Goal: Connect with others: Connect with others

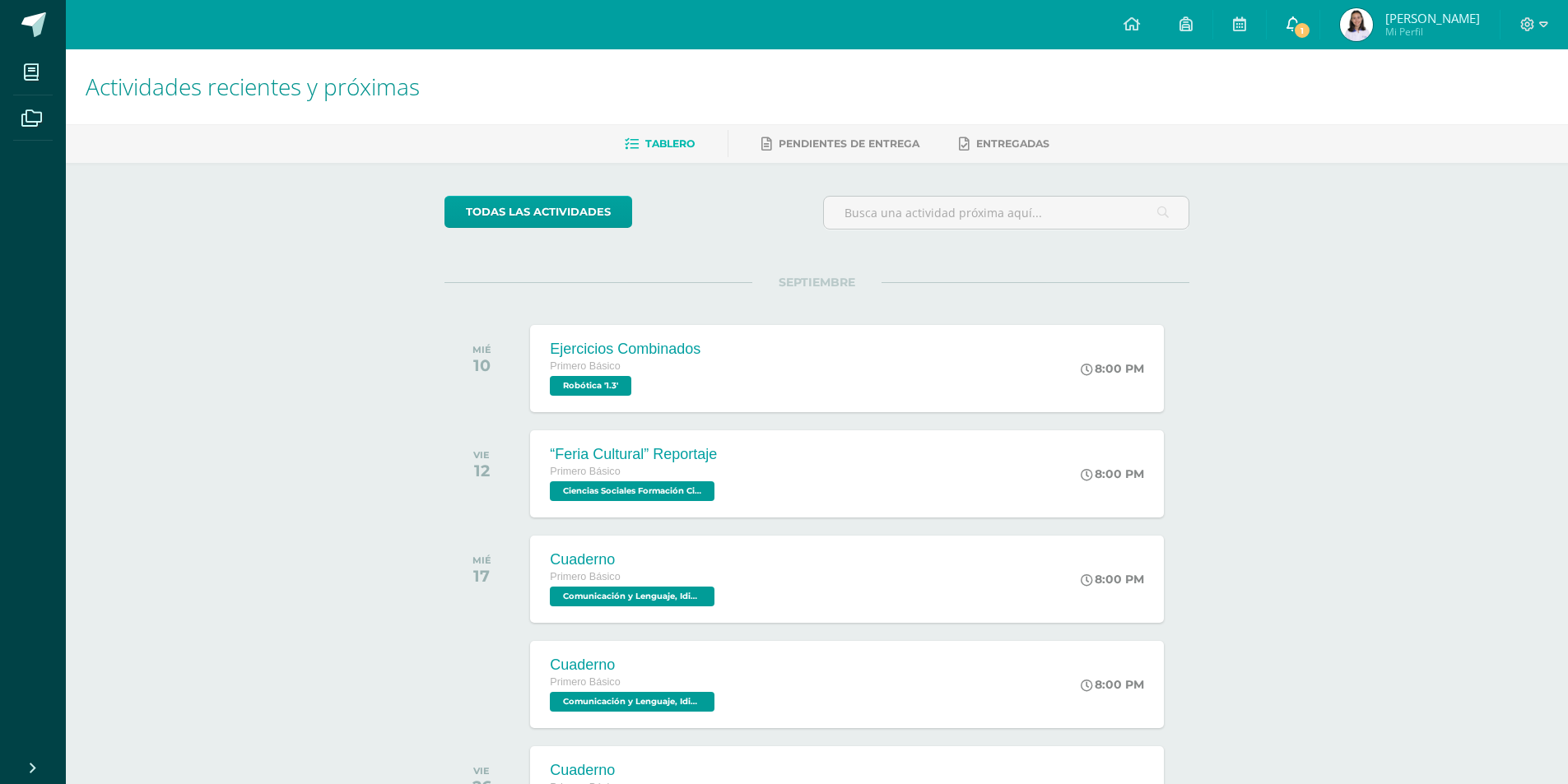
click at [1296, 8] on link "1" at bounding box center [1293, 25] width 53 height 49
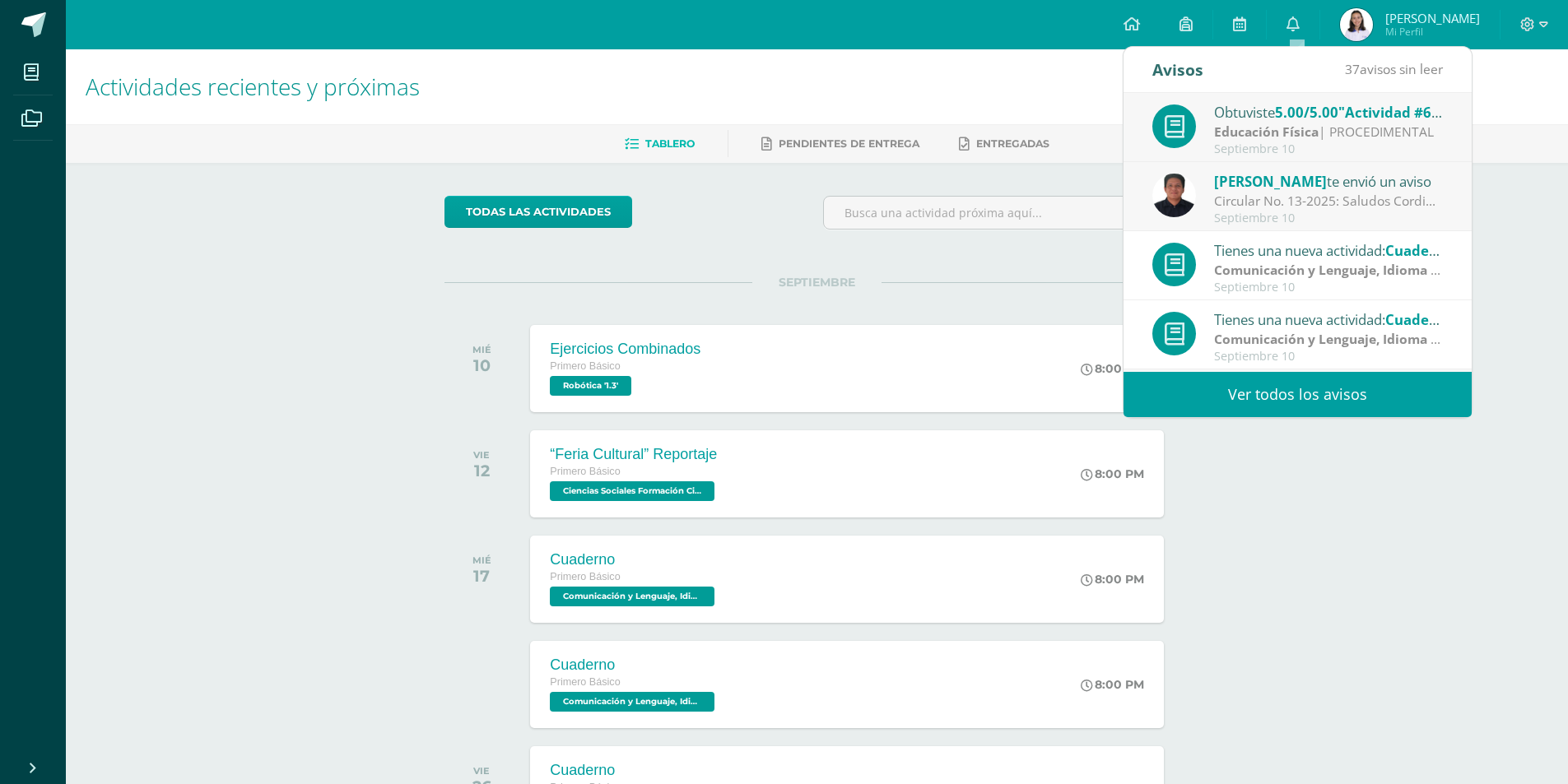
click at [1302, 114] on span "5.00/5.00" at bounding box center [1306, 112] width 64 height 19
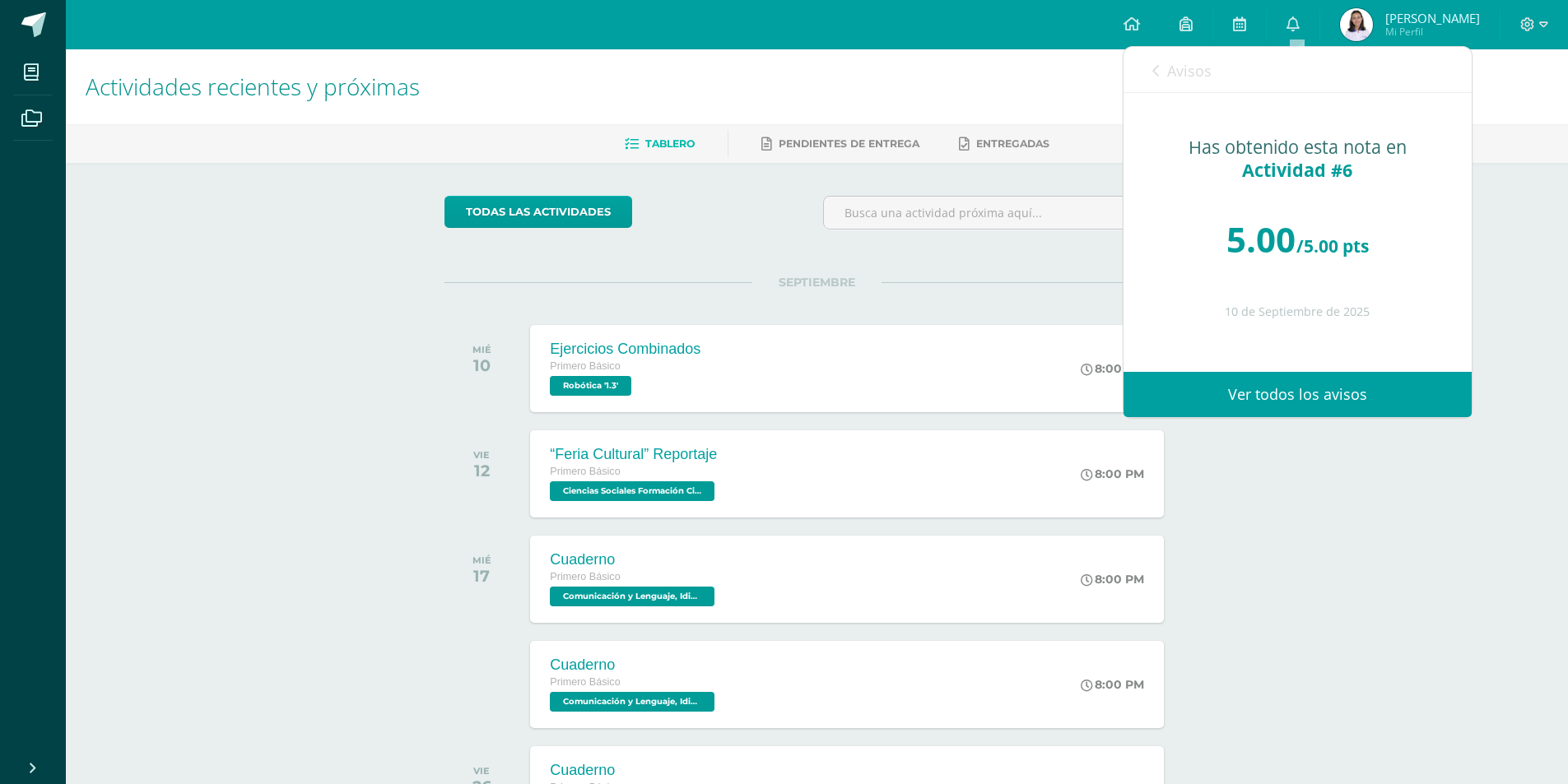
click at [1164, 70] on link "Avisos" at bounding box center [1181, 71] width 59 height 47
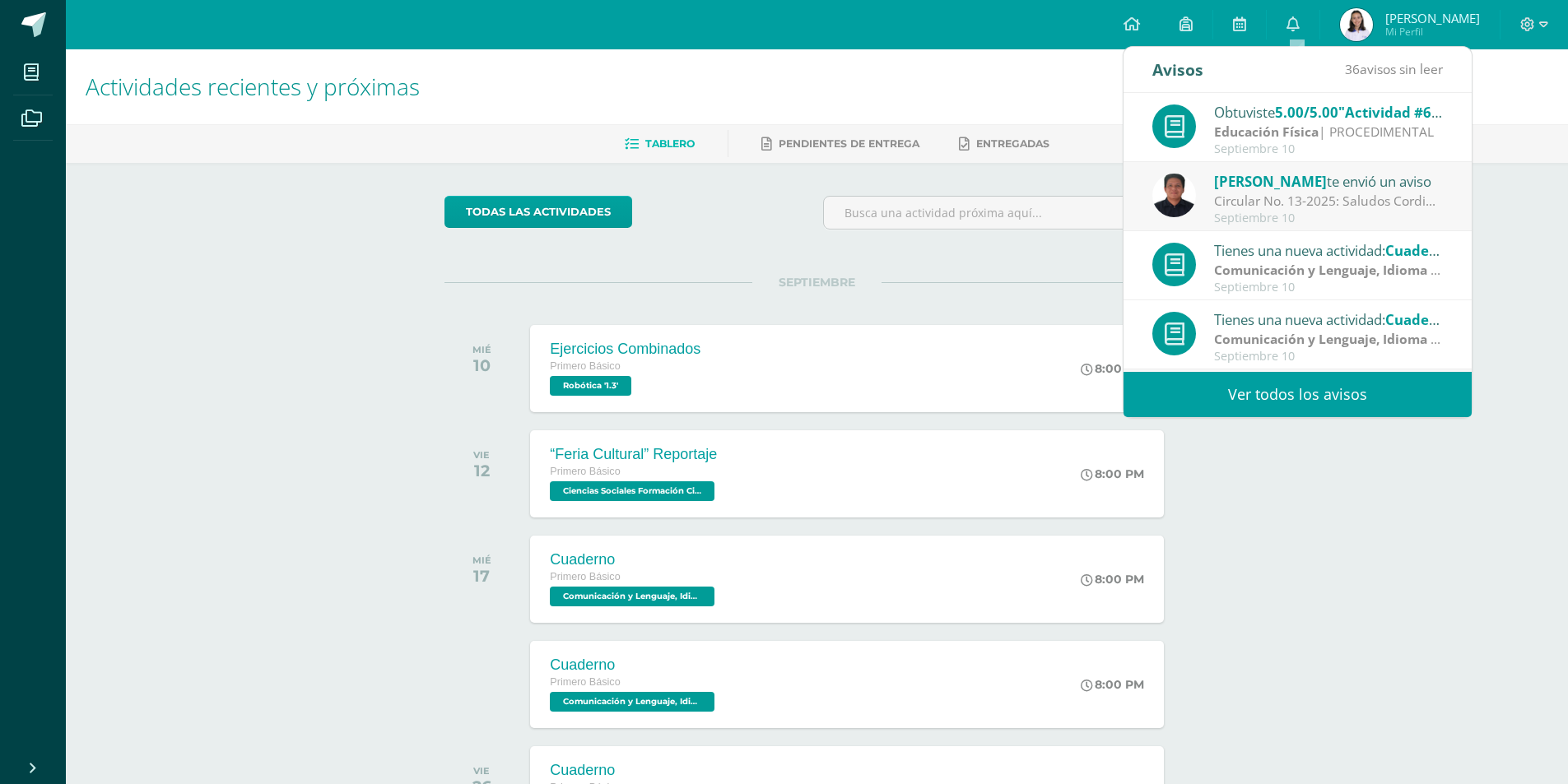
click at [362, 271] on div "Actividades recientes y próximas Tablero Pendientes de entrega Entregadas todas…" at bounding box center [817, 546] width 1502 height 993
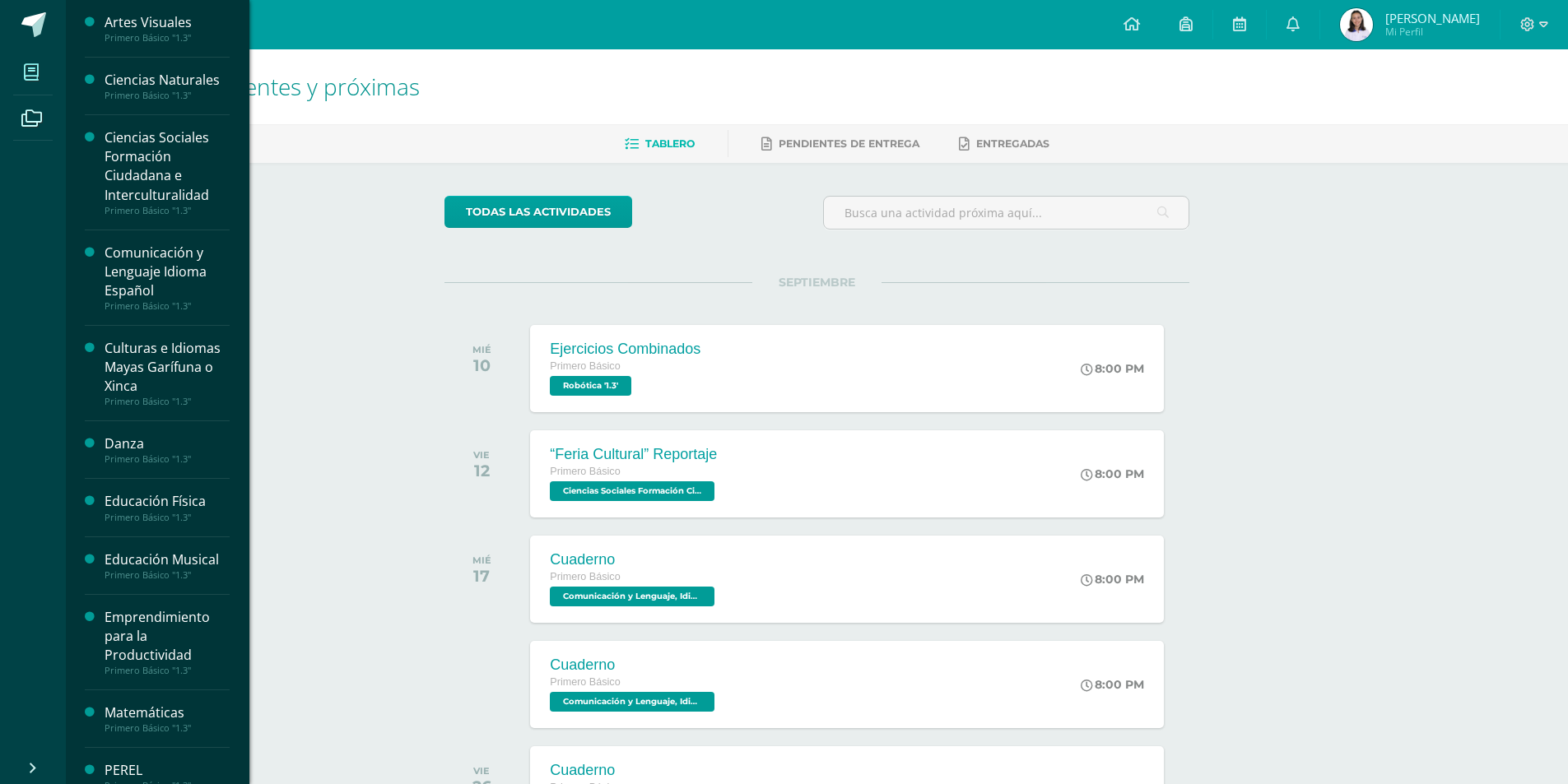
click at [43, 82] on span at bounding box center [31, 72] width 37 height 37
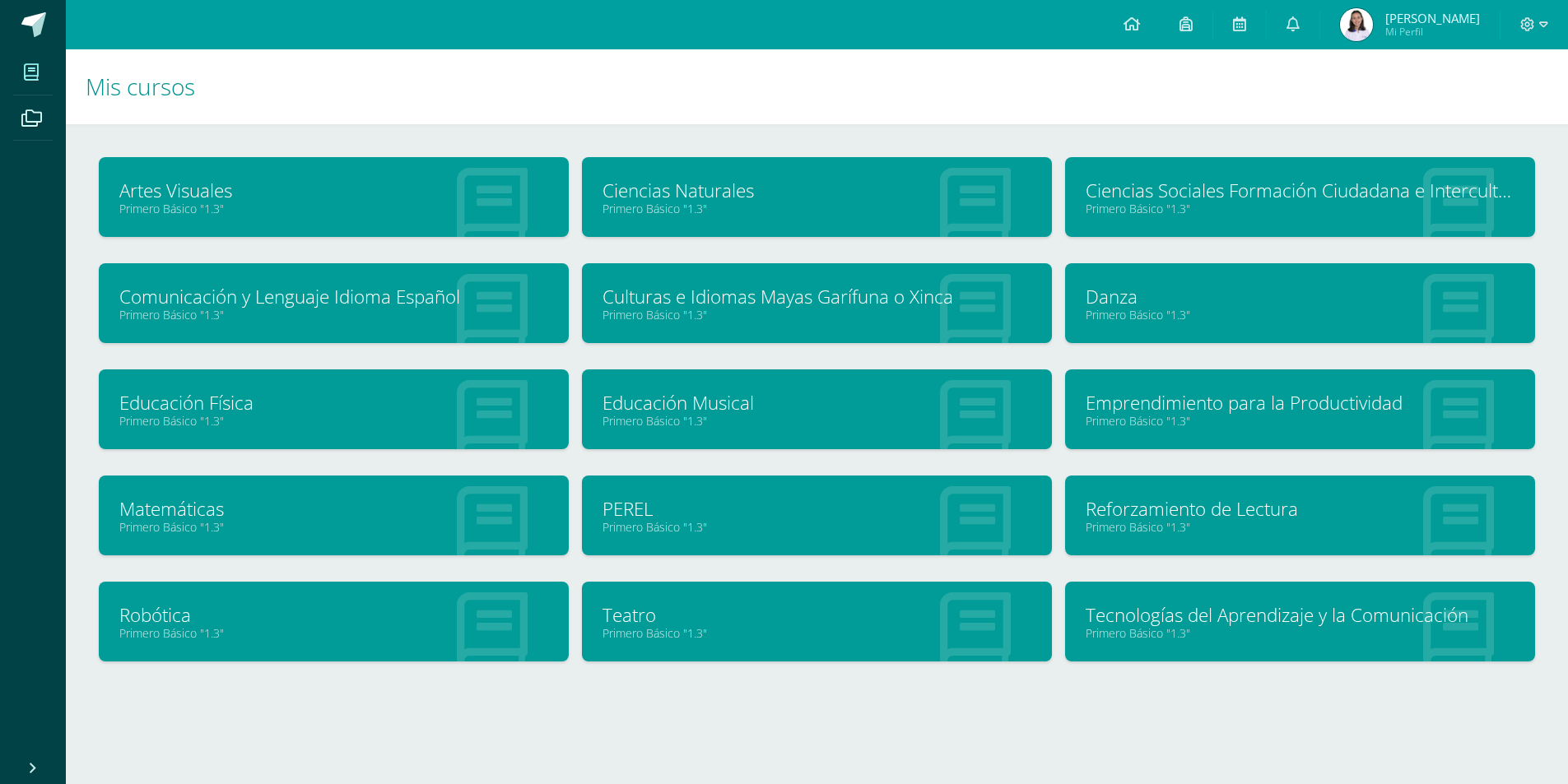
click at [753, 435] on div "Educación Musical Primero Básico "1.3"" at bounding box center [817, 408] width 470 height 79
click at [738, 409] on link "Educación Musical" at bounding box center [816, 402] width 429 height 26
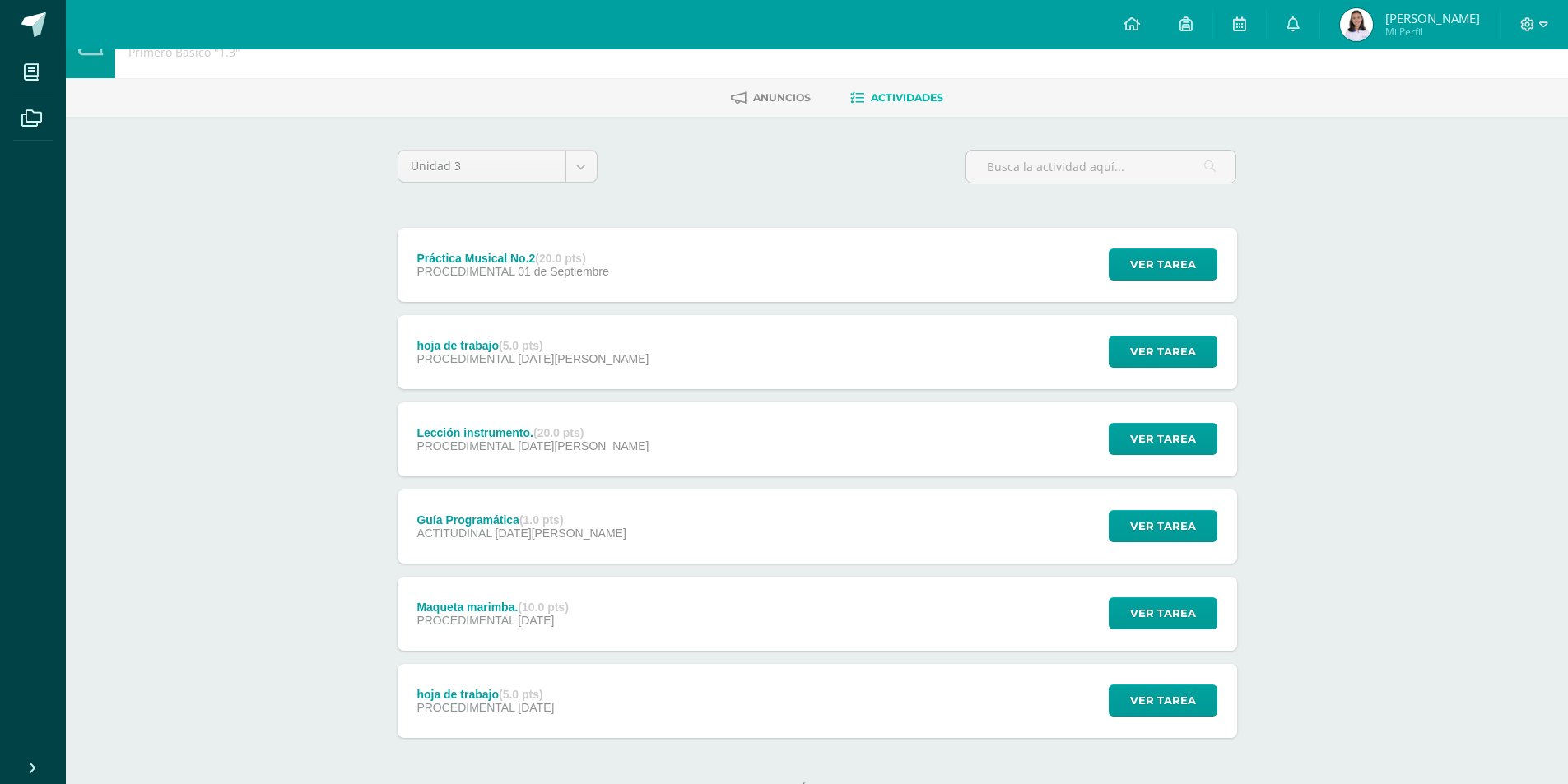
scroll to position [109, 0]
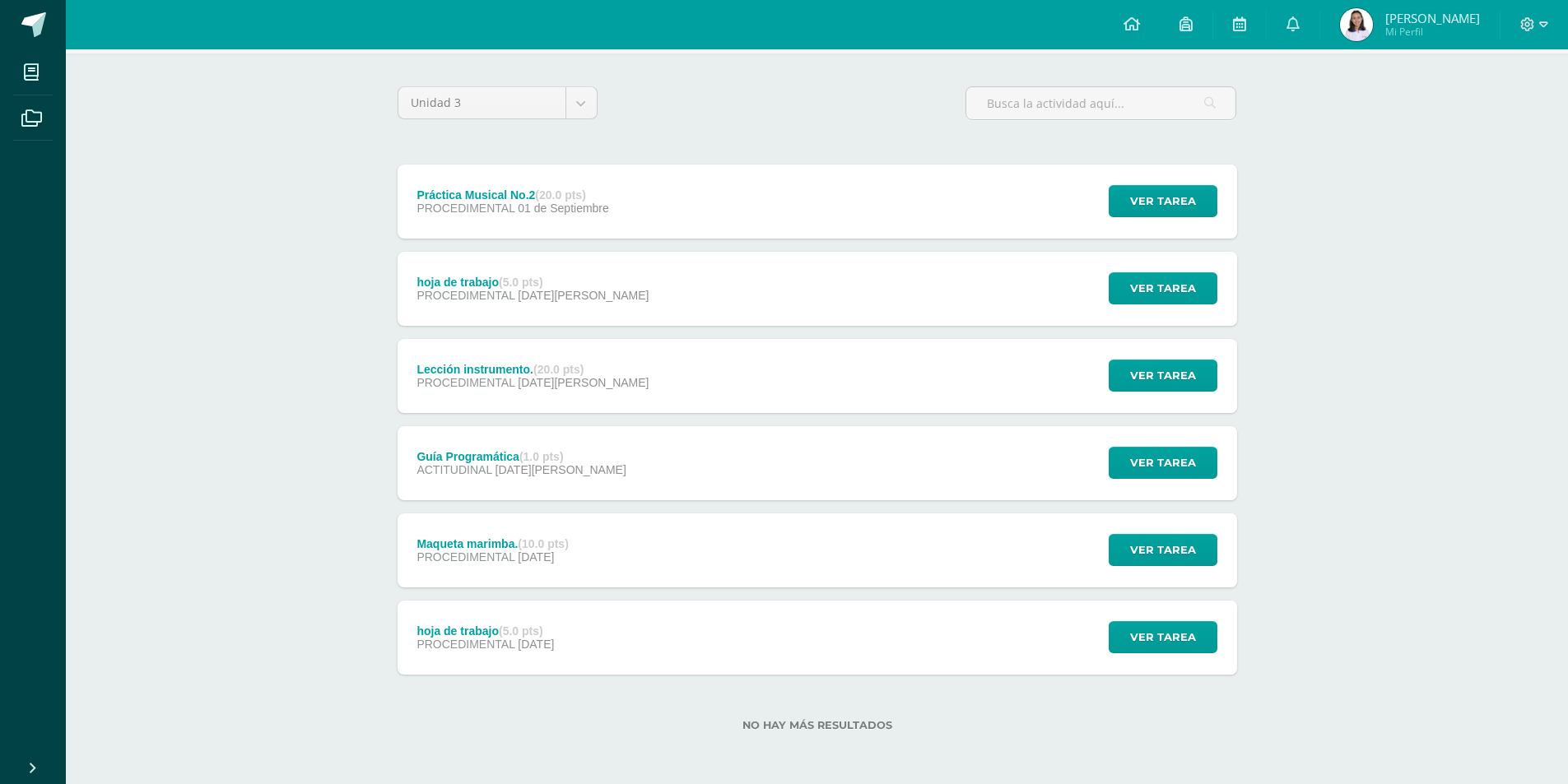
click at [461, 536] on div "Maqueta marimba. (10.0 pts) PROCEDIMENTAL 31 de Julio" at bounding box center [493, 549] width 190 height 74
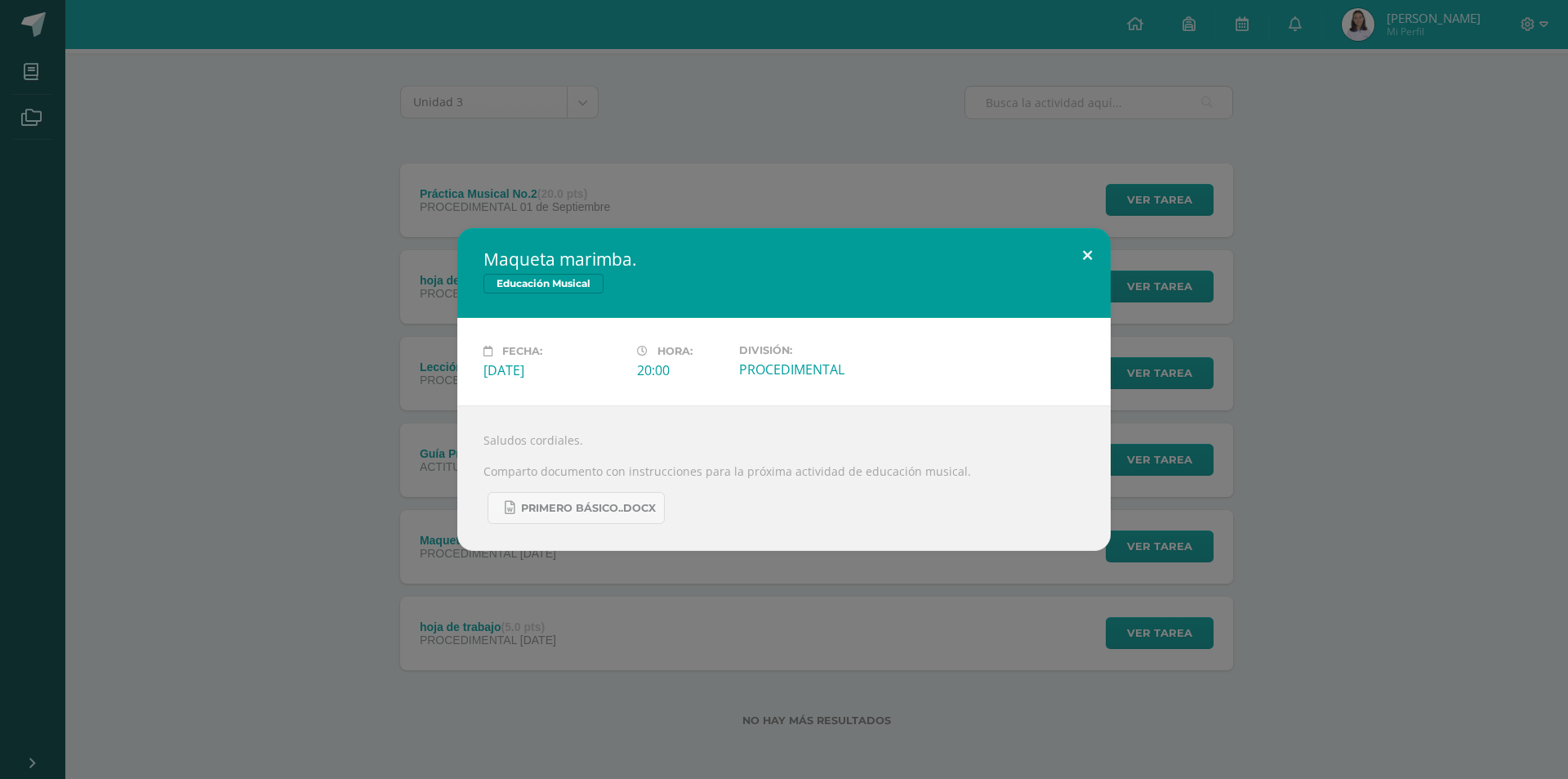
click at [1077, 258] on button at bounding box center [1088, 255] width 47 height 56
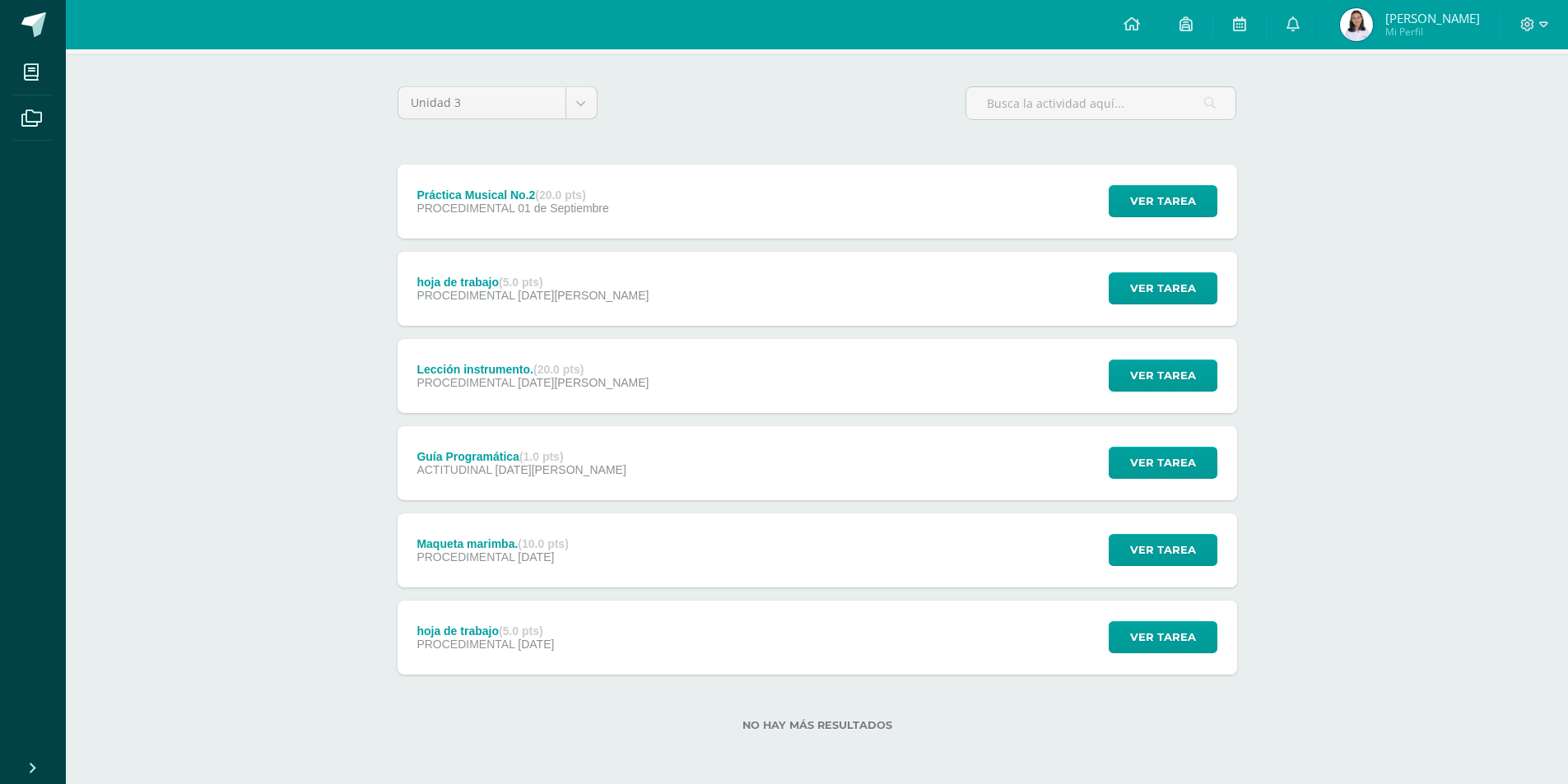
click at [462, 618] on div "hoja de trabajo (5.0 pts) PROCEDIMENTAL 28 de Julio" at bounding box center [486, 637] width 177 height 74
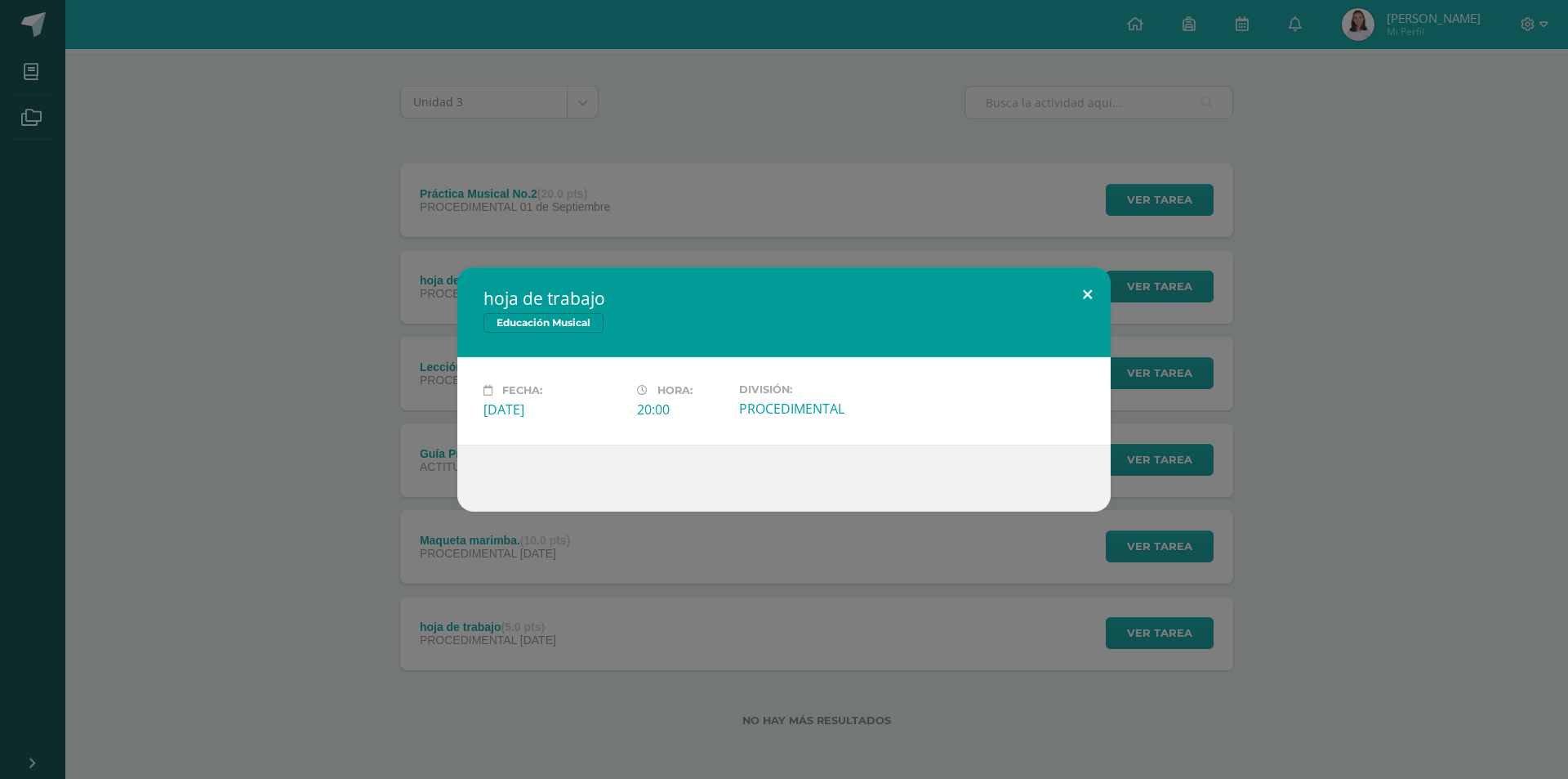
click at [1074, 300] on button at bounding box center [1088, 294] width 47 height 56
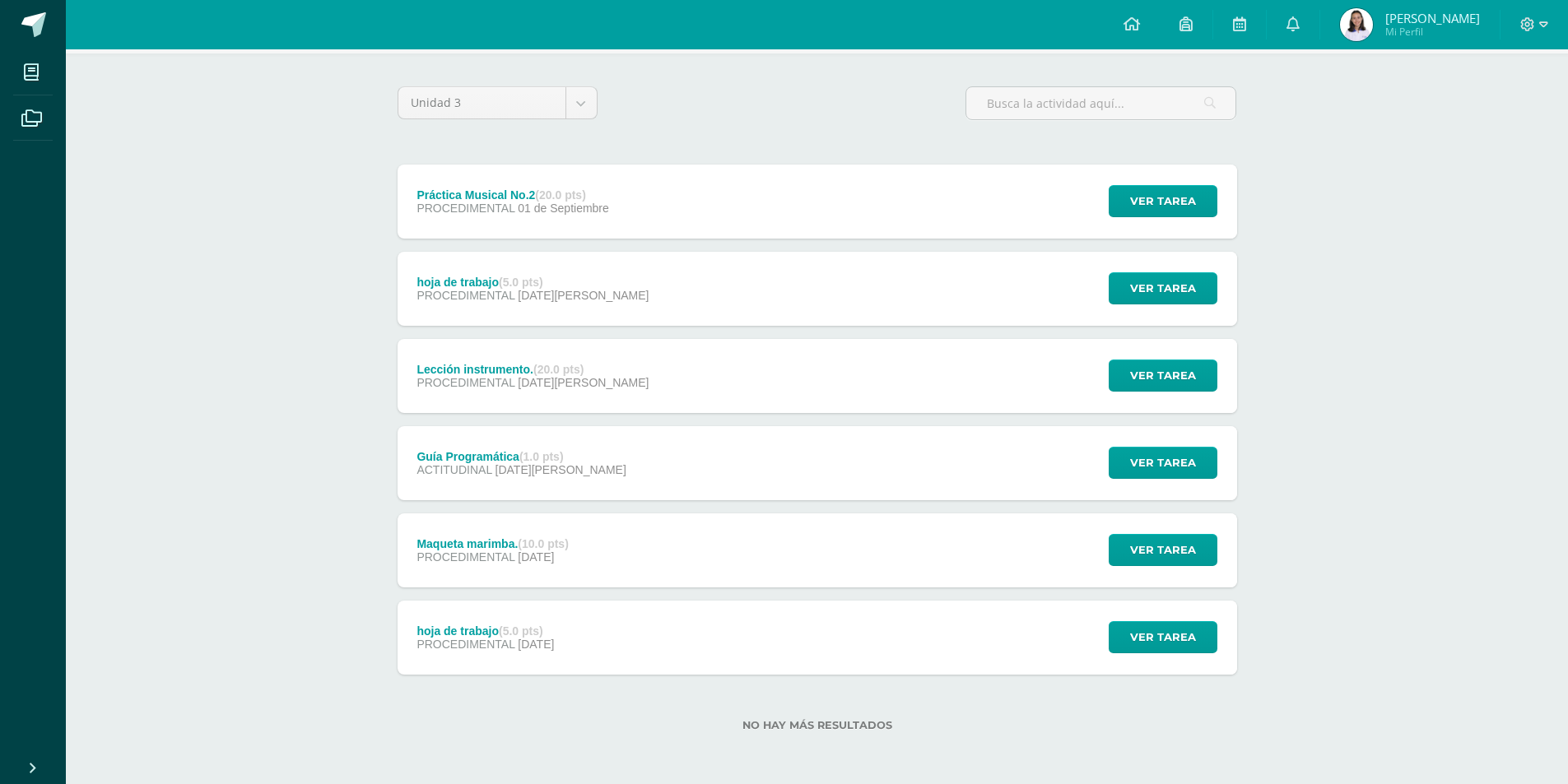
click at [459, 456] on div "Guía Programática (1.0 pts)" at bounding box center [520, 455] width 209 height 13
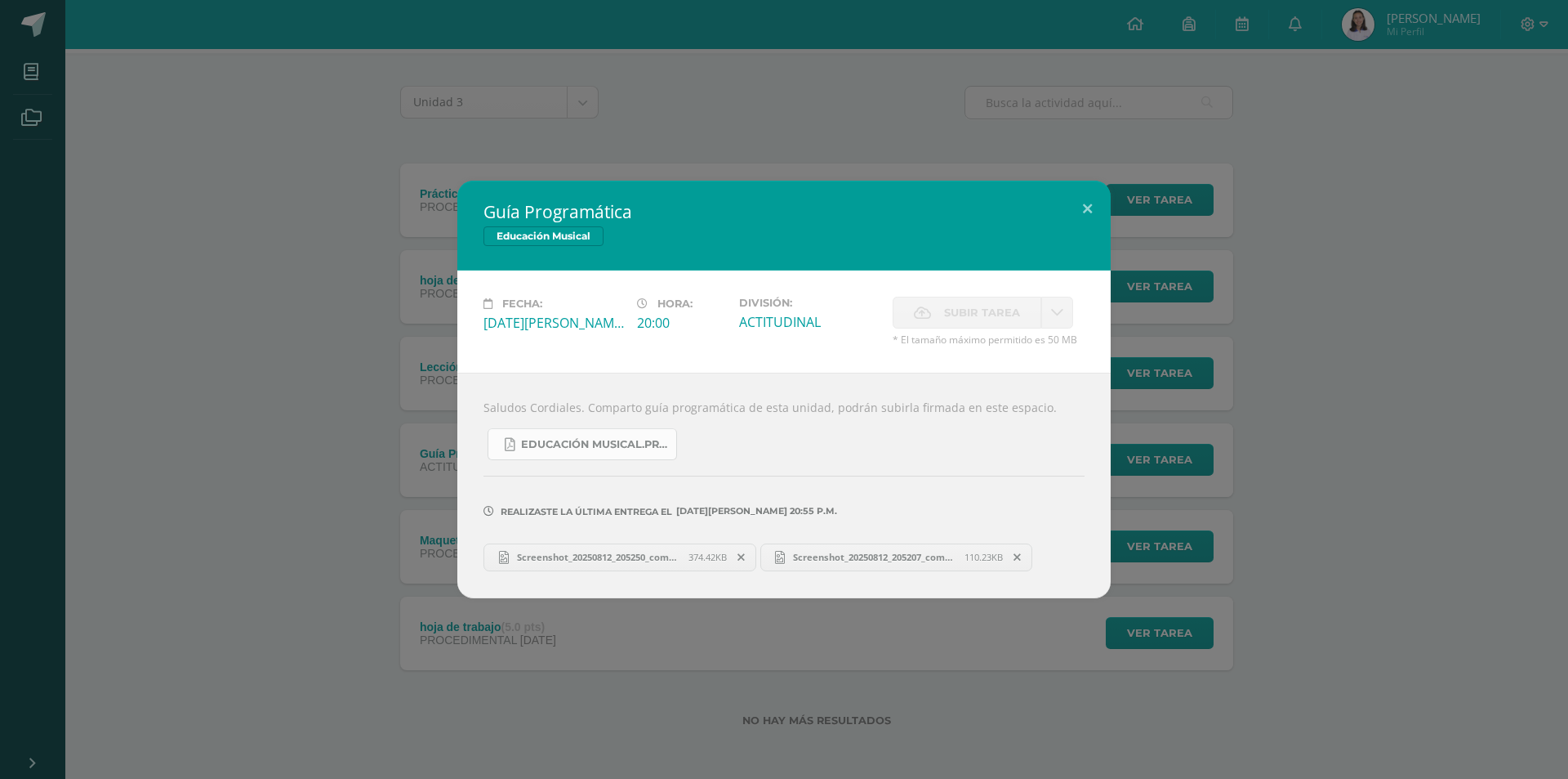
click at [623, 444] on span "Educación Musical.Primero básico..pdf" at bounding box center [594, 444] width 147 height 13
click at [1092, 210] on button at bounding box center [1088, 208] width 47 height 56
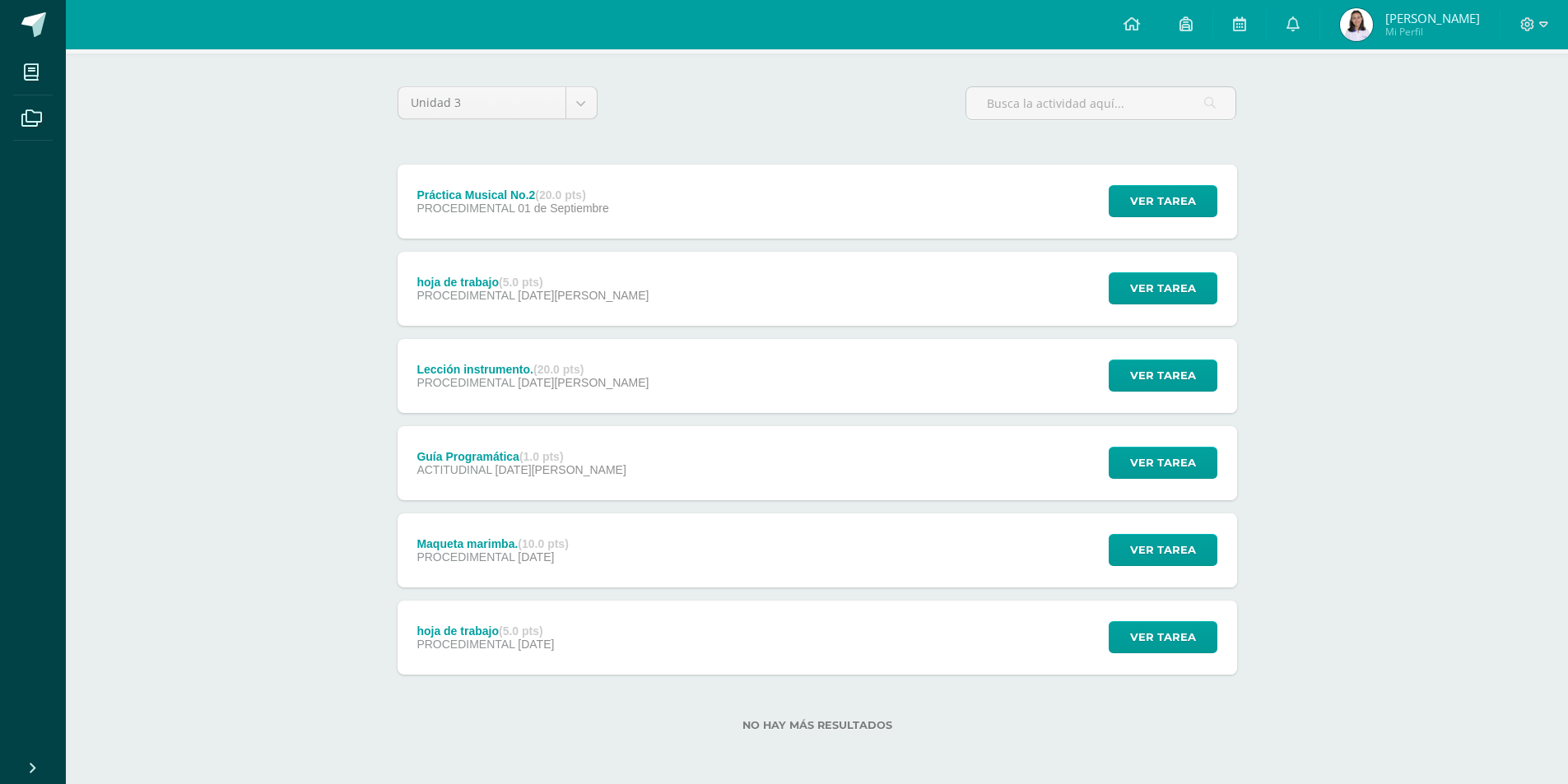
click at [503, 363] on div "Lección instrumento. (20.0 pts)" at bounding box center [532, 369] width 232 height 13
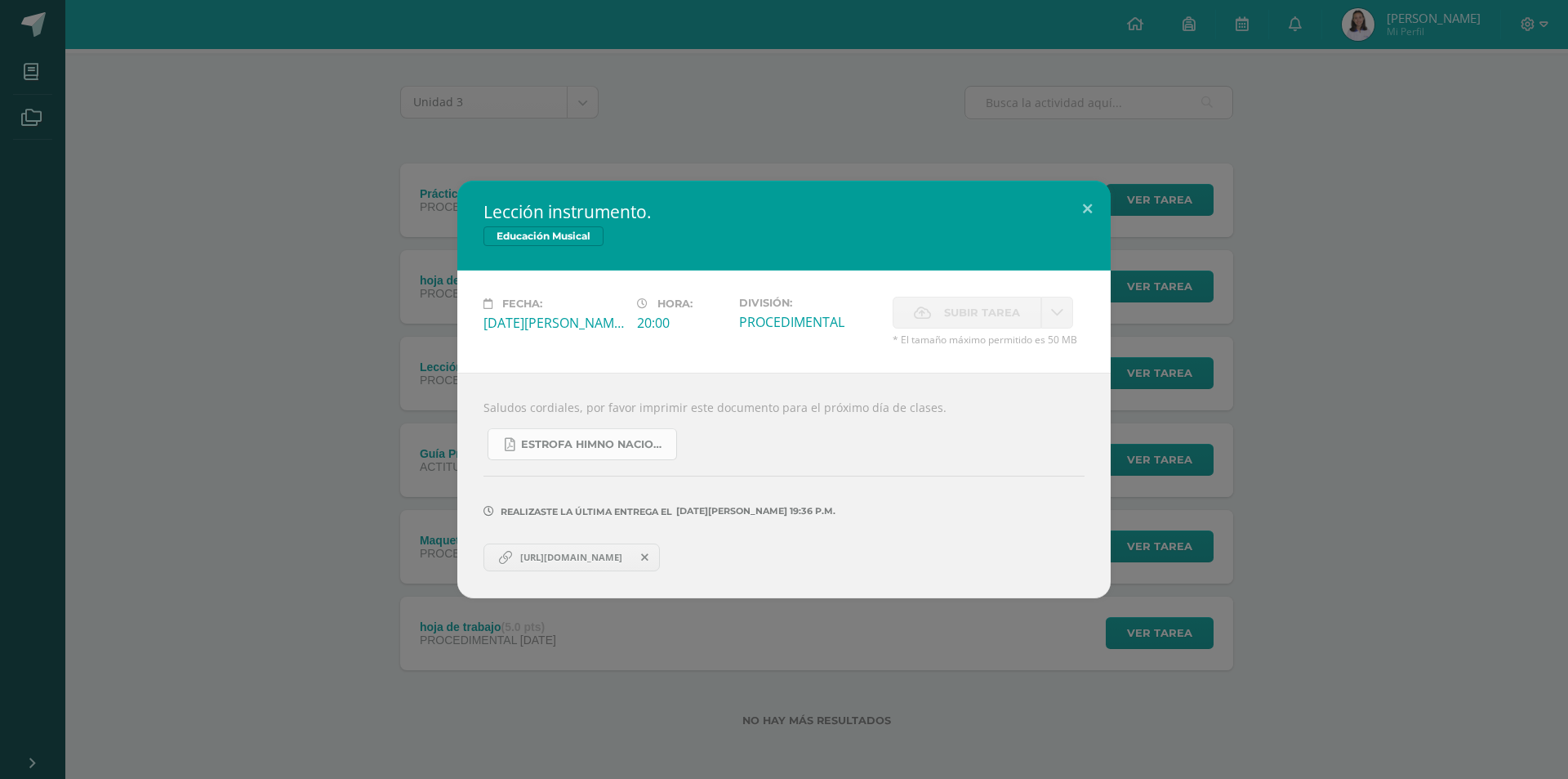
click at [599, 441] on span "estrofa himno nacional.pdf" at bounding box center [594, 444] width 147 height 13
click at [1067, 214] on button at bounding box center [1088, 208] width 47 height 56
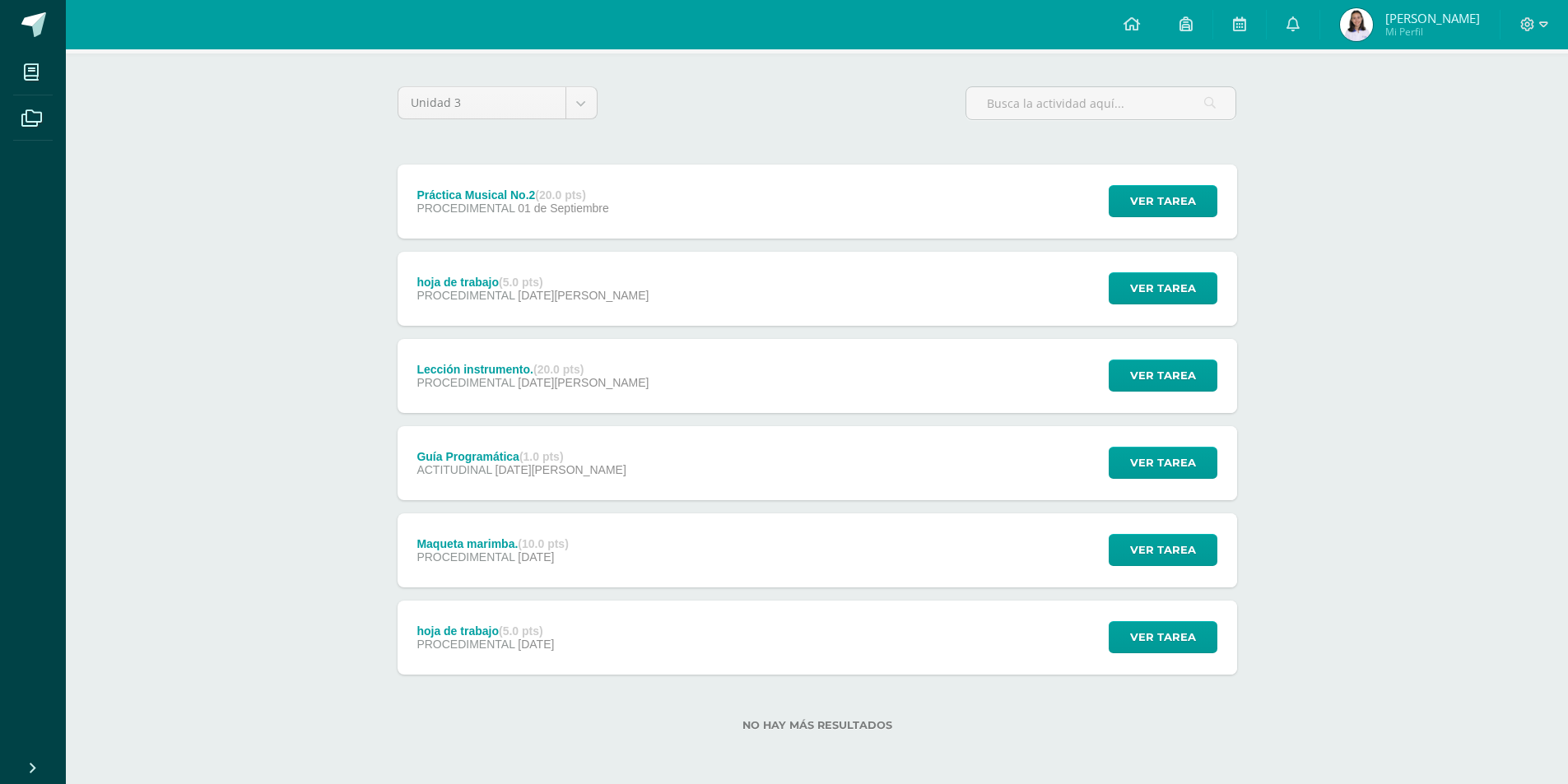
click at [485, 282] on div "hoja de trabajo (5.0 pts)" at bounding box center [532, 282] width 232 height 13
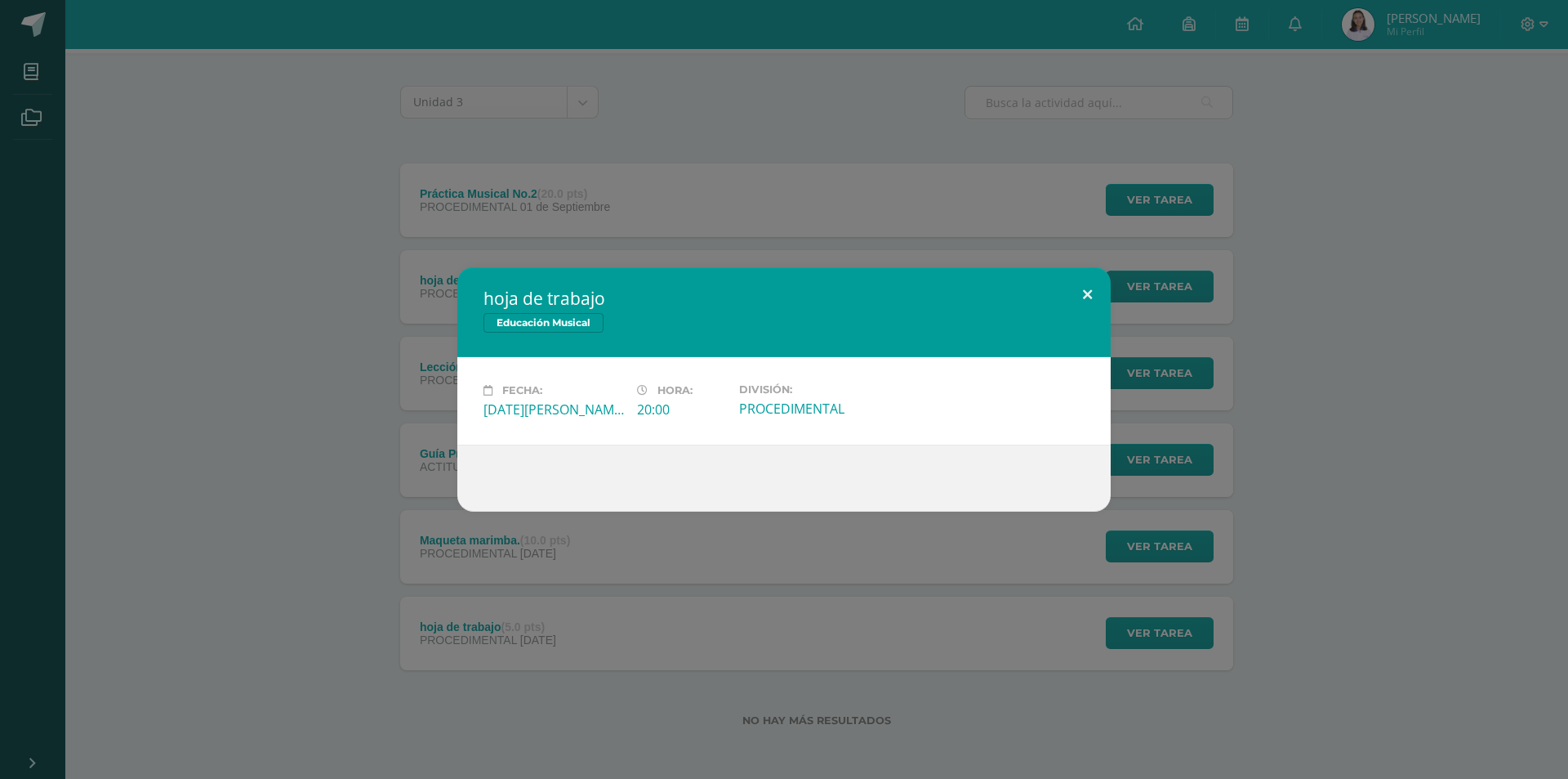
click at [1077, 286] on button at bounding box center [1088, 294] width 47 height 56
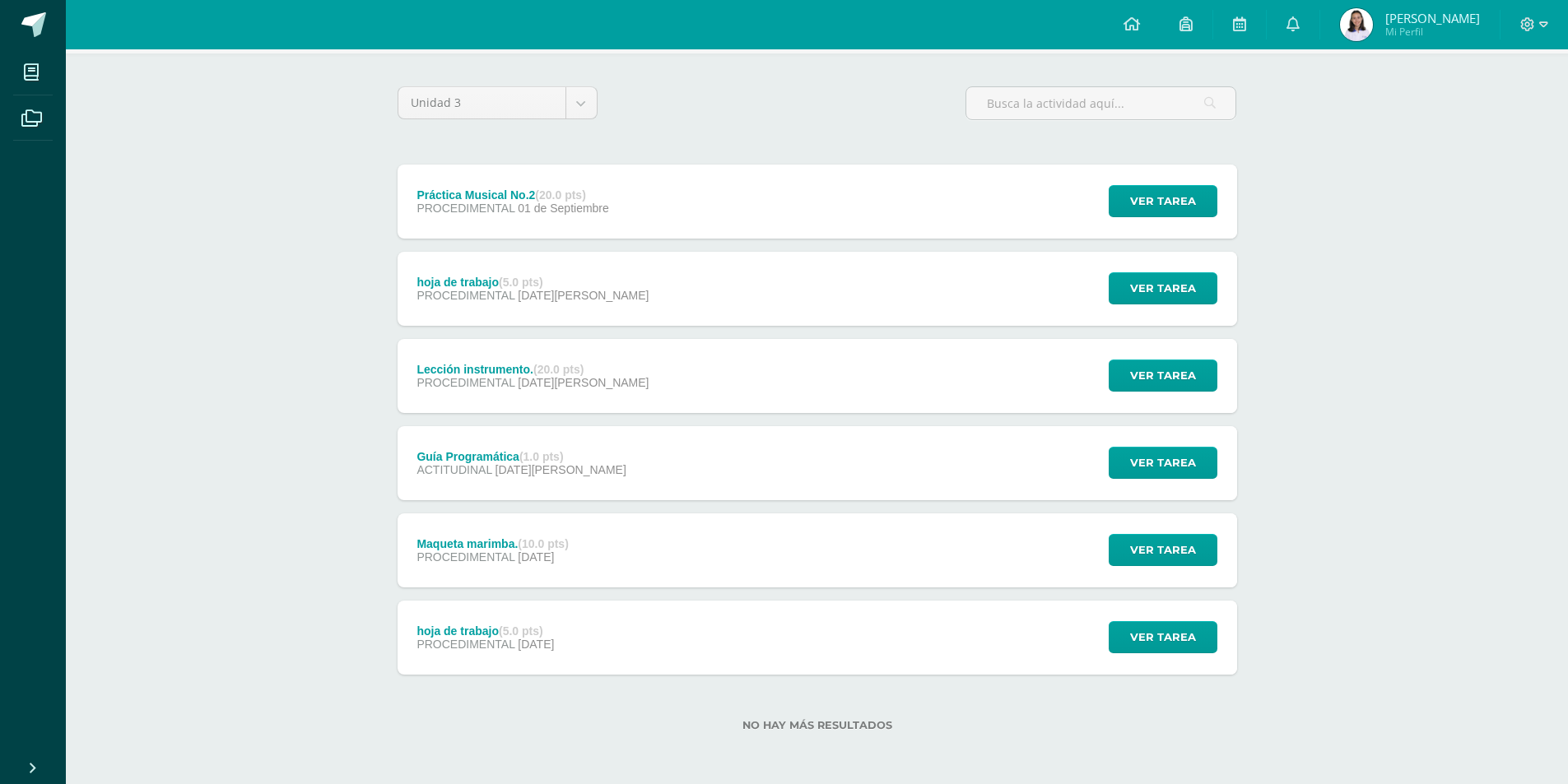
click at [473, 173] on div "Práctica Musical No.2 (20.0 pts) PROCEDIMENTAL 01 de Septiembre" at bounding box center [514, 201] width 232 height 74
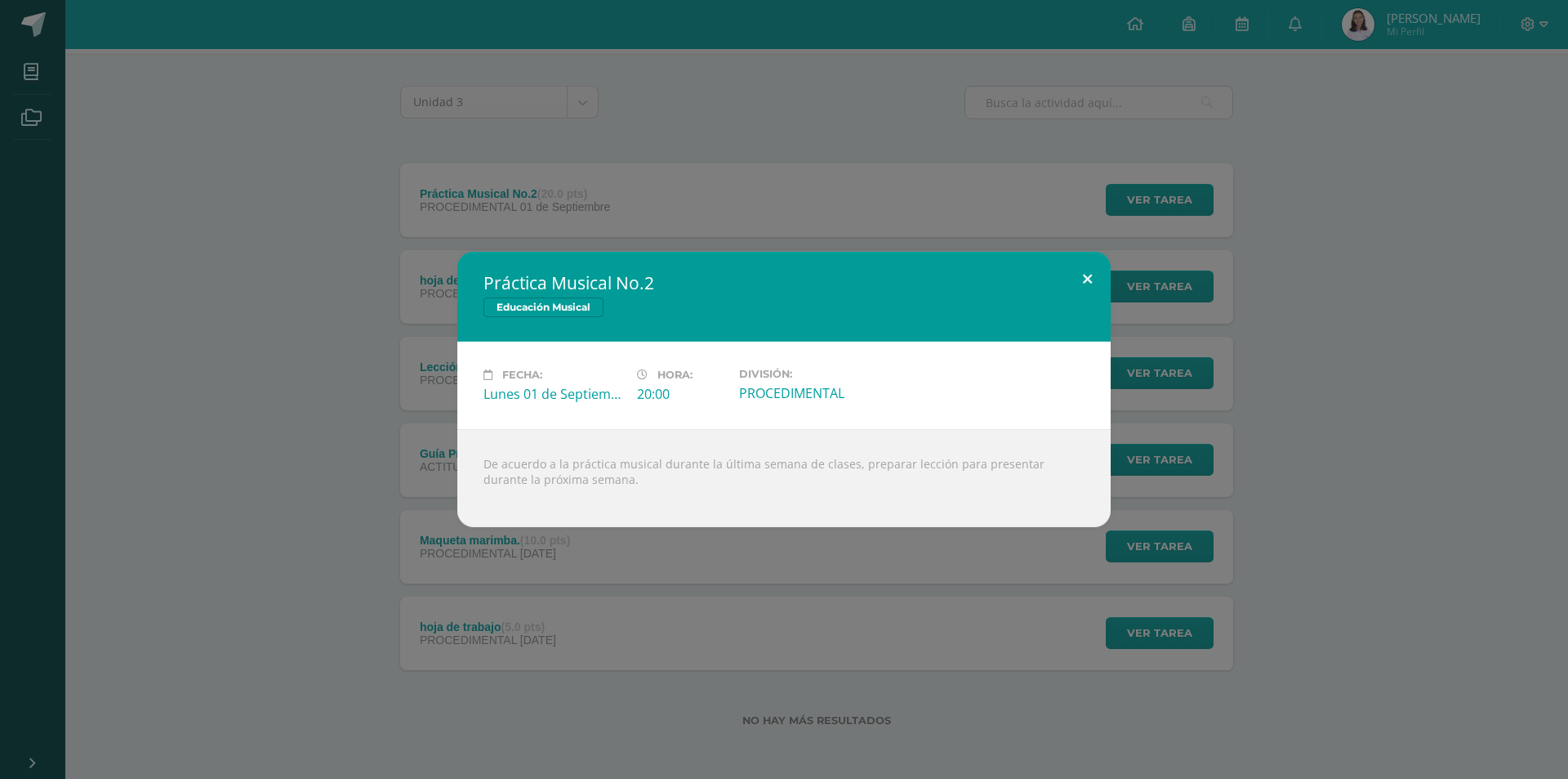
click at [1101, 275] on button at bounding box center [1088, 279] width 47 height 56
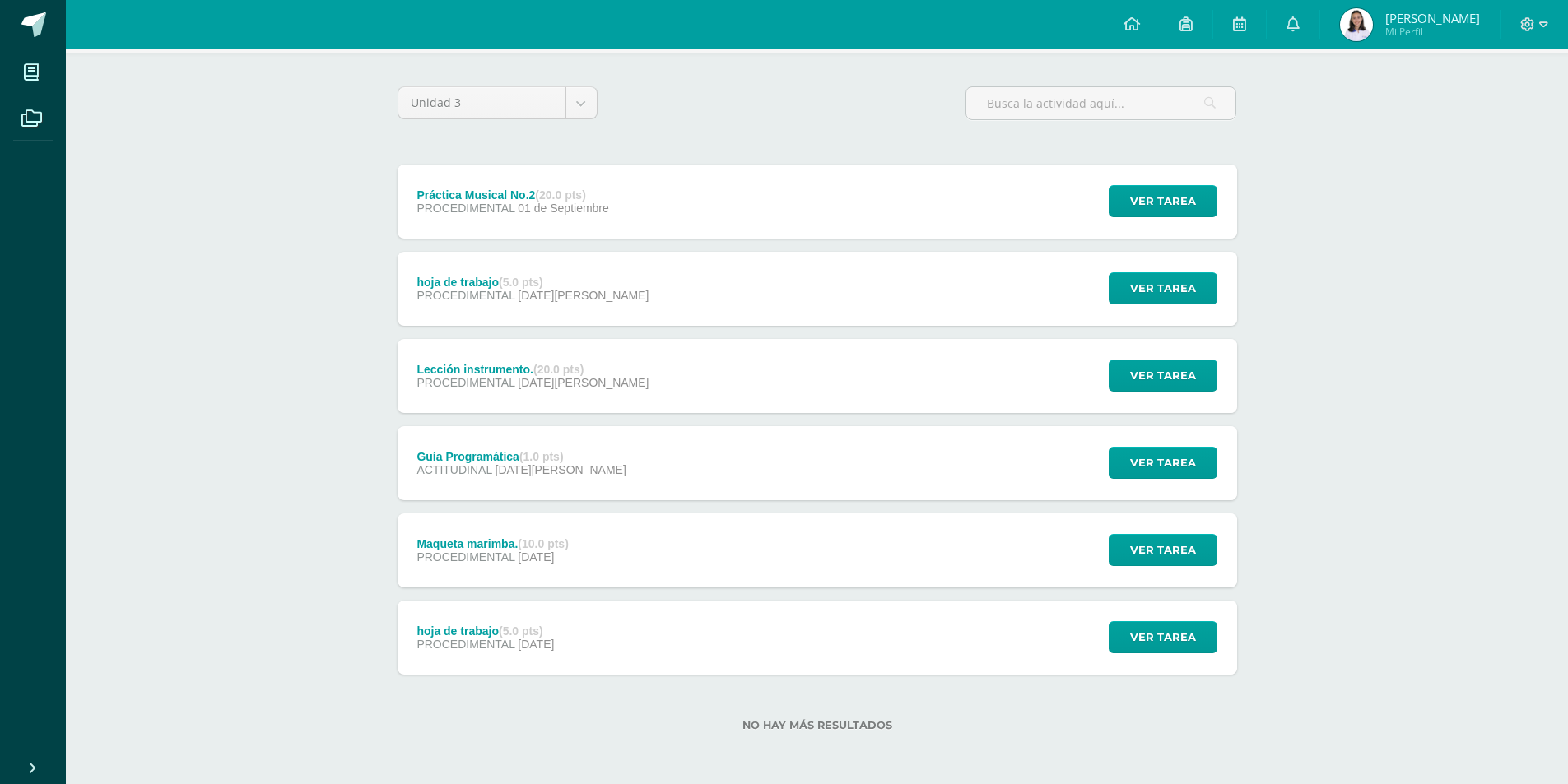
click at [491, 267] on div "hoja de trabajo (5.0 pts) PROCEDIMENTAL 25 de Agosto" at bounding box center [533, 287] width 272 height 74
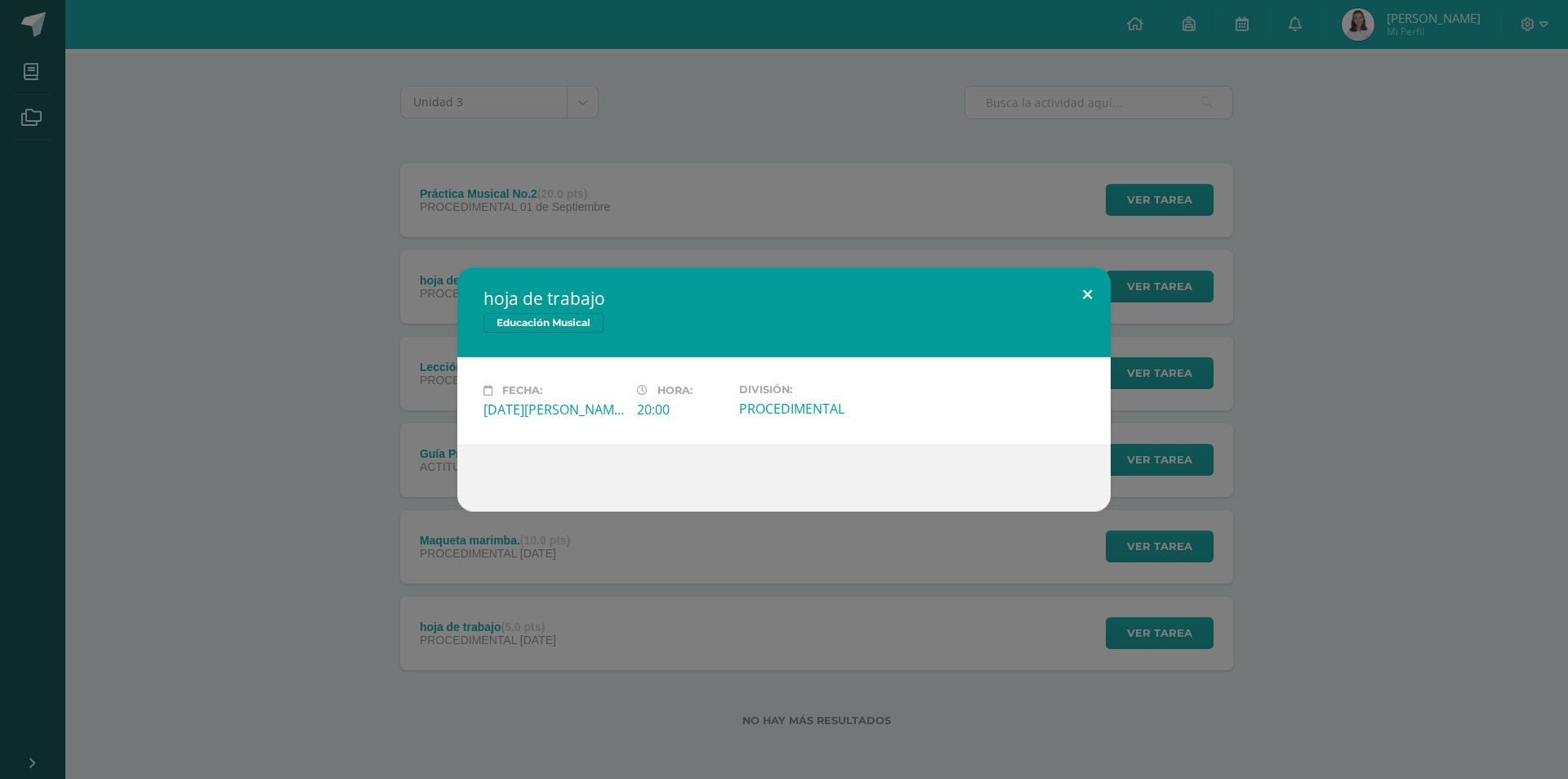
click at [1084, 289] on button at bounding box center [1088, 294] width 47 height 56
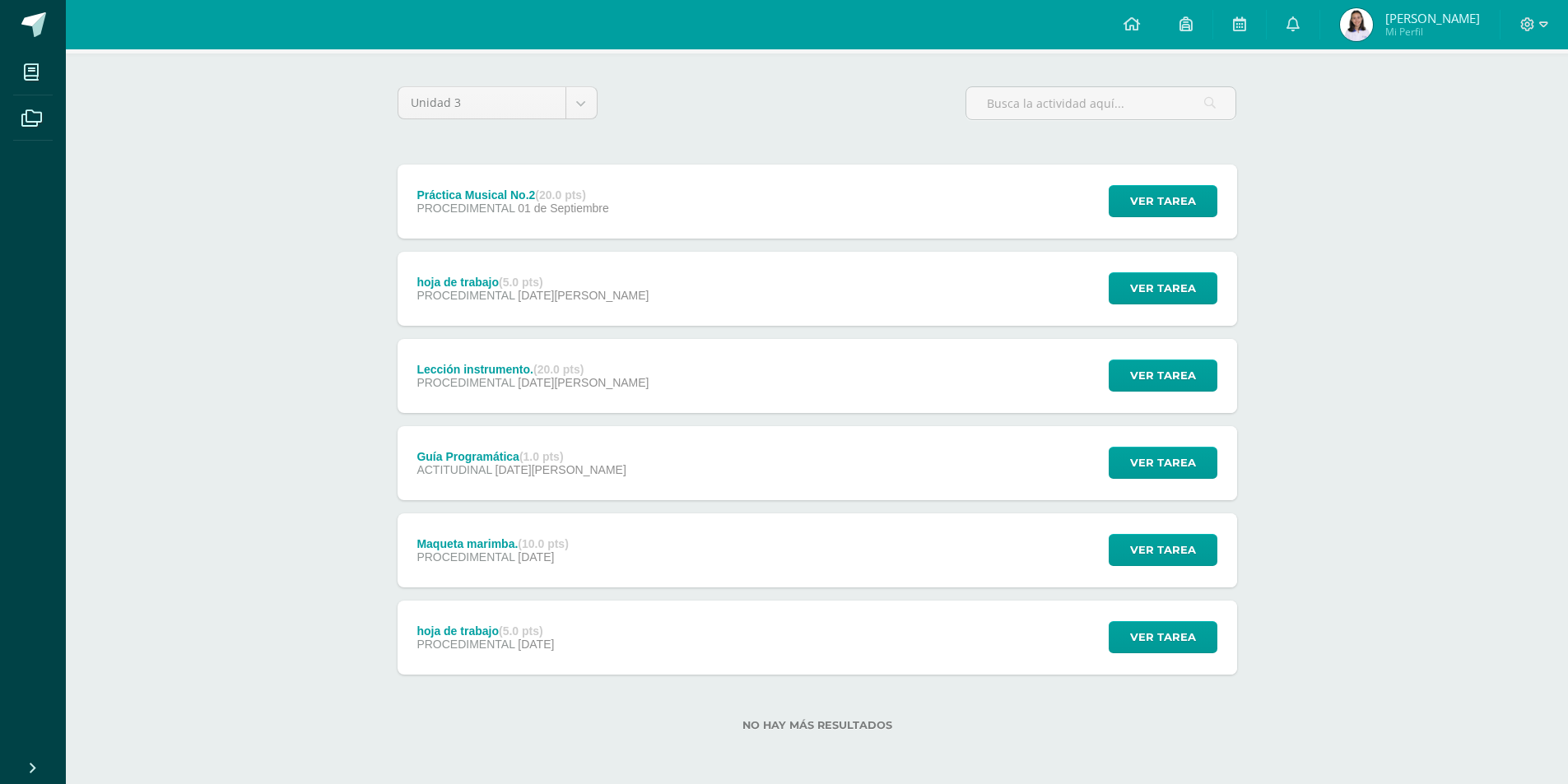
click at [463, 177] on div "Práctica Musical No.2 (20.0 pts) PROCEDIMENTAL 01 de Septiembre" at bounding box center [514, 201] width 232 height 74
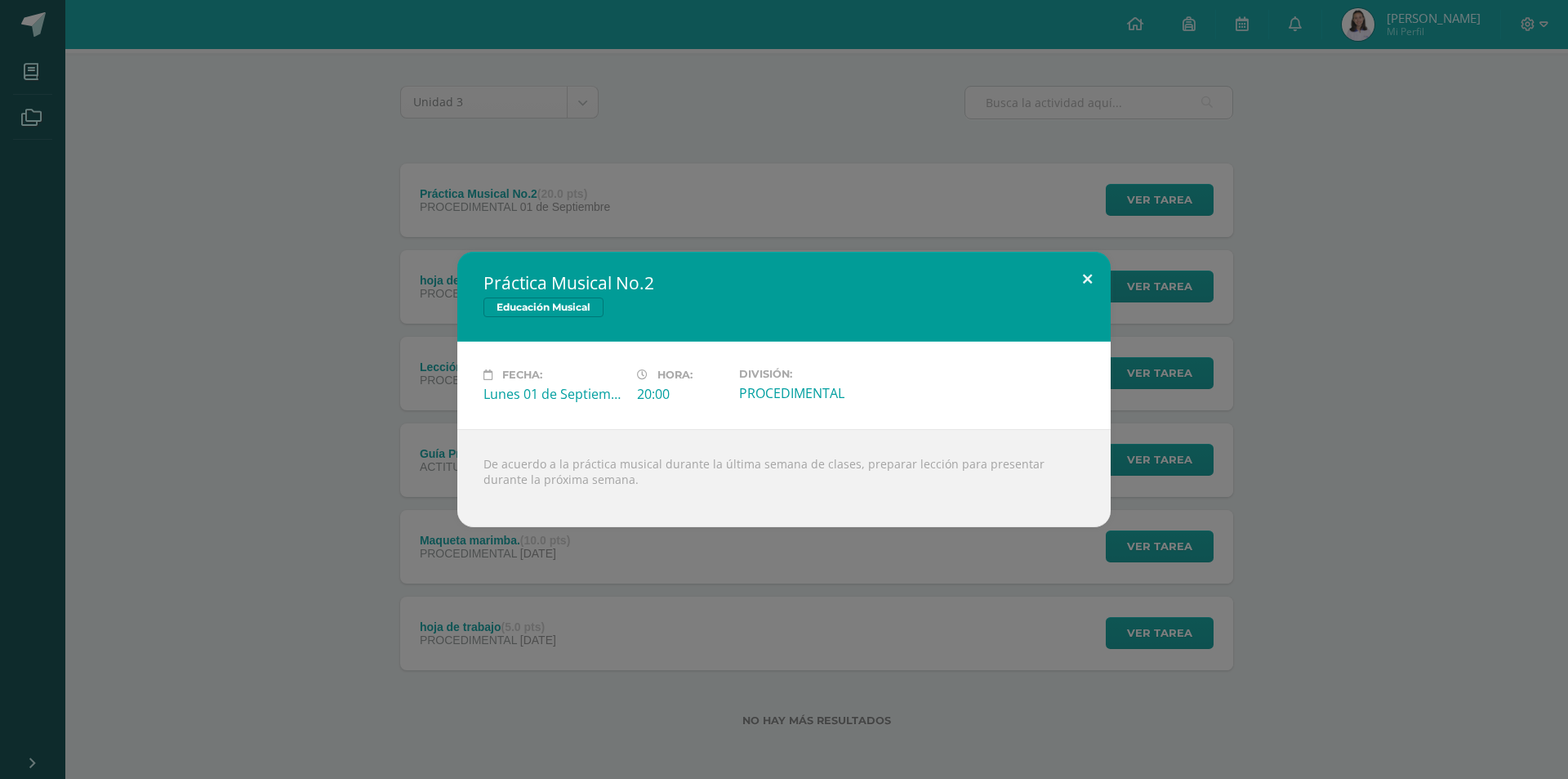
click at [1082, 278] on button at bounding box center [1088, 279] width 47 height 56
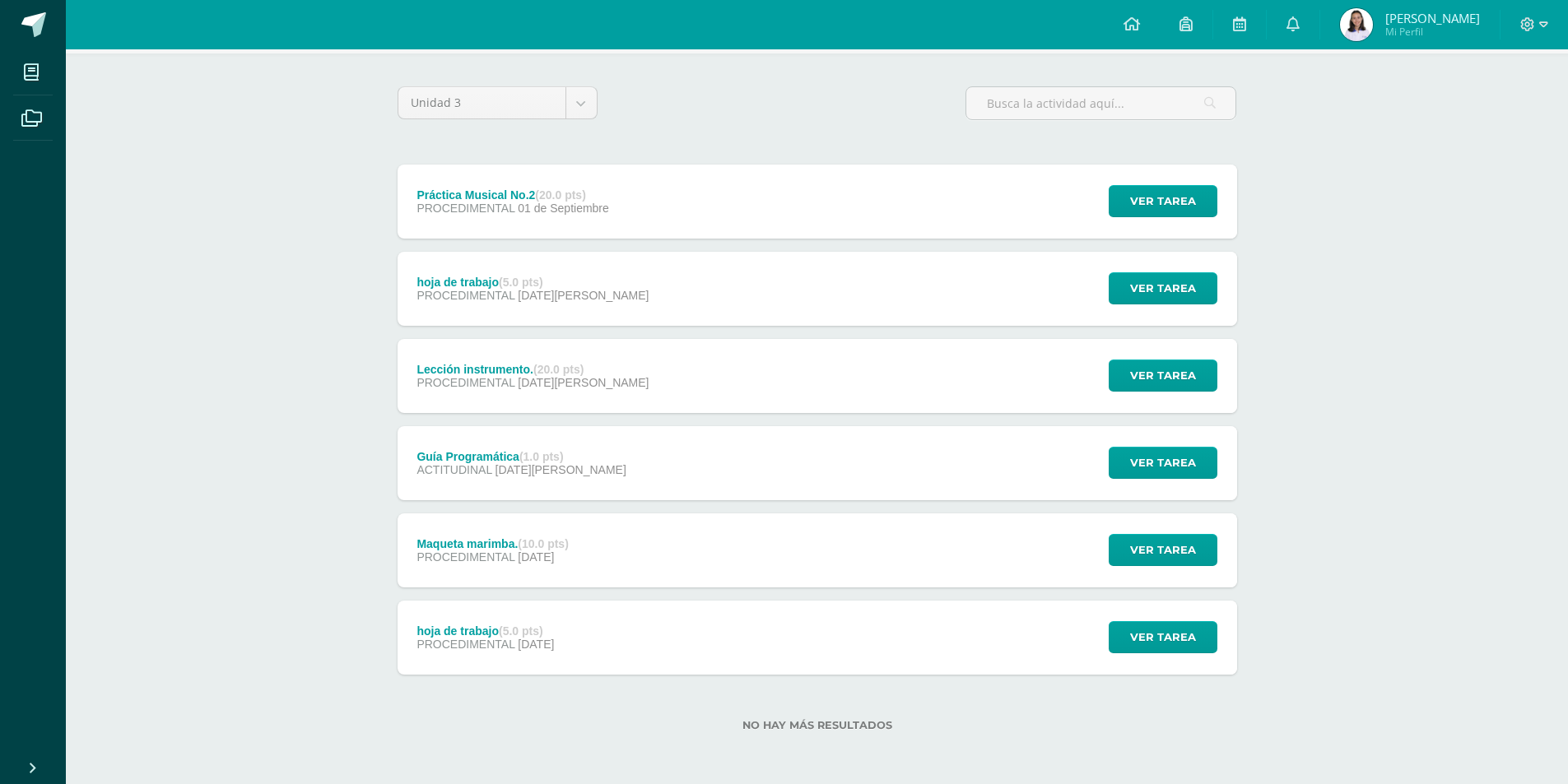
click at [451, 270] on div "hoja de trabajo (5.0 pts) PROCEDIMENTAL 25 de Agosto" at bounding box center [533, 287] width 272 height 74
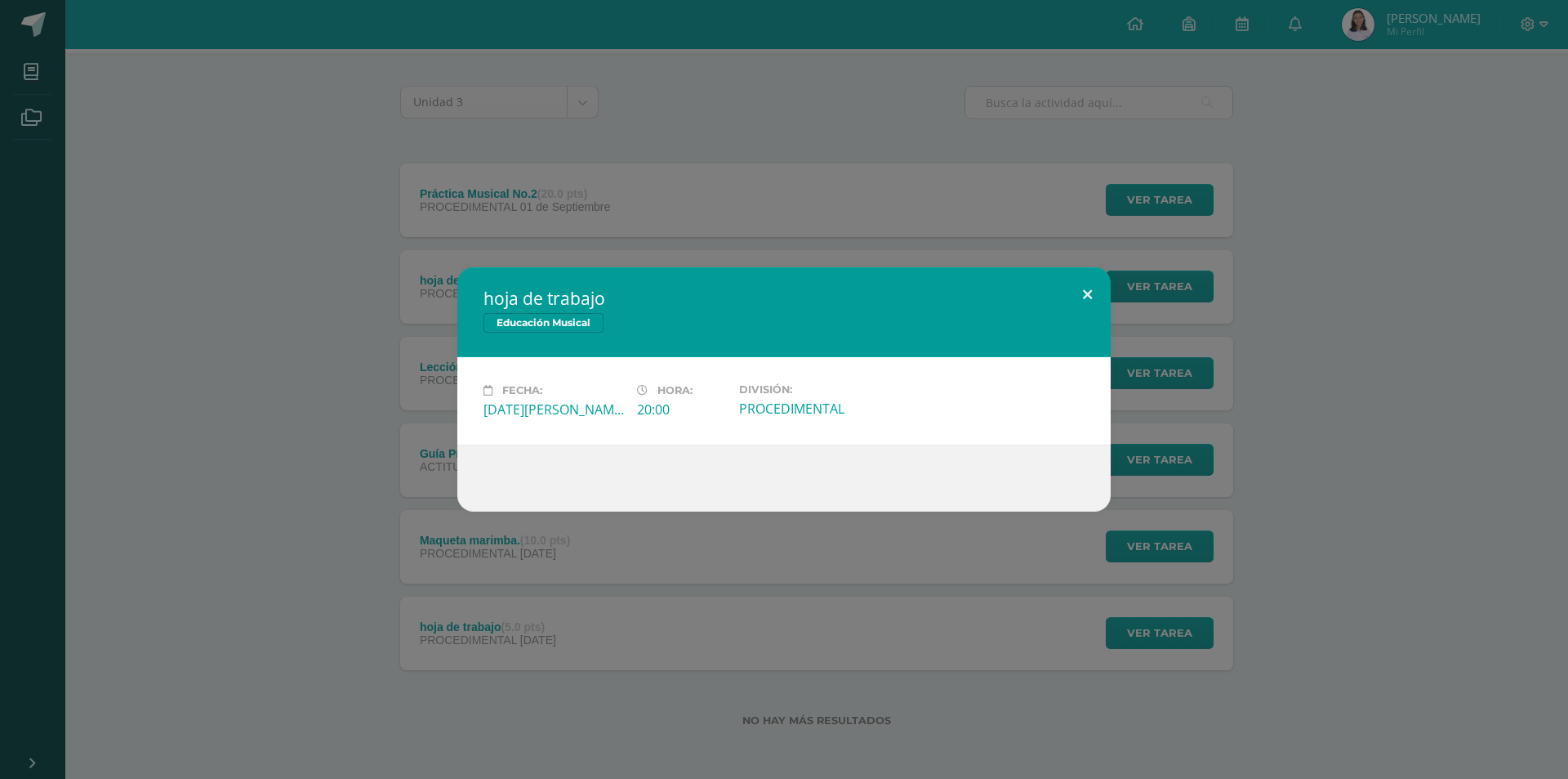
click at [1089, 277] on button at bounding box center [1088, 294] width 47 height 56
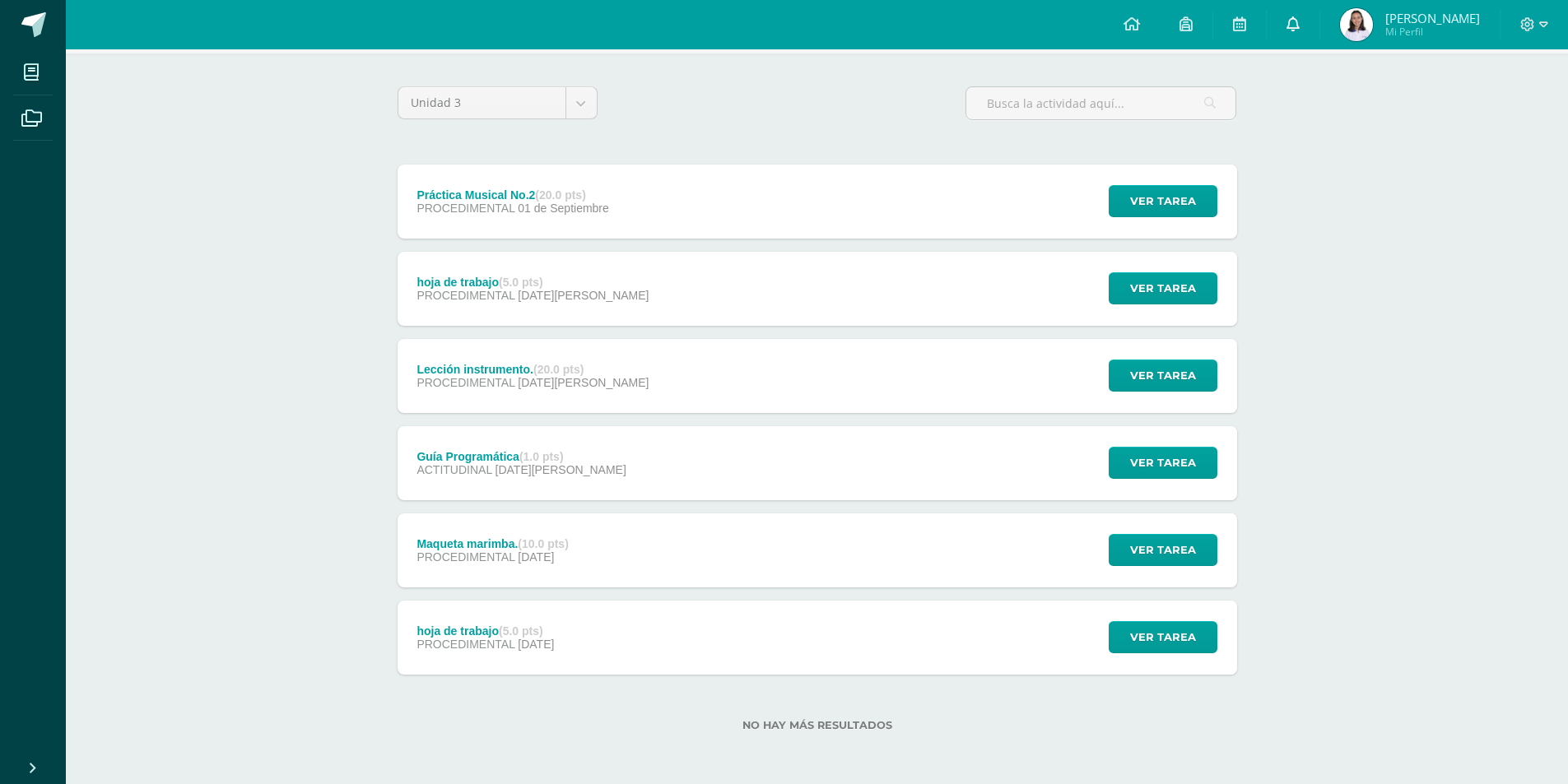
click at [1282, 9] on link at bounding box center [1293, 25] width 53 height 49
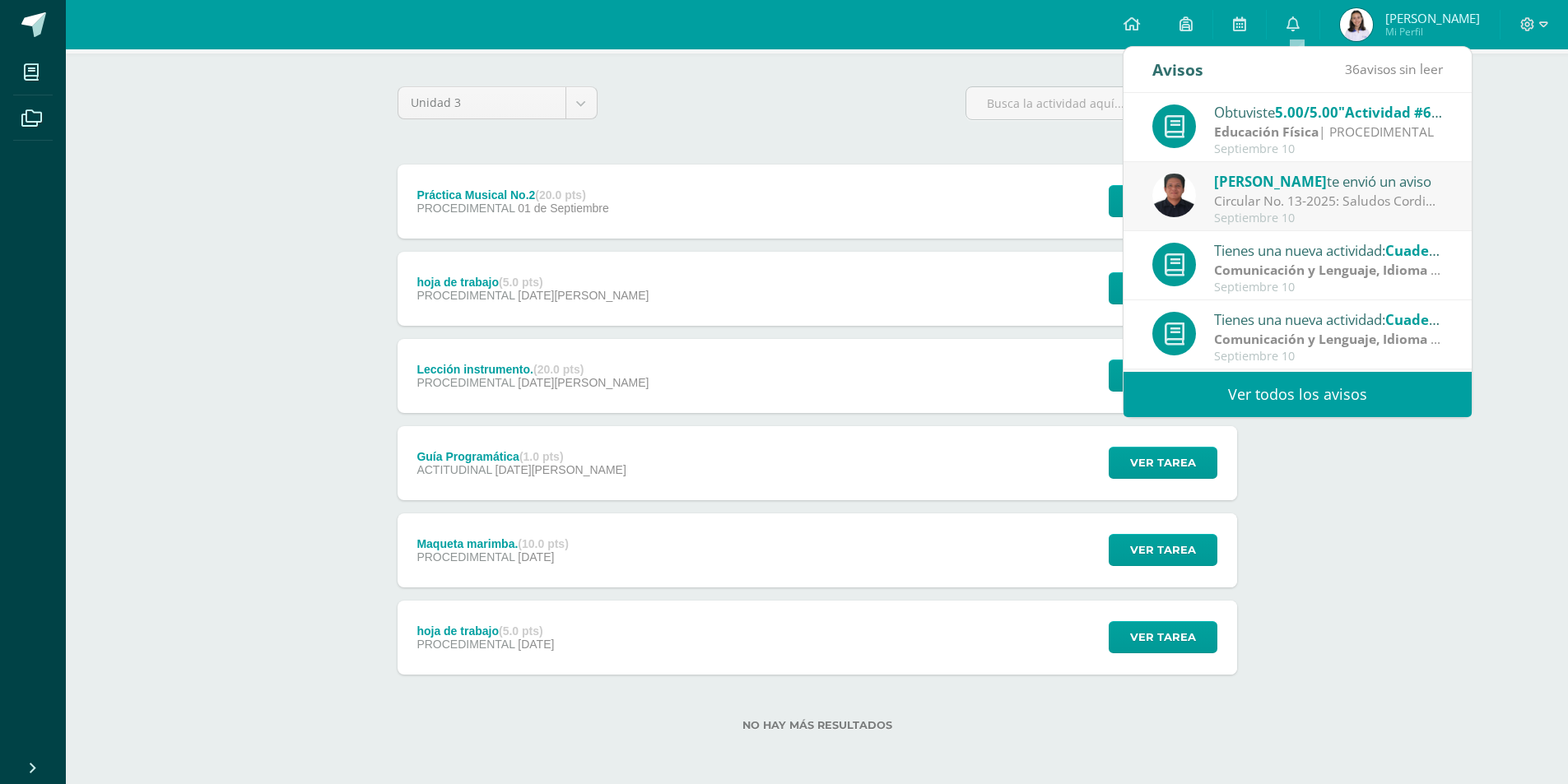
click at [1332, 379] on link "Ver todos los avisos" at bounding box center [1297, 394] width 349 height 45
click at [1329, 393] on link "Ver todos los avisos" at bounding box center [1297, 394] width 349 height 45
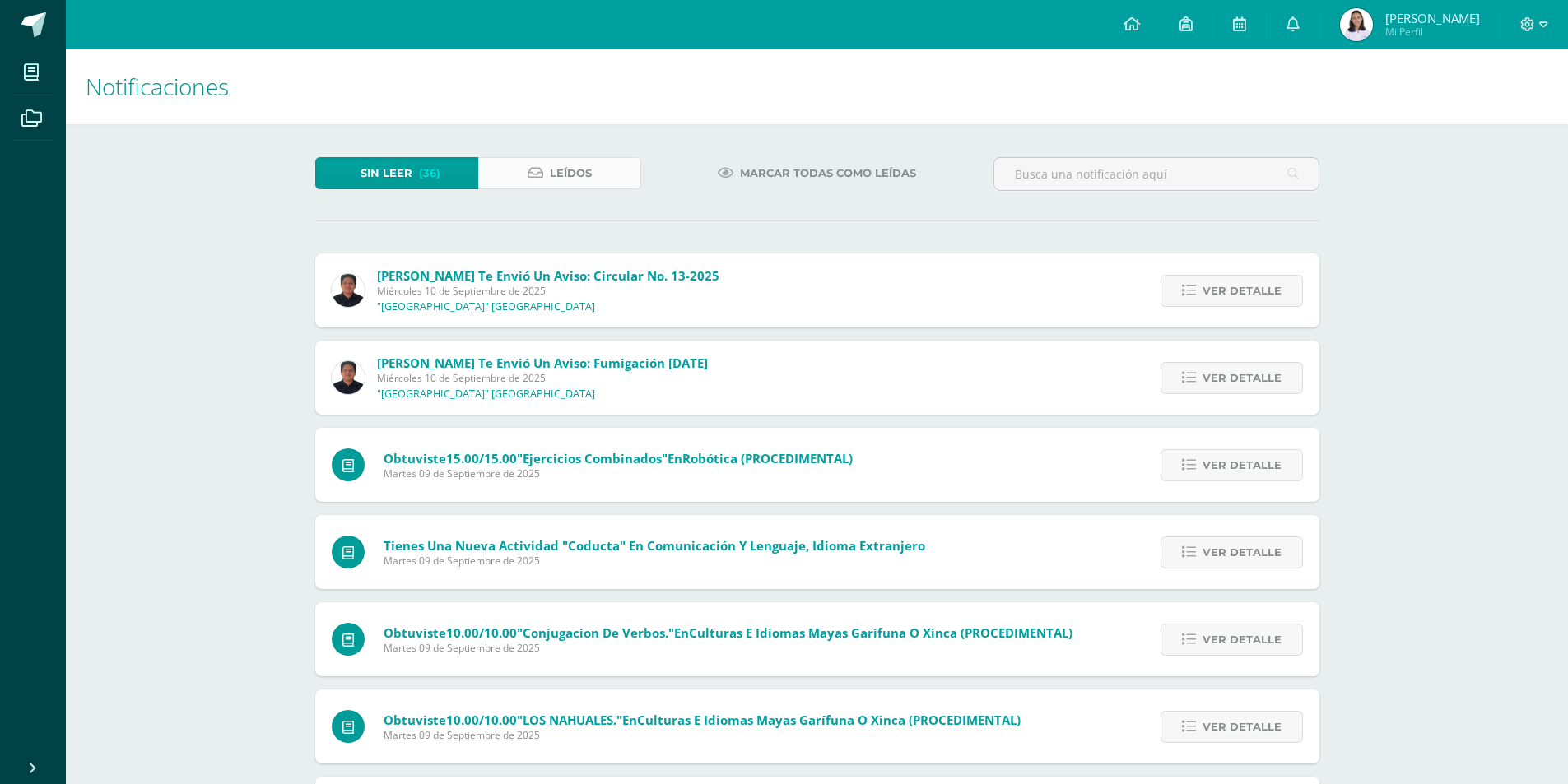
click at [617, 183] on link "Leídos" at bounding box center [560, 173] width 163 height 32
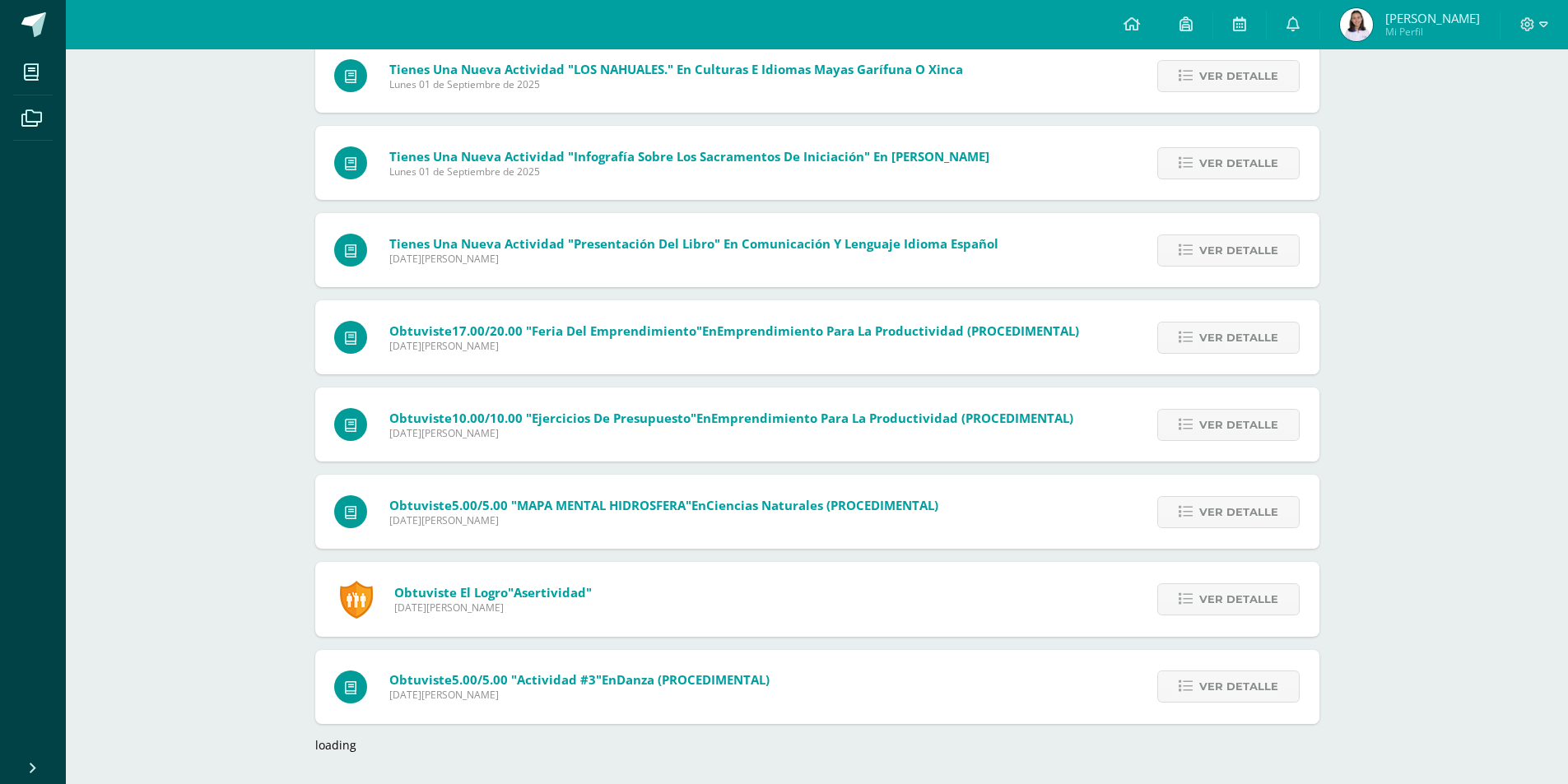
scroll to position [3005, 0]
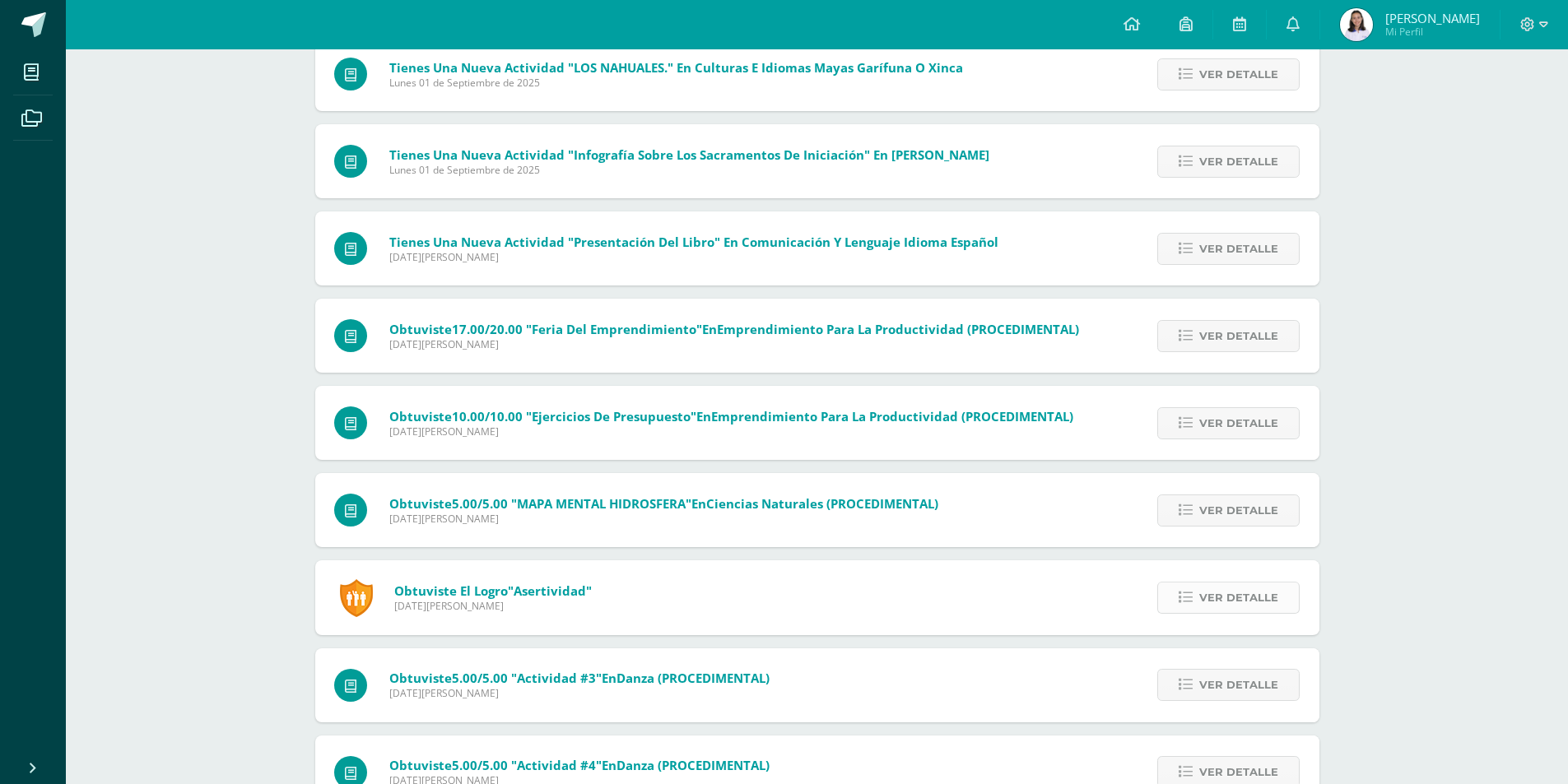
click at [1182, 606] on link "Ver detalle" at bounding box center [1227, 598] width 142 height 32
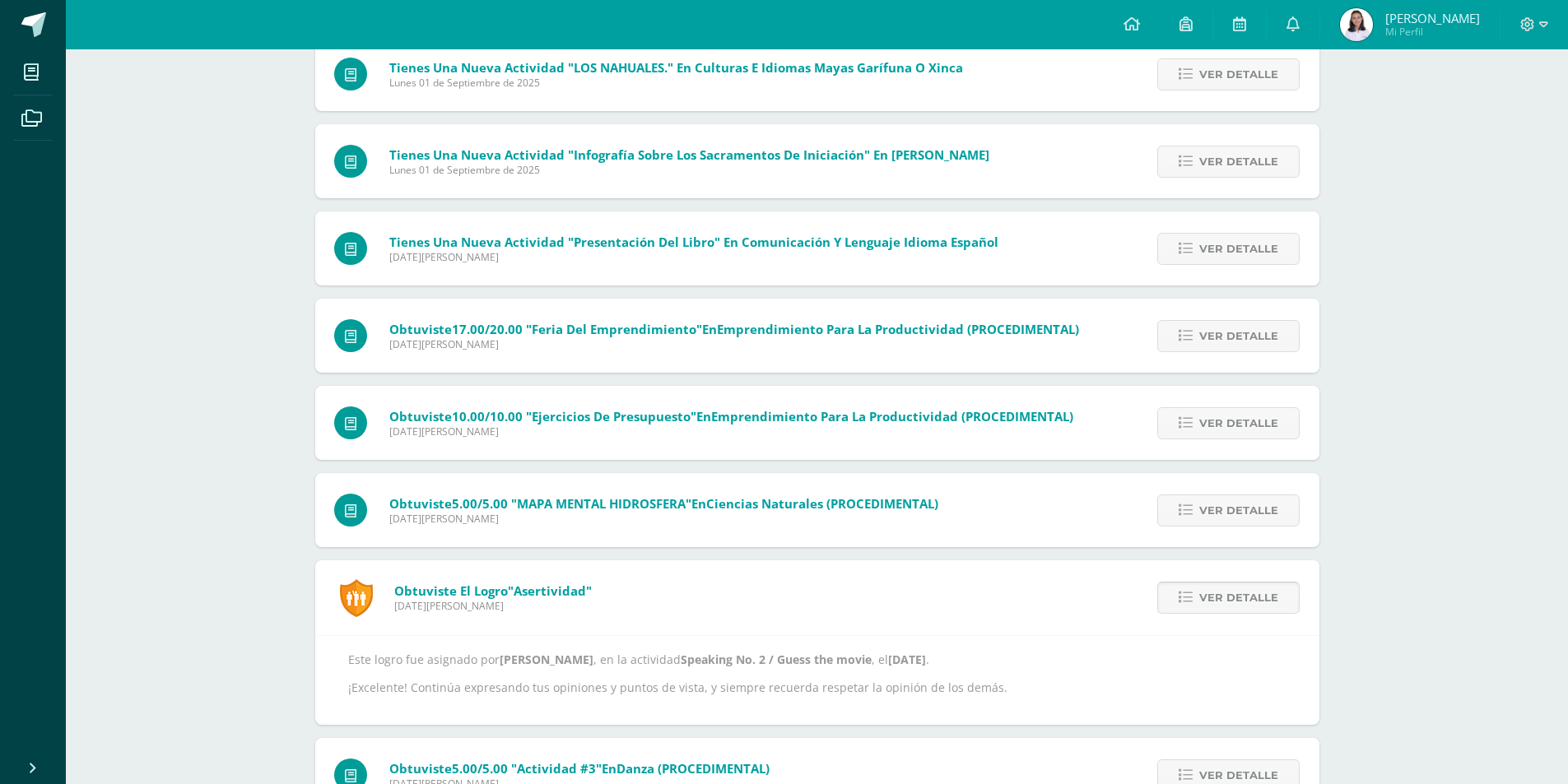
click at [1182, 606] on link "Ver detalle" at bounding box center [1227, 598] width 142 height 32
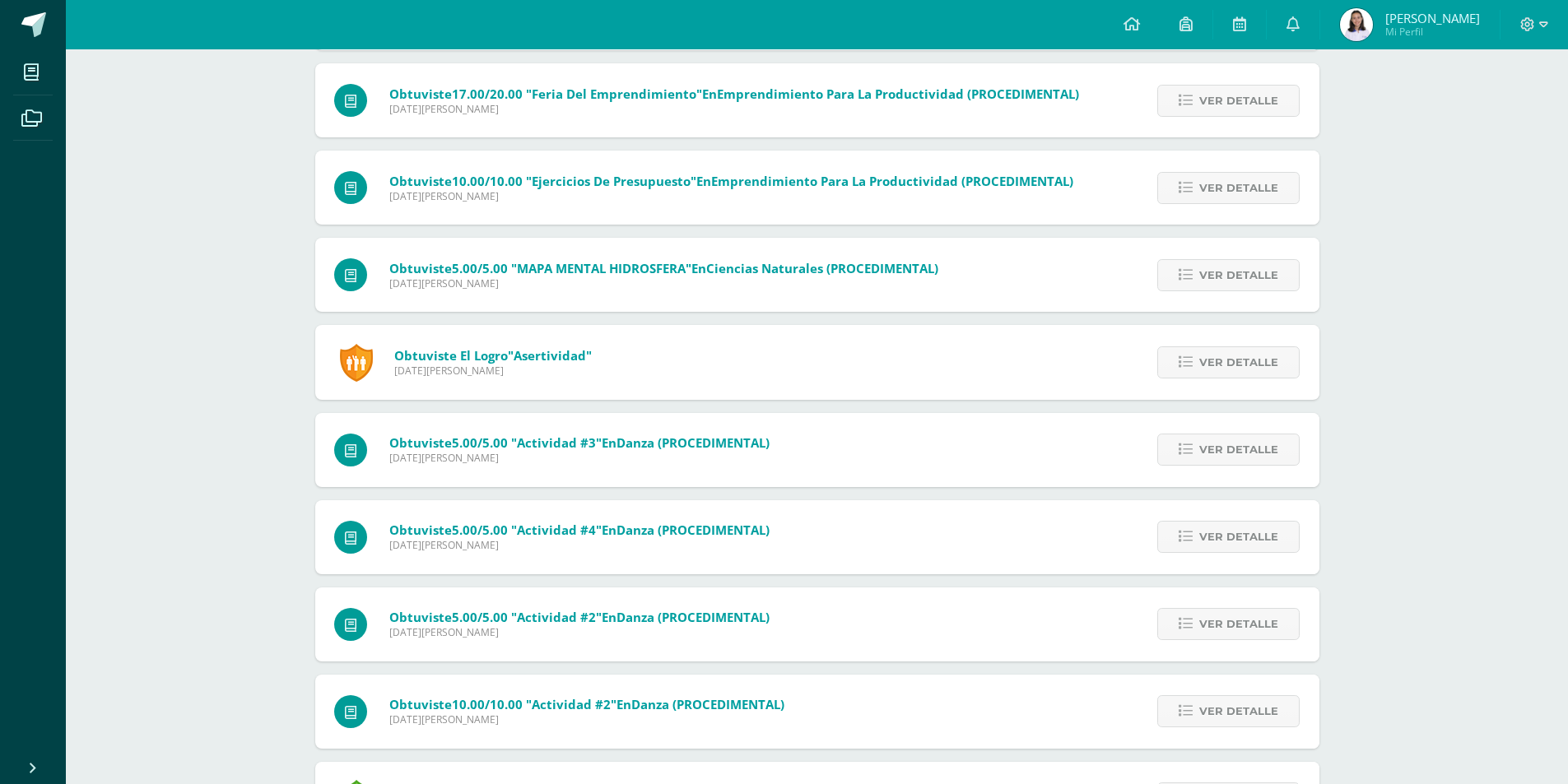
scroll to position [3334, 0]
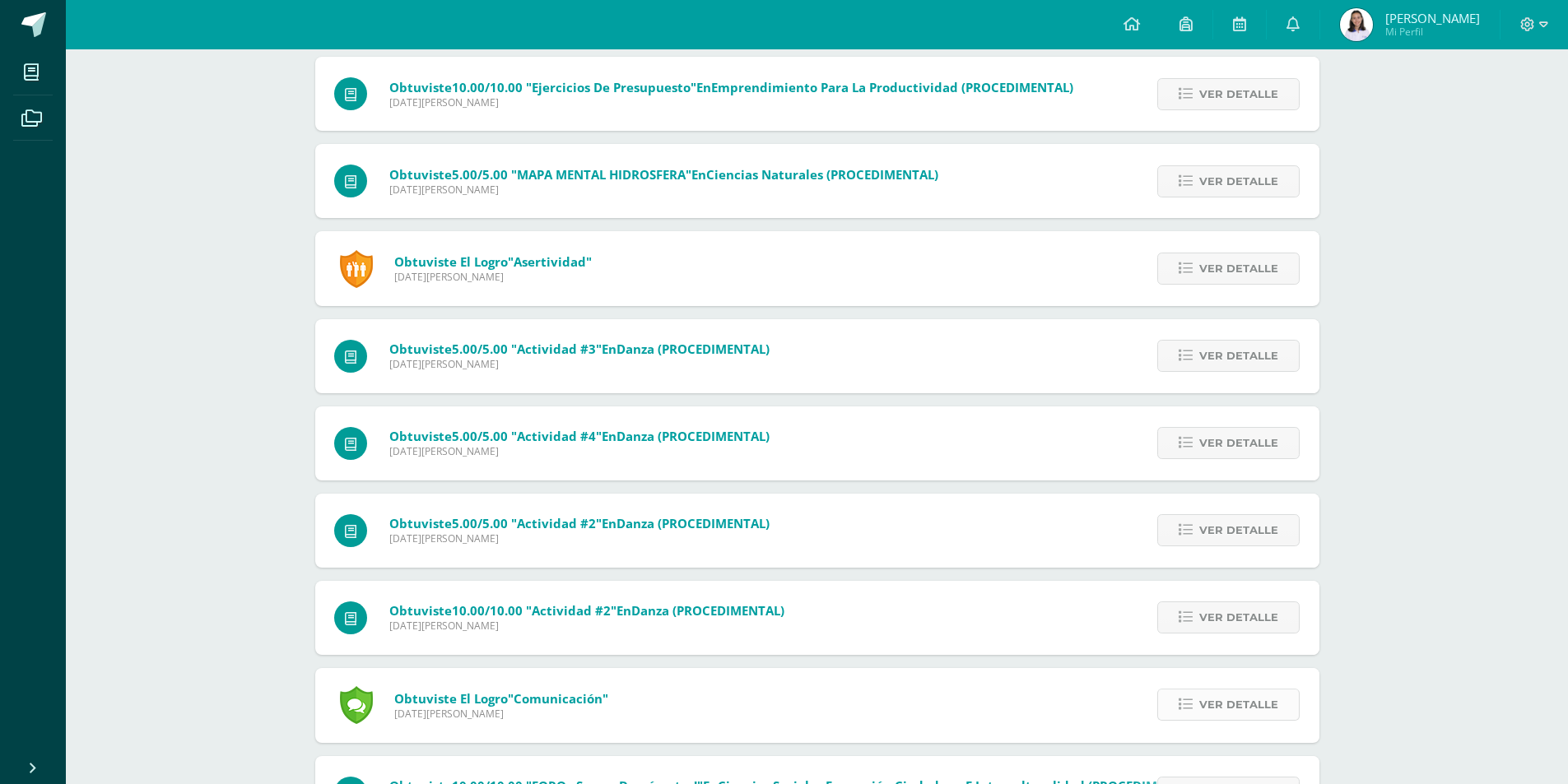
click at [1257, 700] on span "Ver detalle" at bounding box center [1238, 704] width 79 height 30
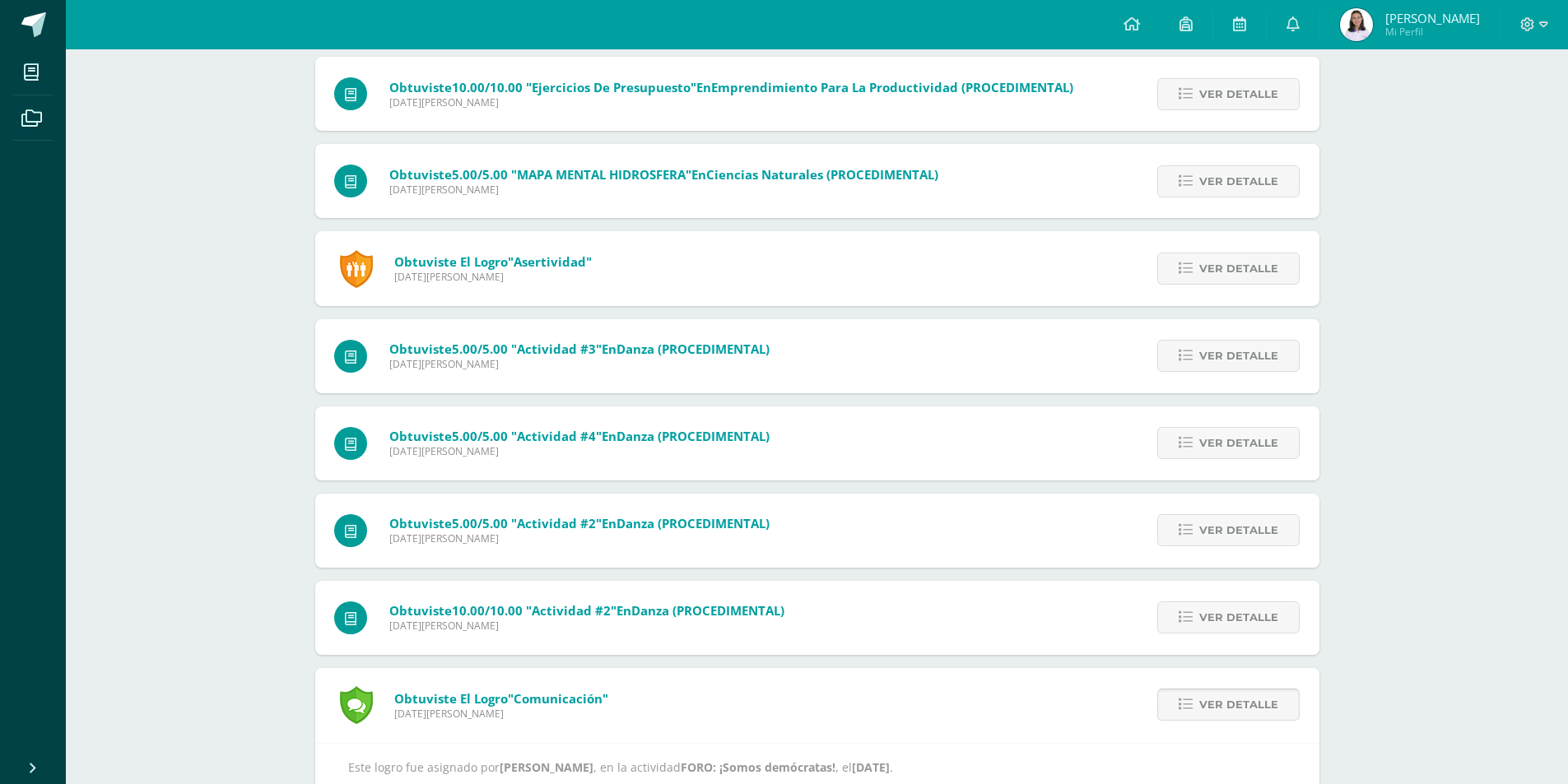
click at [1252, 702] on span "Ver detalle" at bounding box center [1238, 704] width 79 height 30
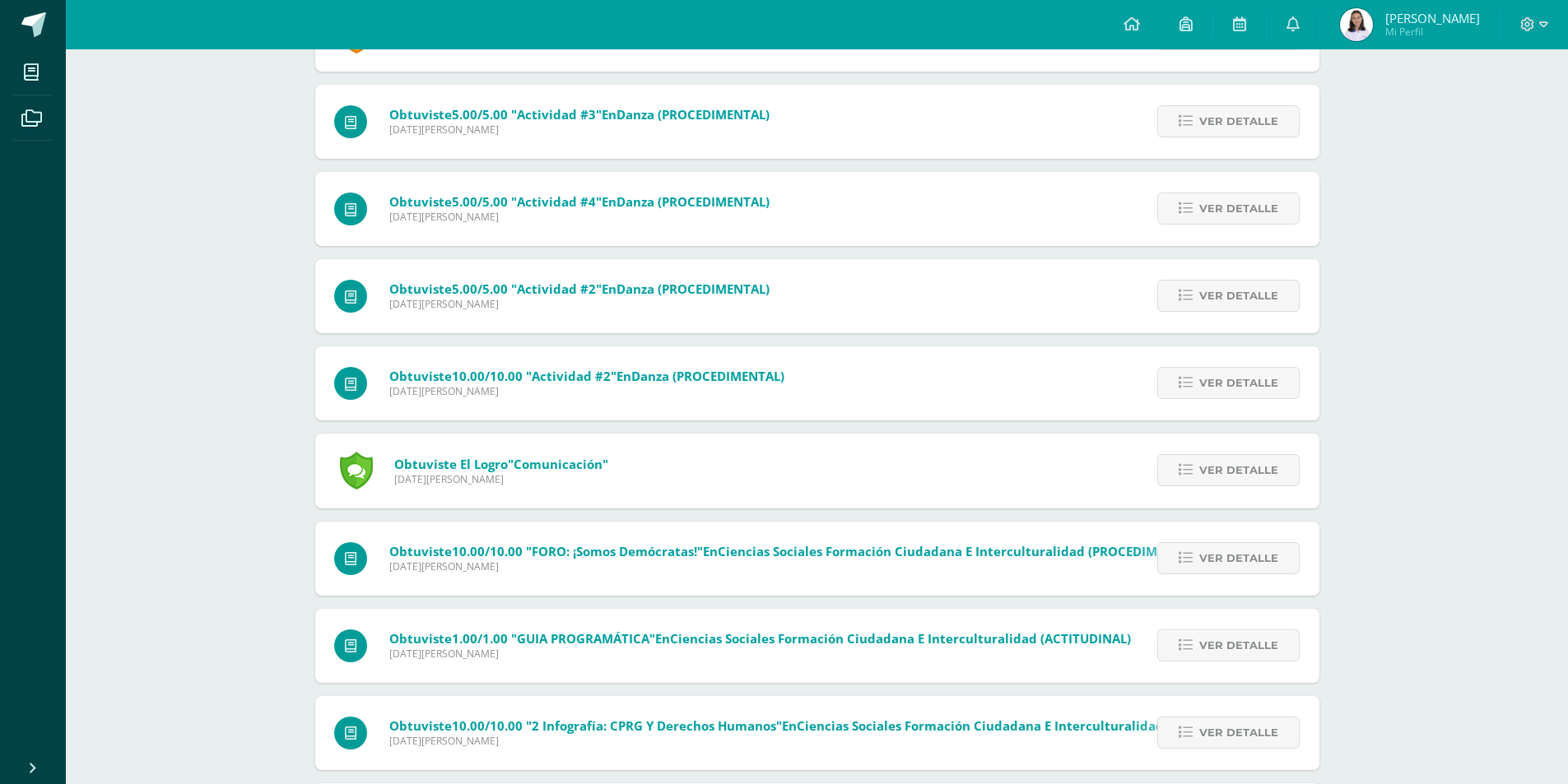
scroll to position [3401, 0]
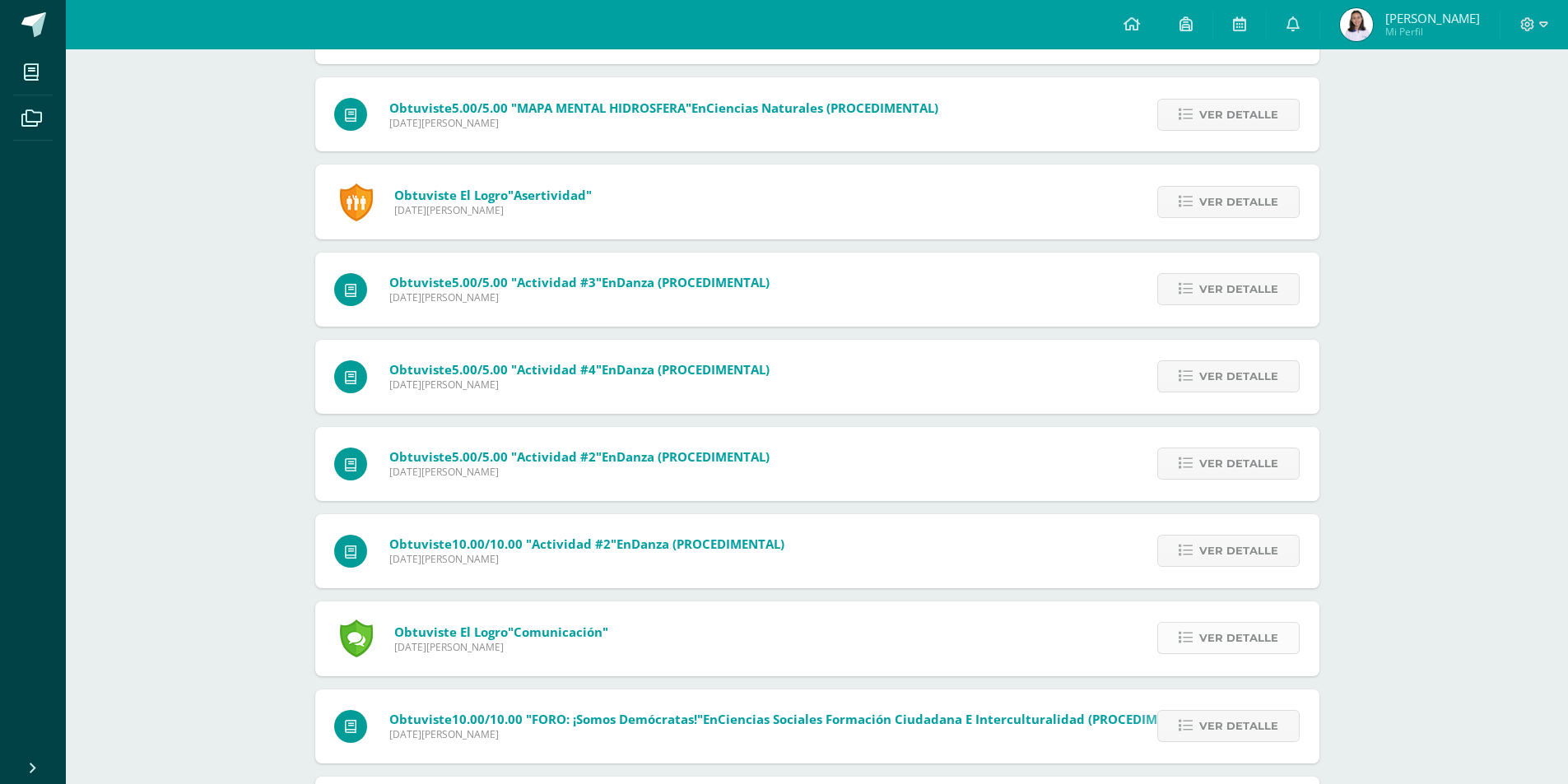
click at [1196, 652] on link "Ver detalle" at bounding box center [1227, 638] width 142 height 32
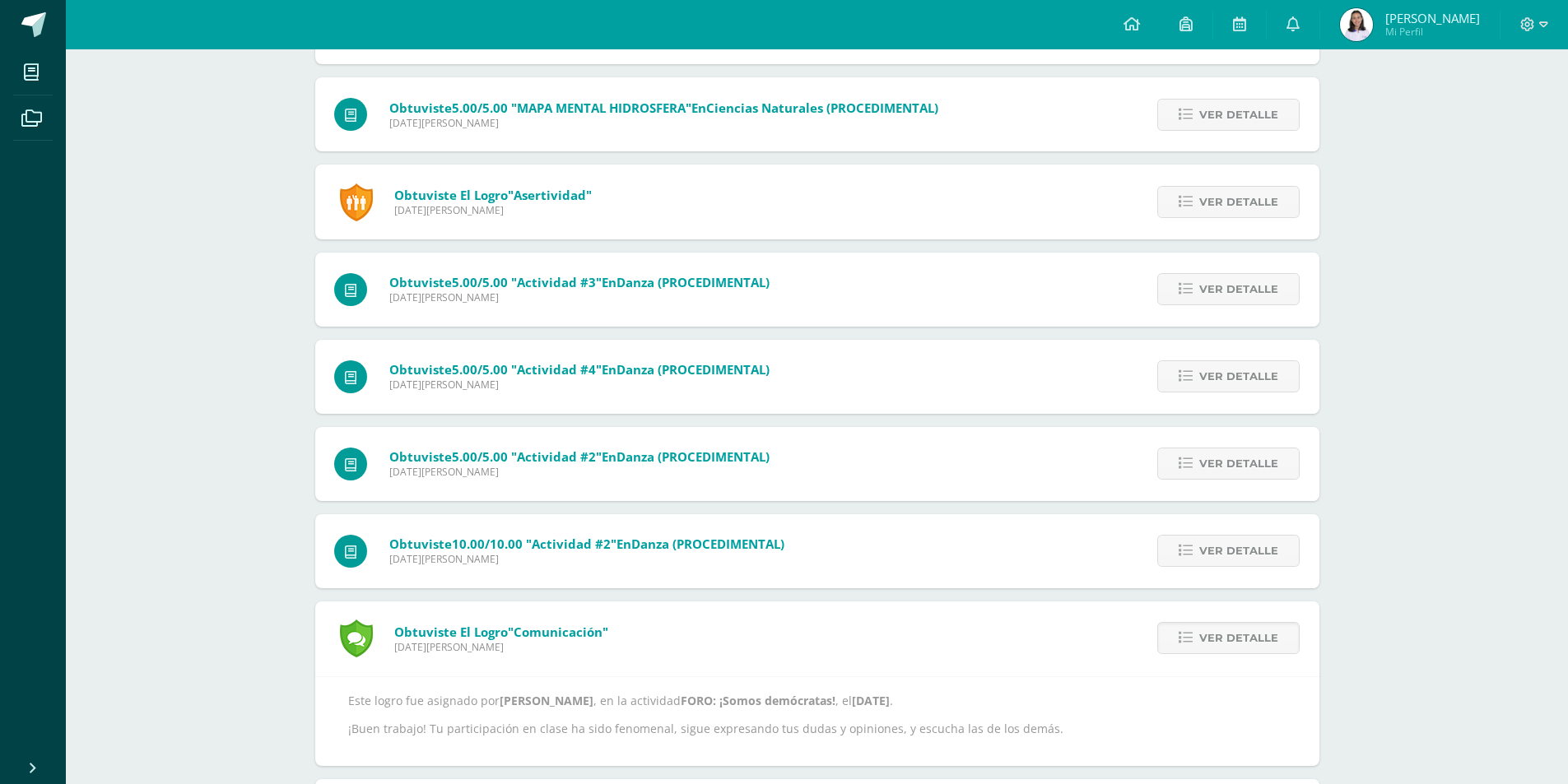
click at [1187, 659] on div "Ver detalle" at bounding box center [1225, 638] width 187 height 74
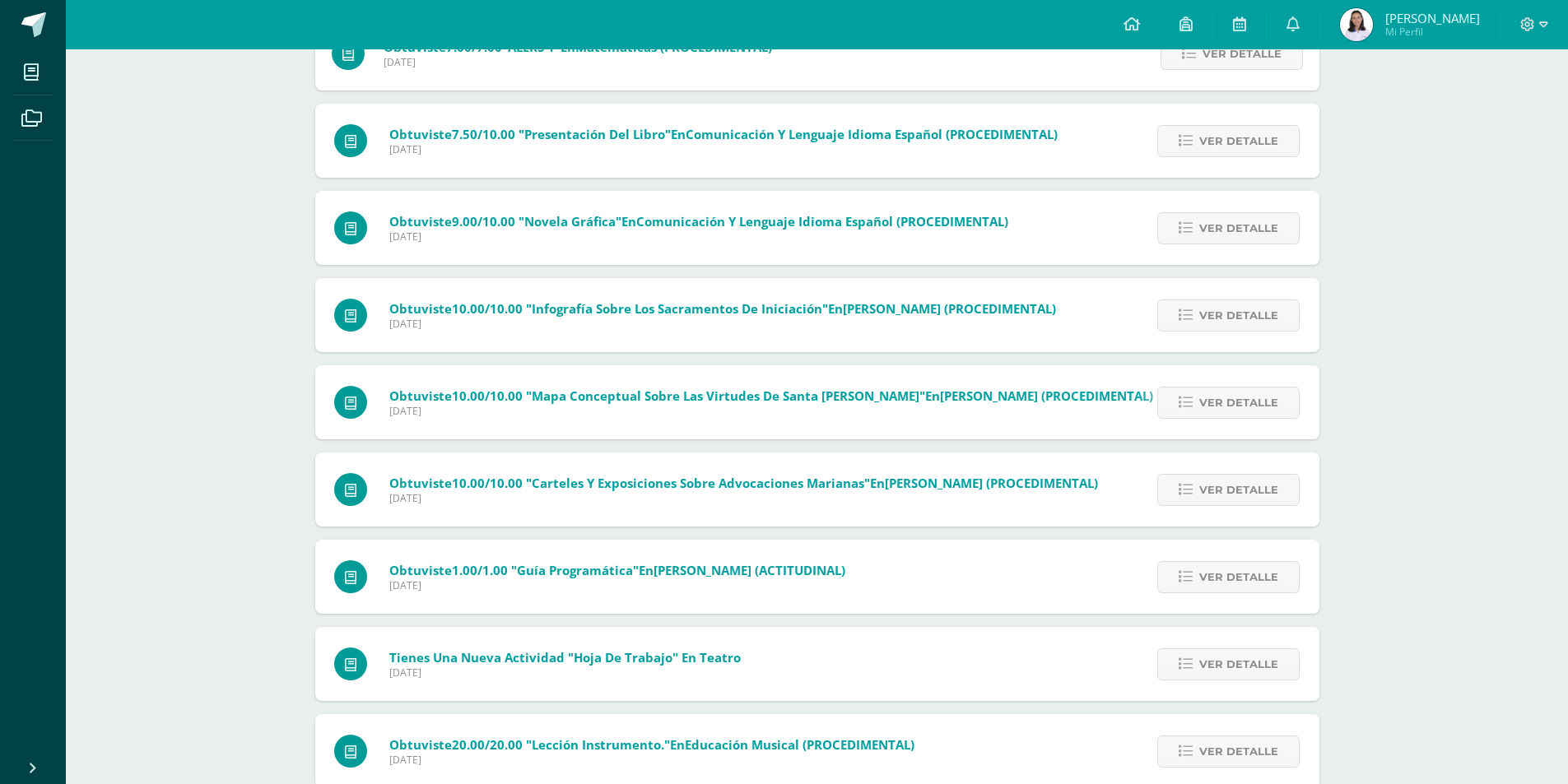
scroll to position [1180, 0]
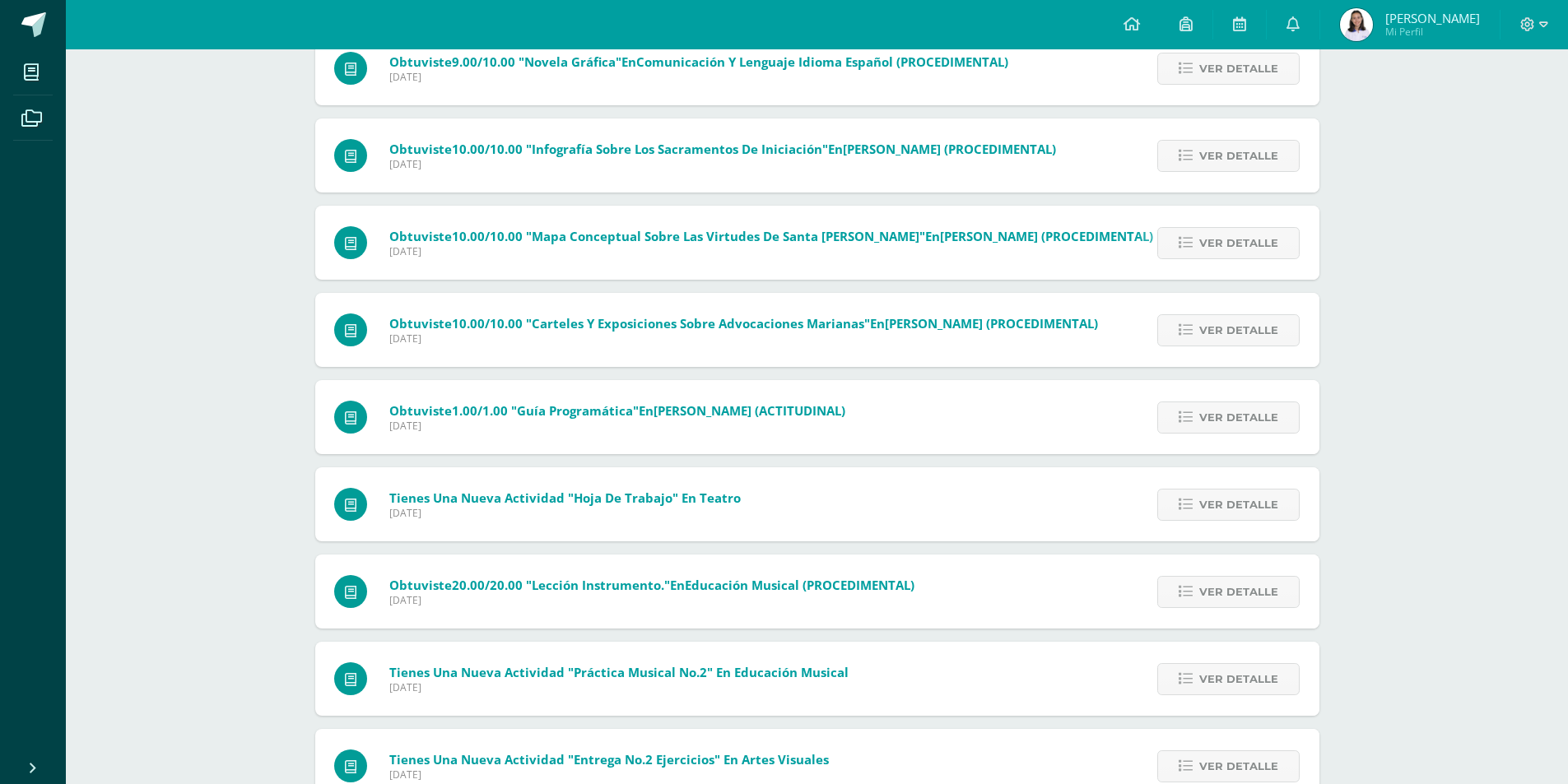
click at [1424, 21] on span "[PERSON_NAME]" at bounding box center [1433, 18] width 94 height 17
click at [1352, 13] on img at bounding box center [1356, 25] width 33 height 33
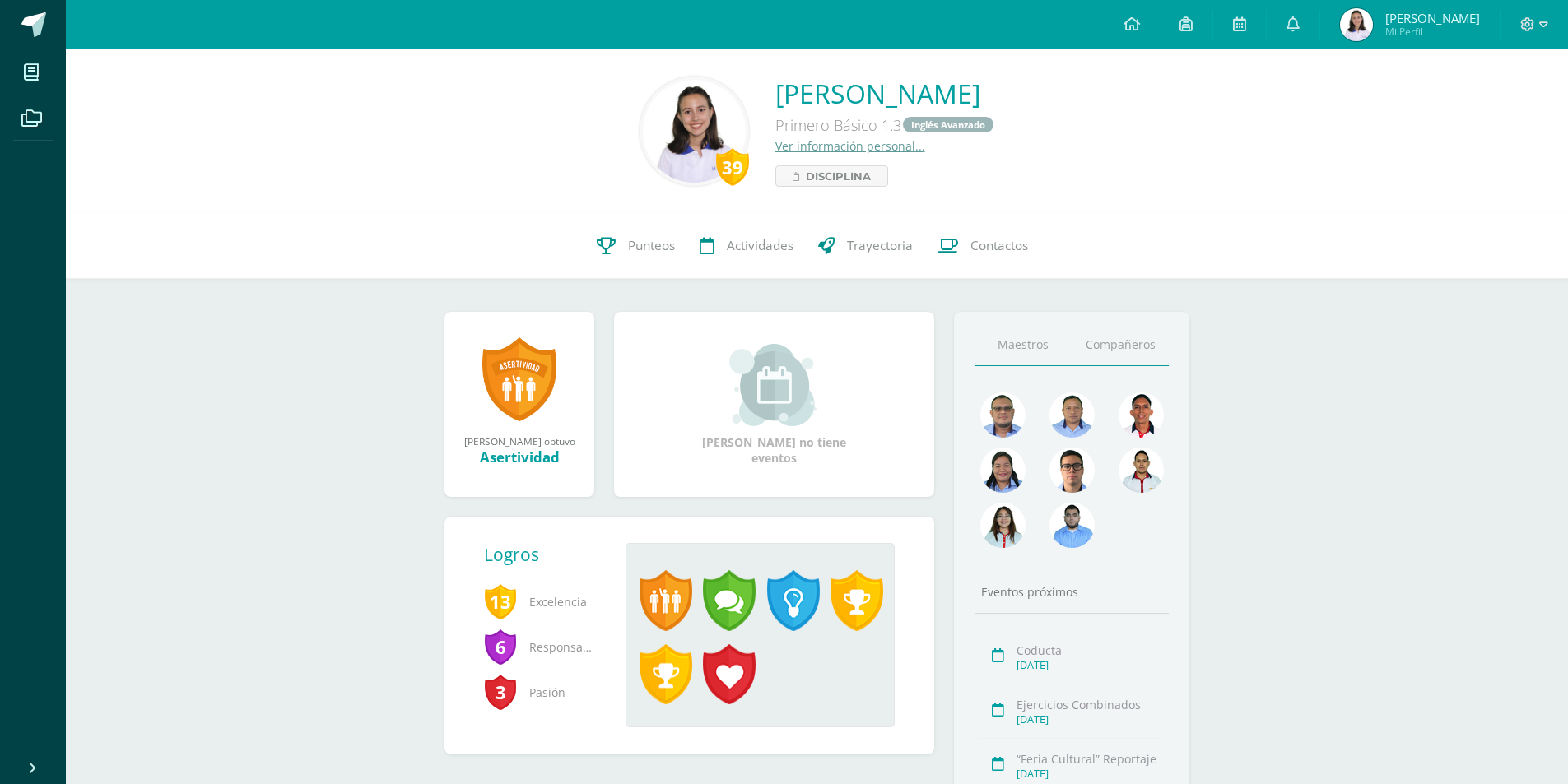
click at [1106, 342] on link "Compañeros" at bounding box center [1119, 344] width 97 height 42
click at [1077, 411] on img at bounding box center [1072, 415] width 45 height 45
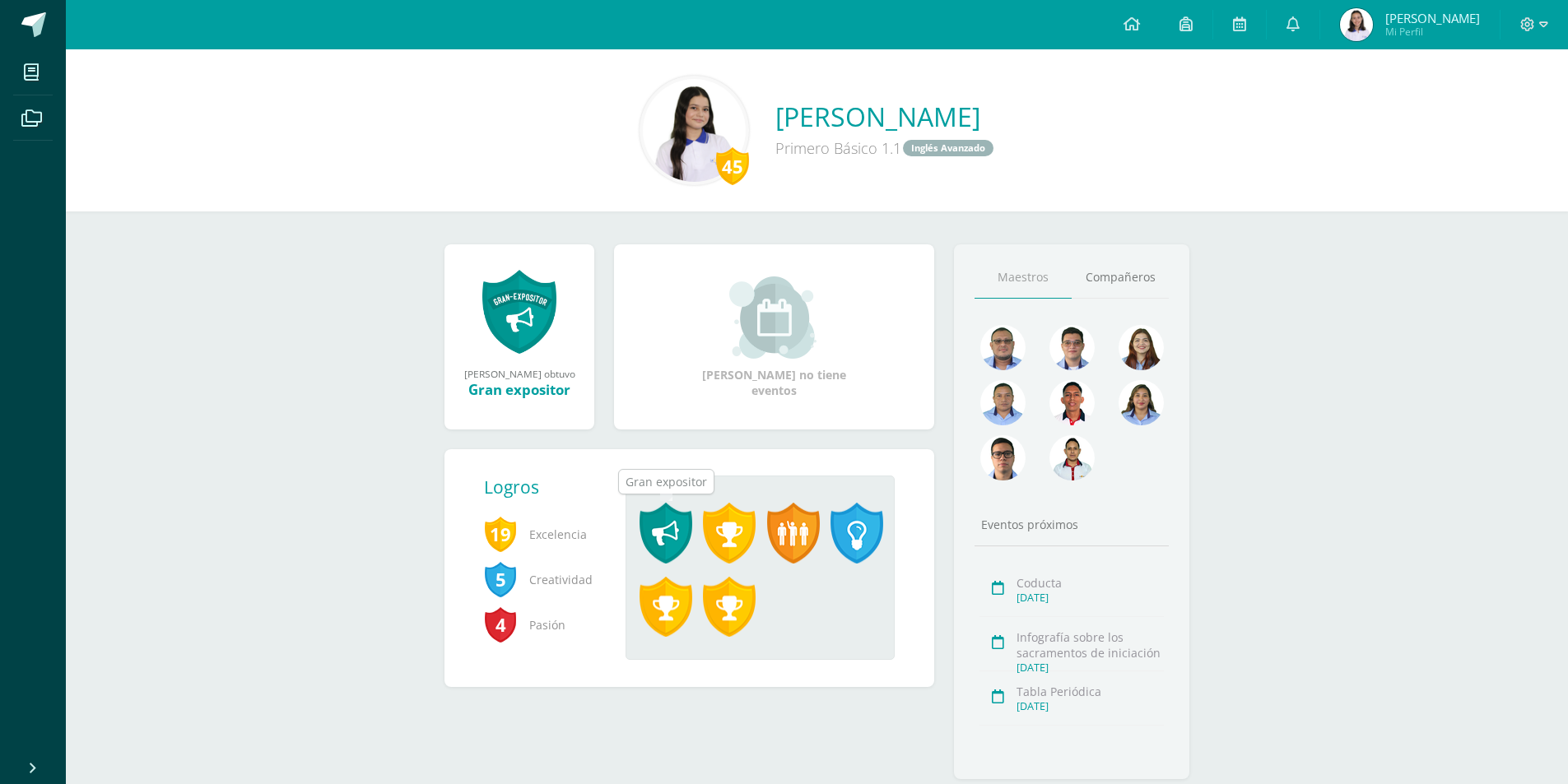
click at [684, 542] on span at bounding box center [666, 533] width 53 height 61
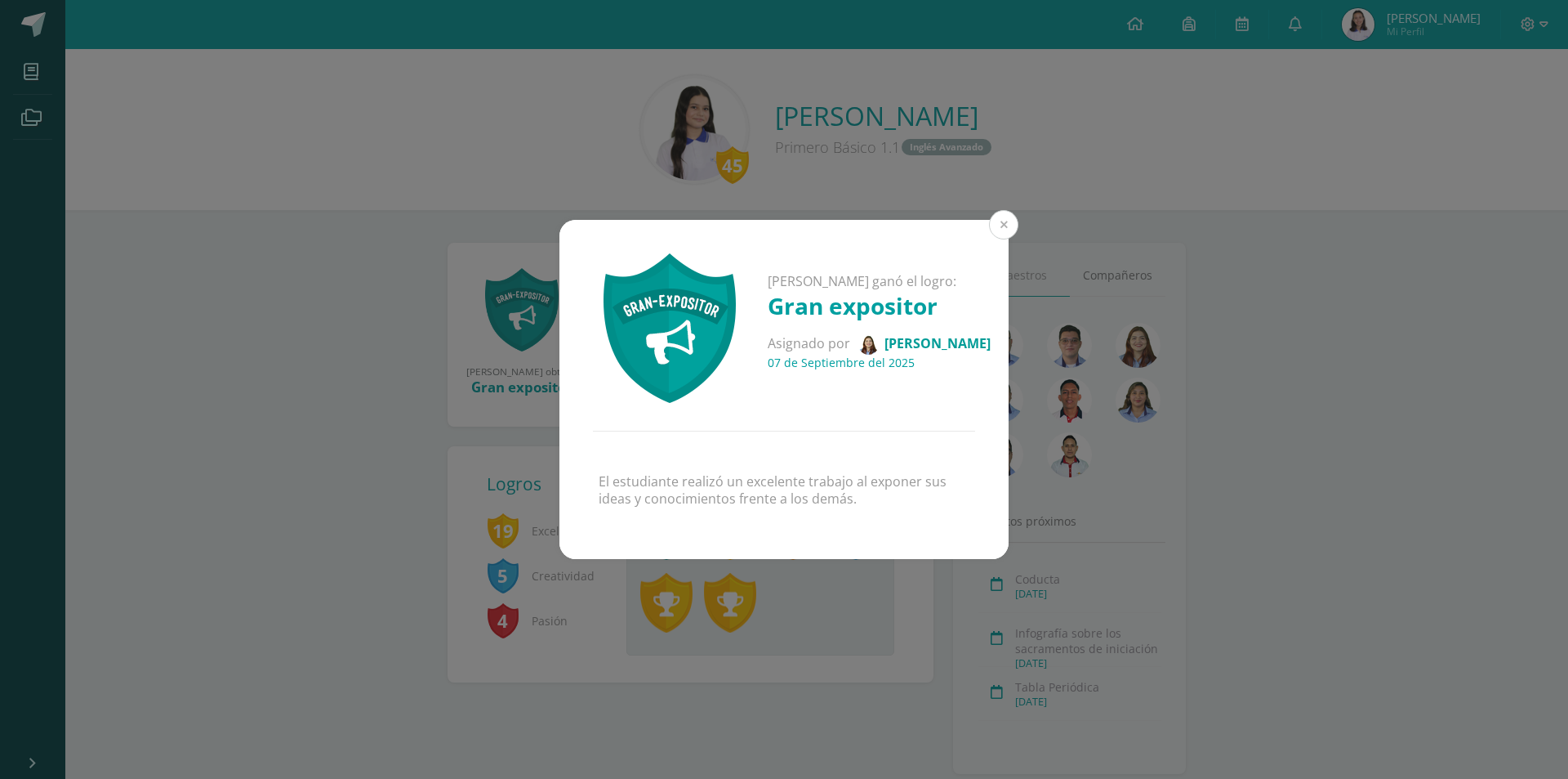
click at [997, 225] on button at bounding box center [1004, 224] width 29 height 29
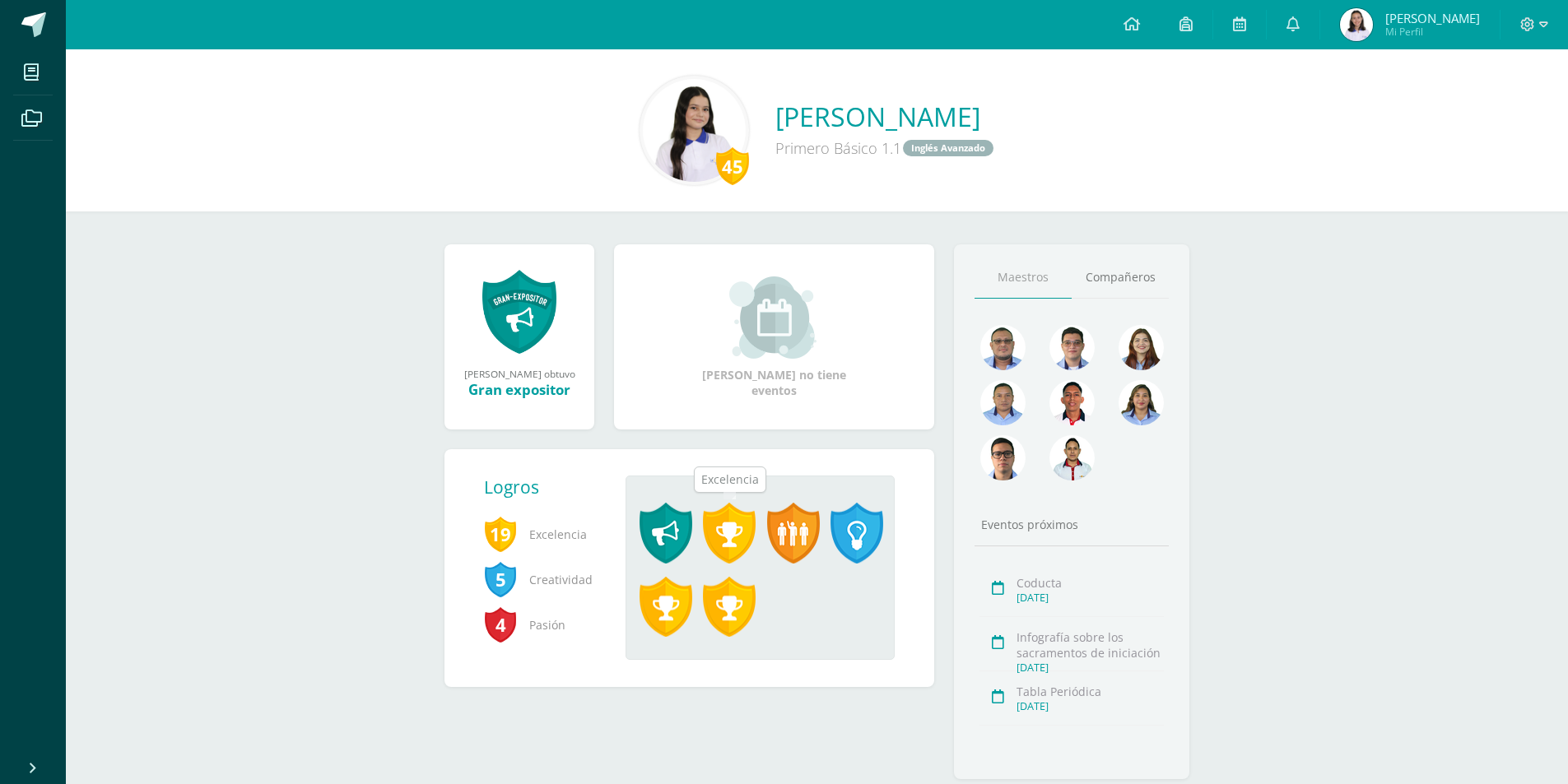
click at [728, 512] on span at bounding box center [730, 533] width 53 height 61
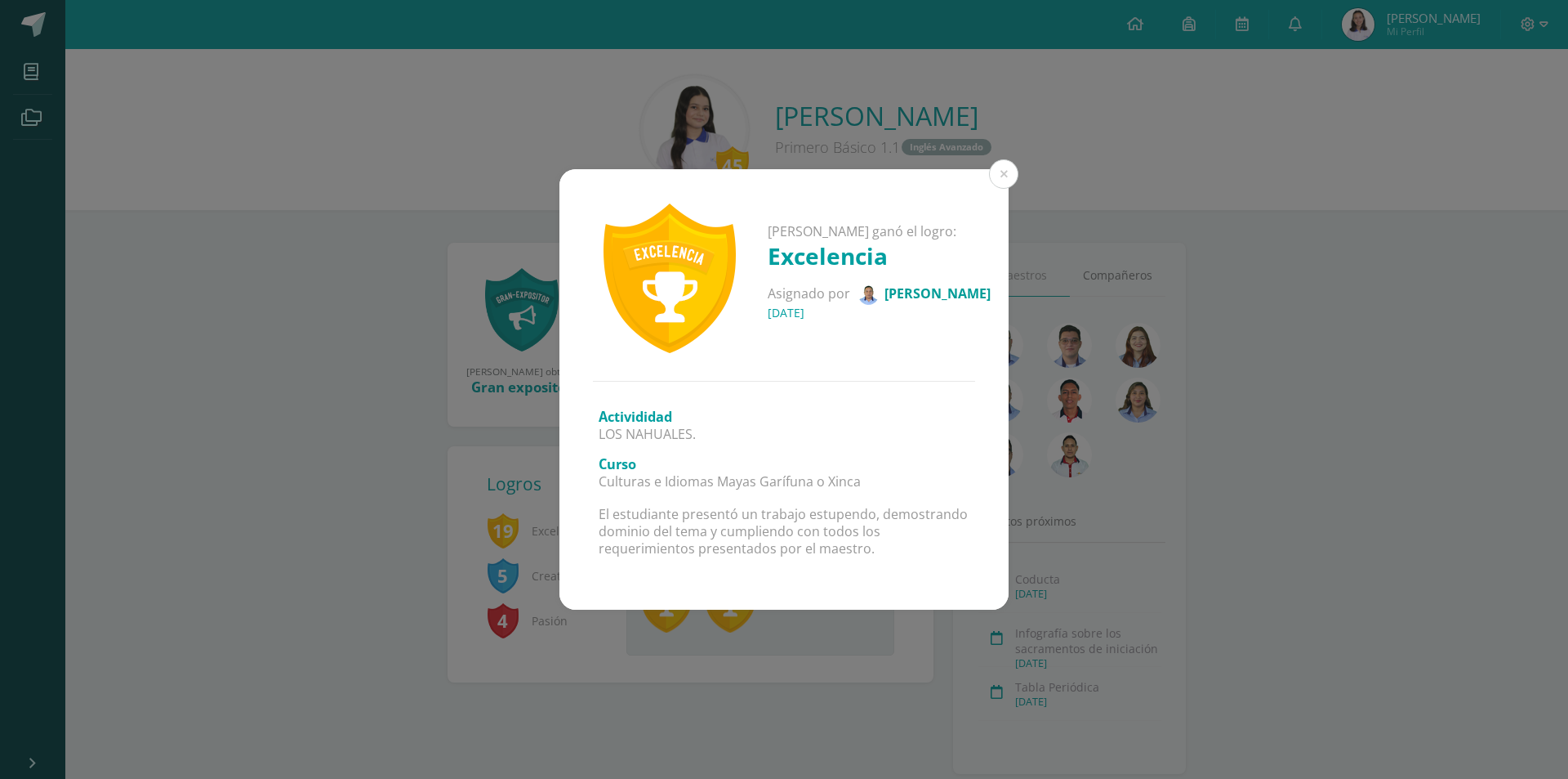
drag, startPoint x: 988, startPoint y: 179, endPoint x: 974, endPoint y: 190, distance: 17.8
drag, startPoint x: 974, startPoint y: 190, endPoint x: 854, endPoint y: 416, distance: 255.9
click at [854, 416] on h3 "Activididad" at bounding box center [784, 416] width 370 height 18
click at [1003, 172] on button at bounding box center [1004, 174] width 29 height 29
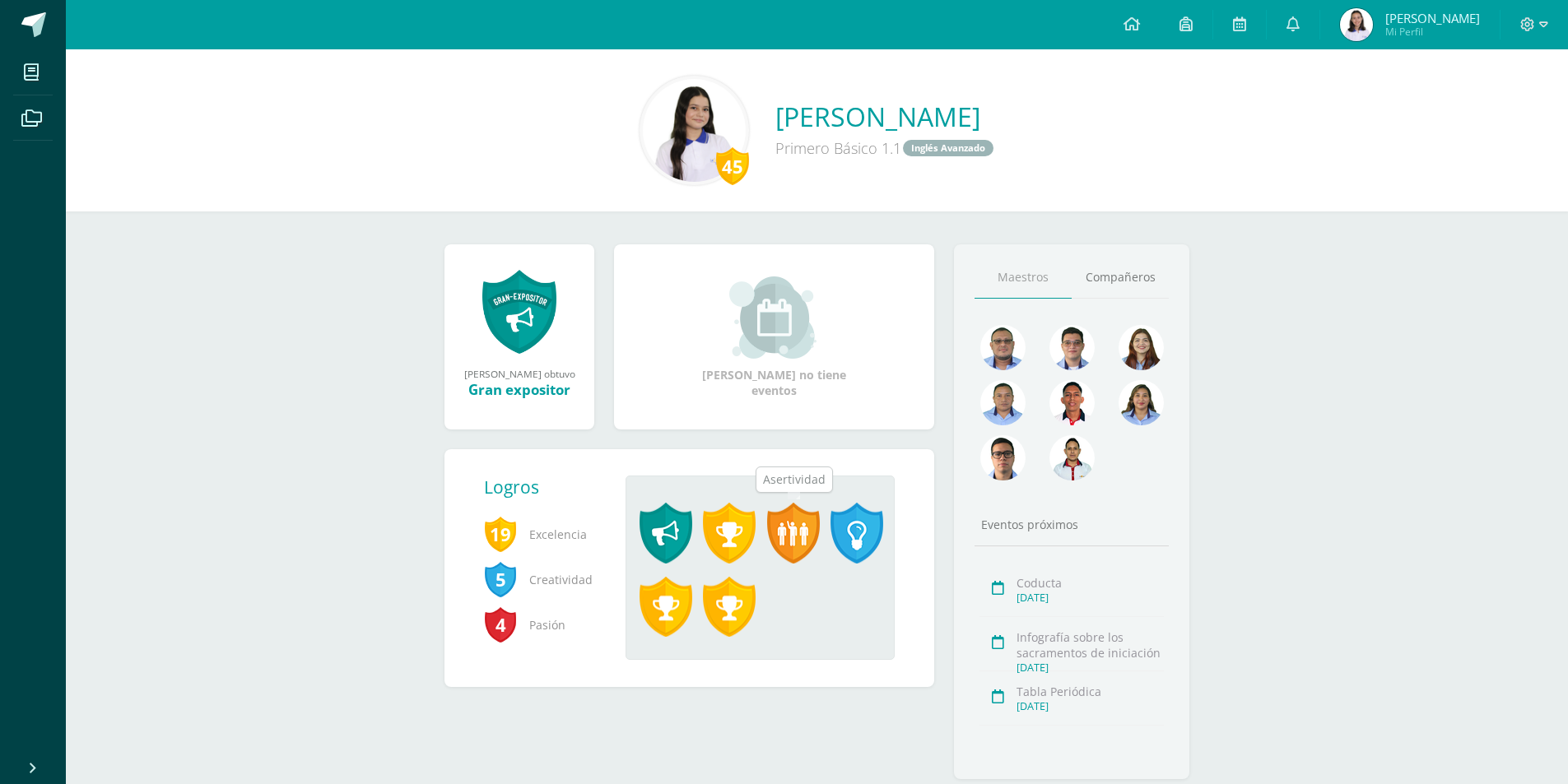
click at [777, 549] on span at bounding box center [793, 533] width 53 height 61
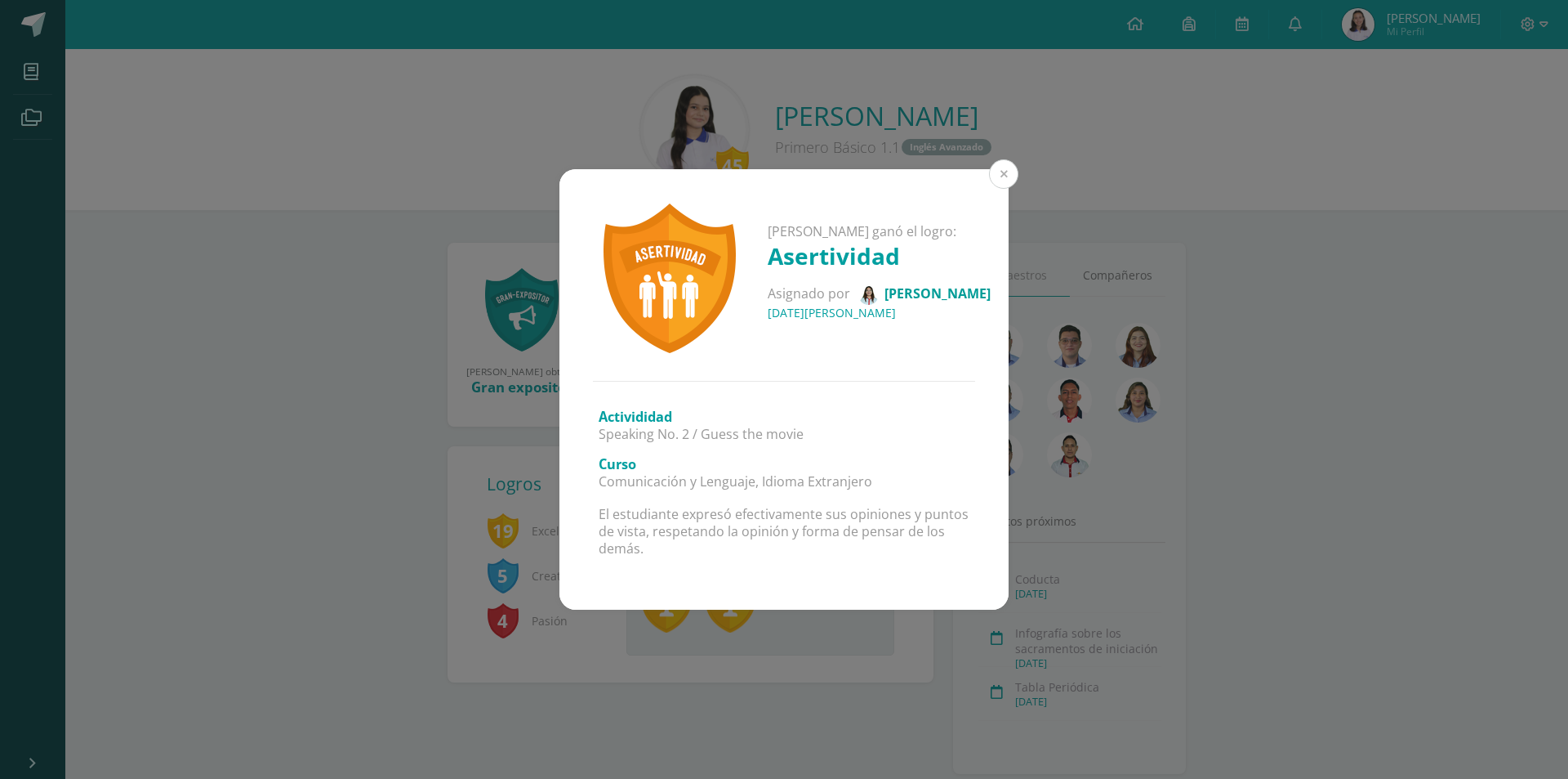
click at [1002, 180] on button at bounding box center [1004, 174] width 29 height 29
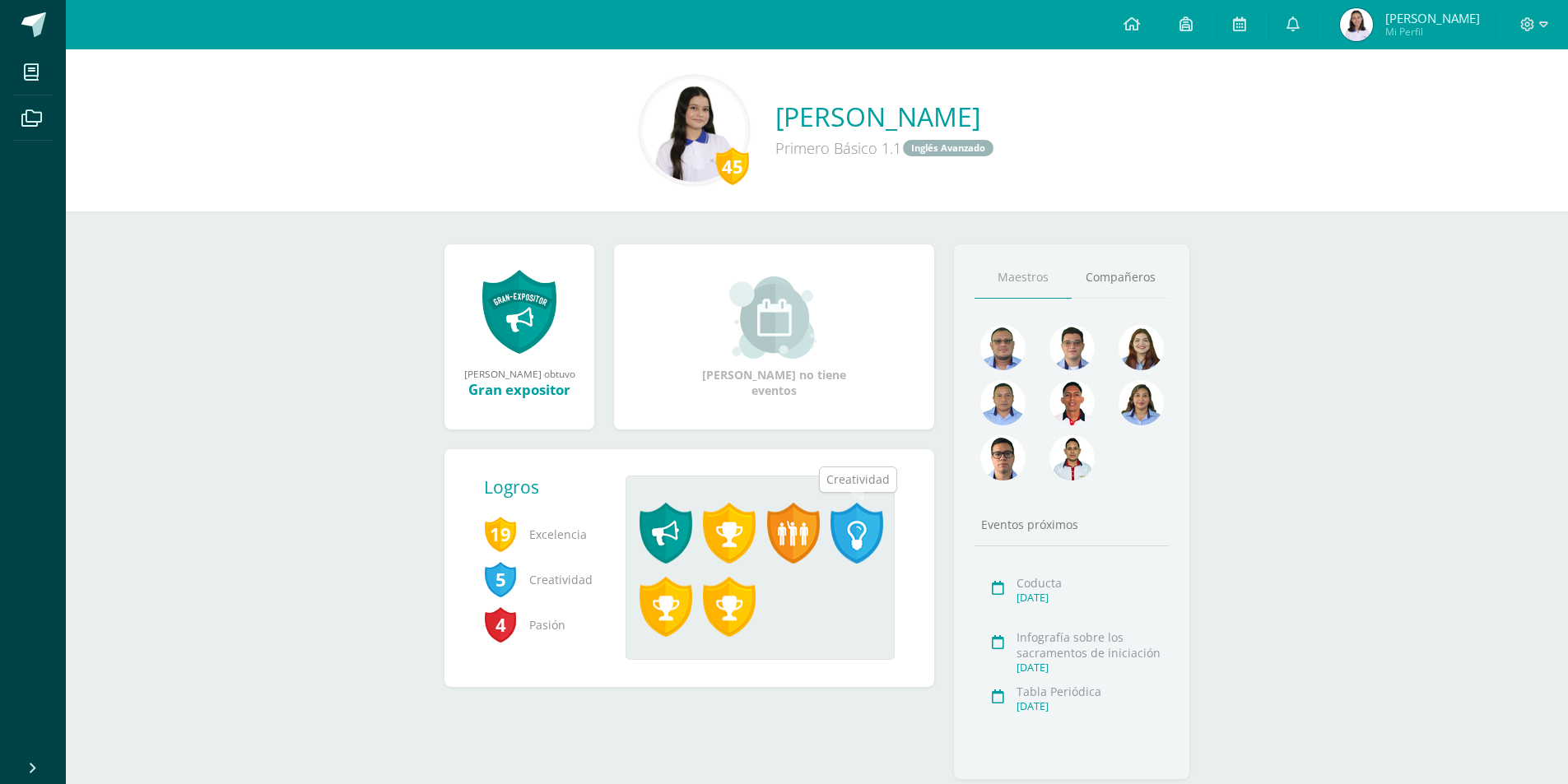
click at [875, 538] on span at bounding box center [857, 533] width 53 height 61
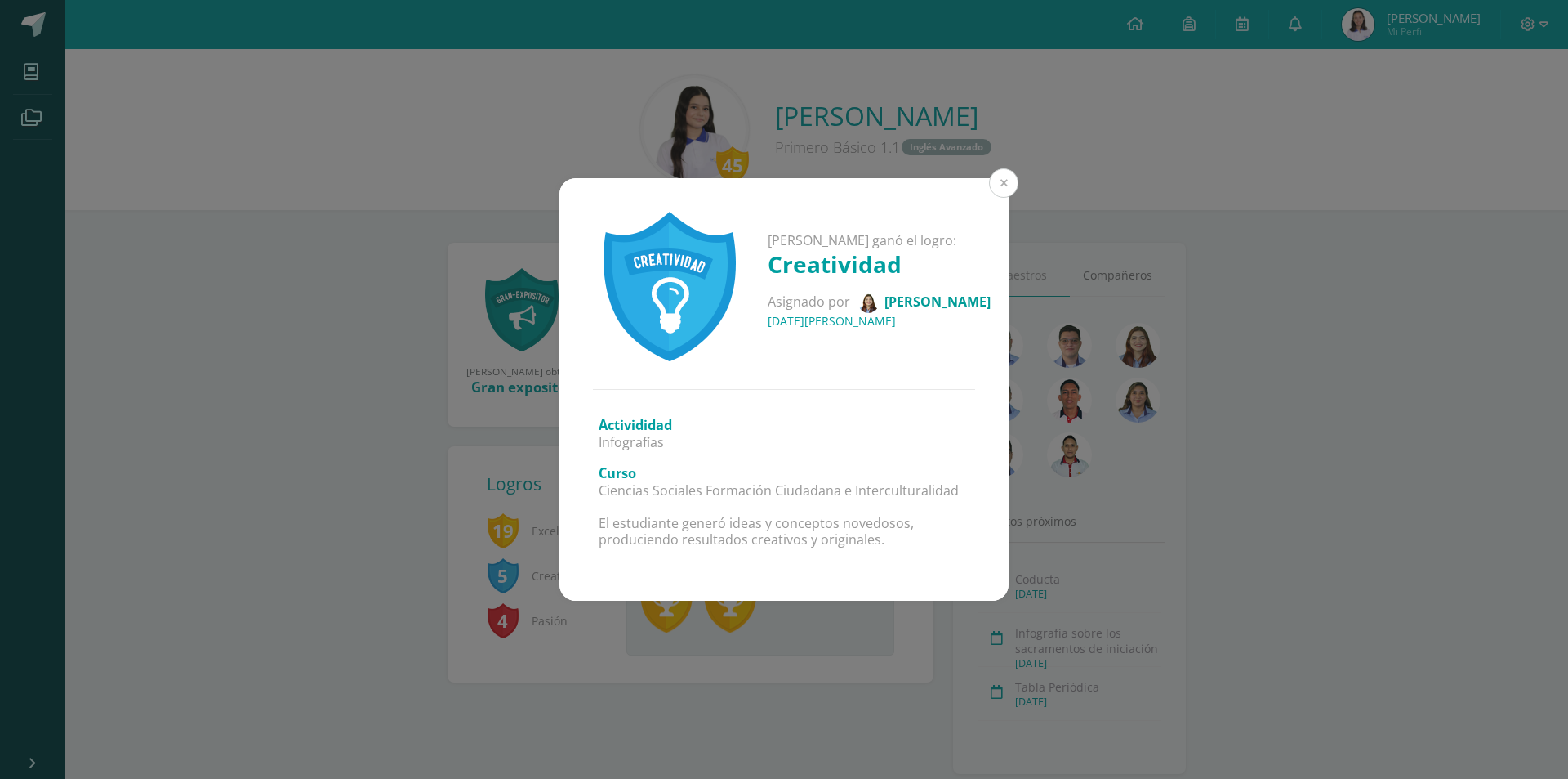
click at [996, 175] on button at bounding box center [1004, 183] width 29 height 29
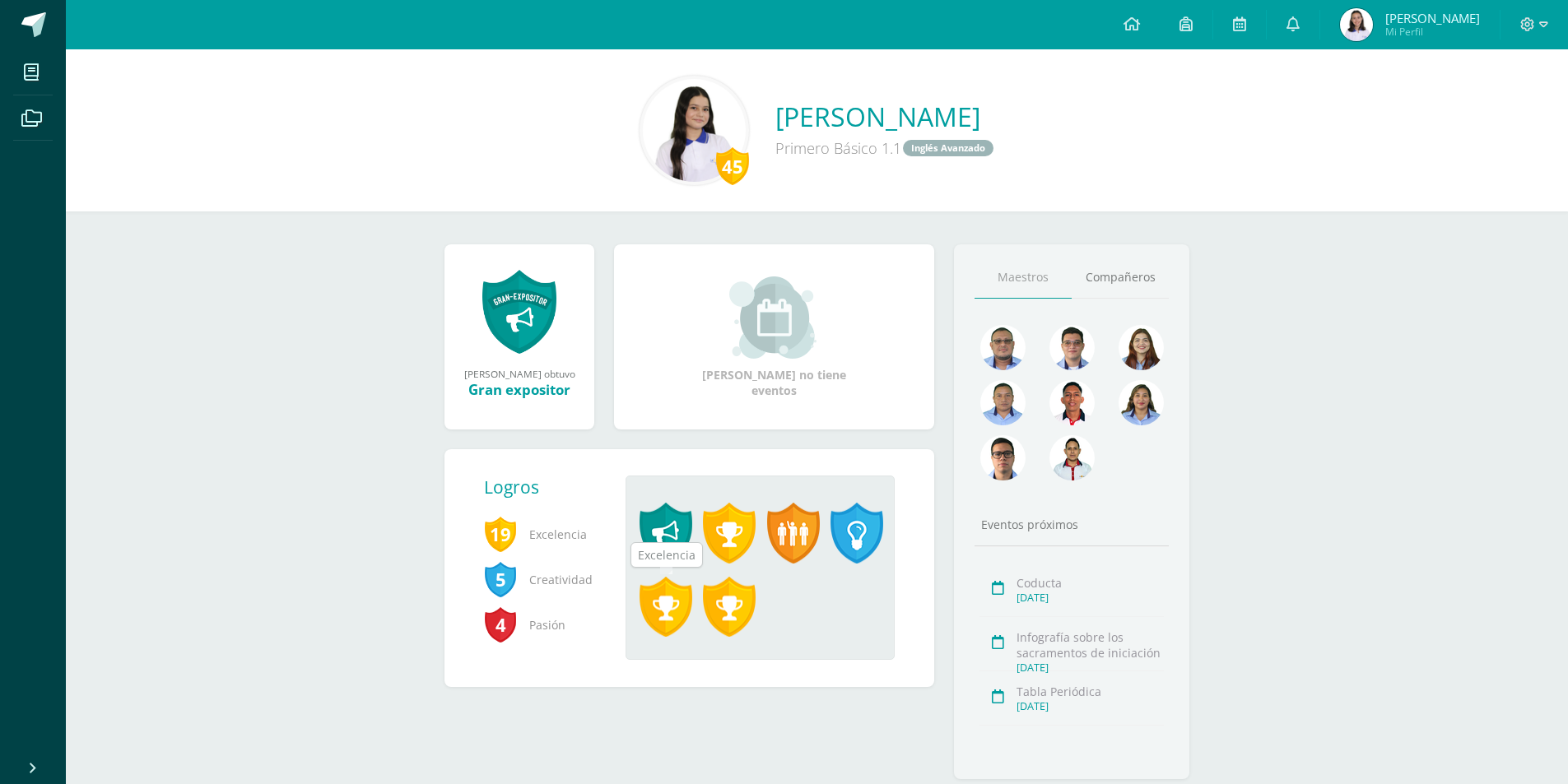
click at [659, 600] on span at bounding box center [666, 607] width 53 height 61
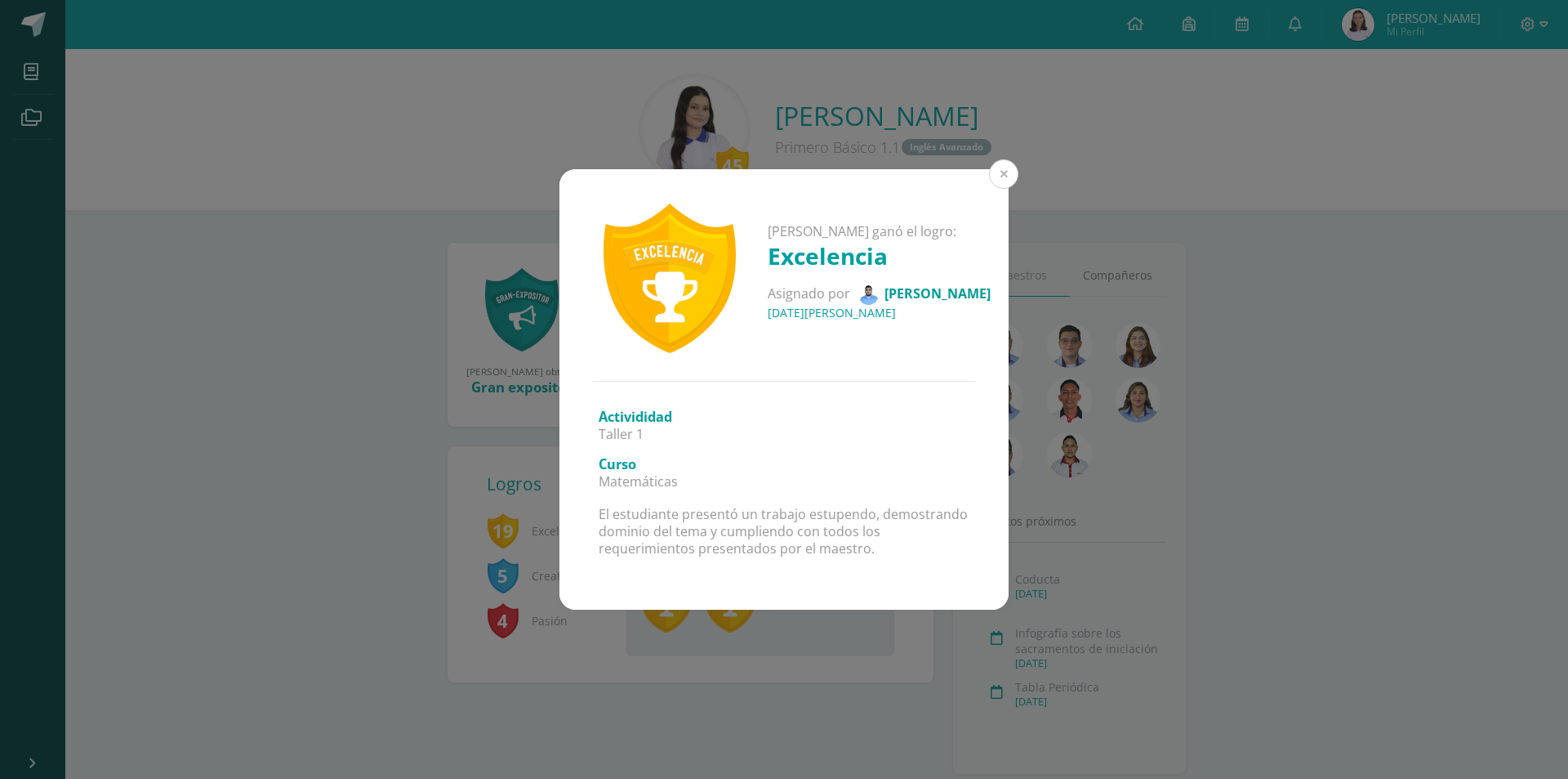
click at [1008, 181] on button at bounding box center [1004, 174] width 29 height 29
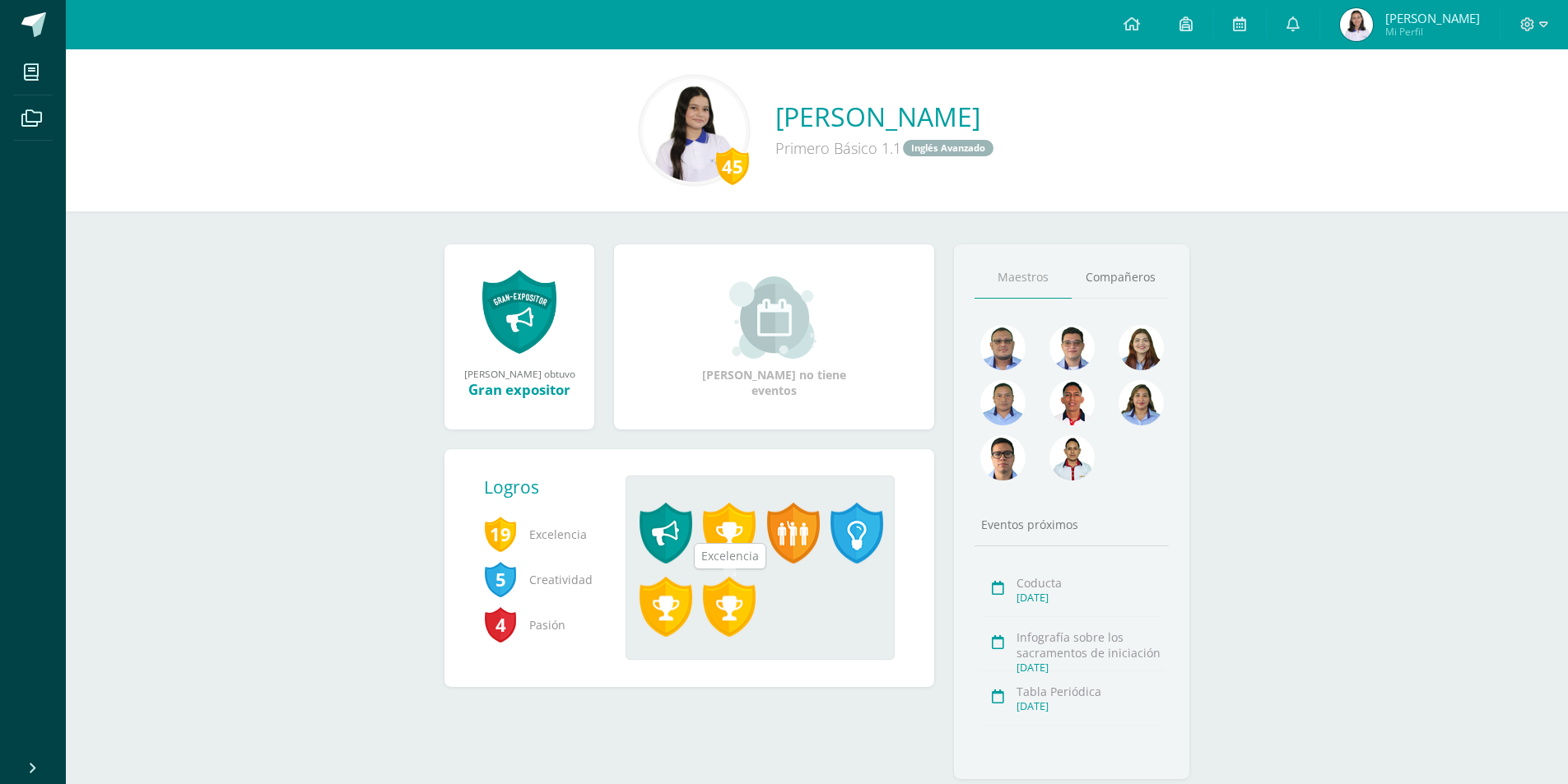
drag, startPoint x: 1007, startPoint y: 189, endPoint x: 729, endPoint y: 593, distance: 490.4
click at [729, 593] on span at bounding box center [730, 607] width 53 height 61
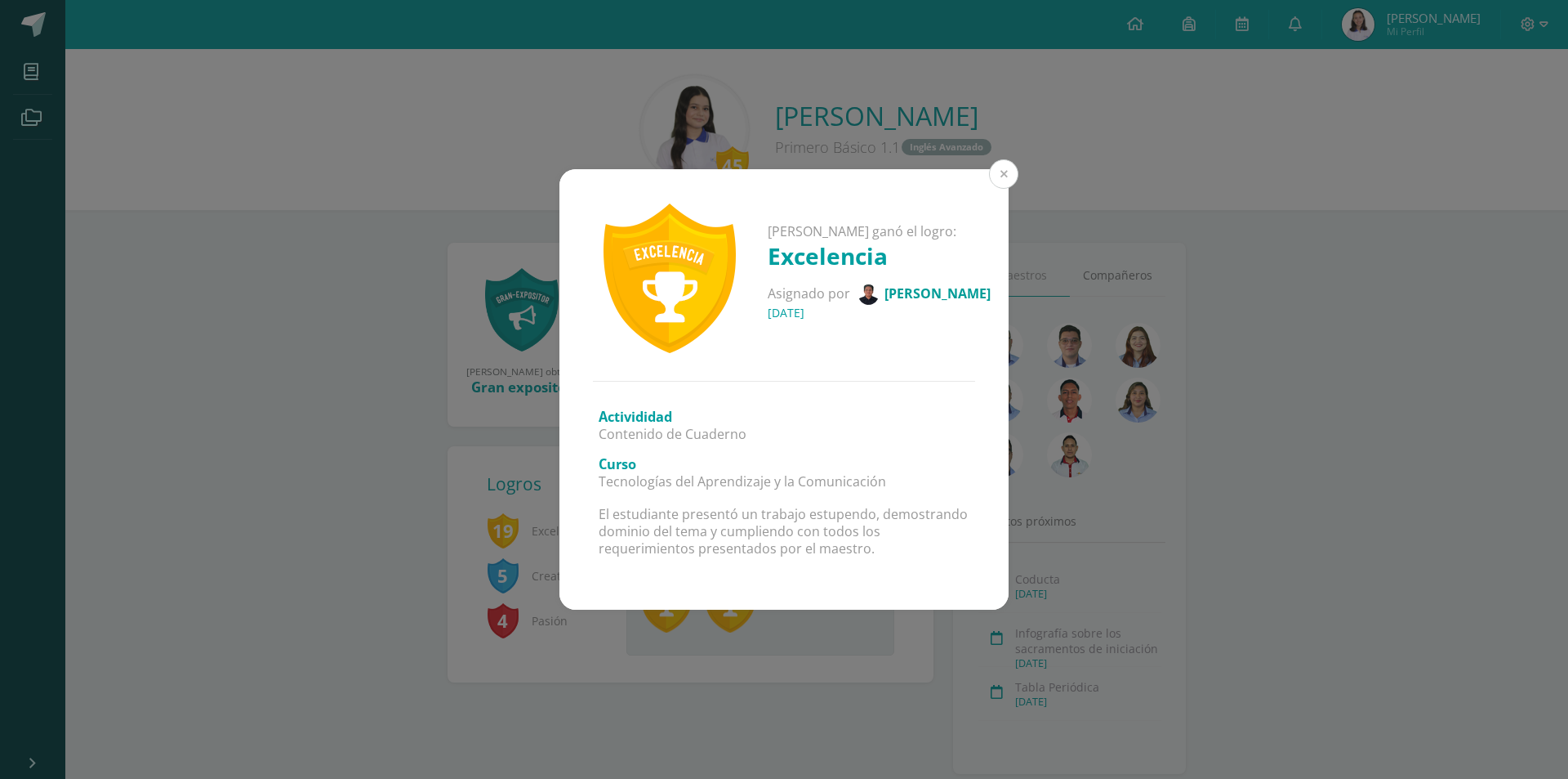
click at [1003, 164] on button at bounding box center [1004, 174] width 29 height 29
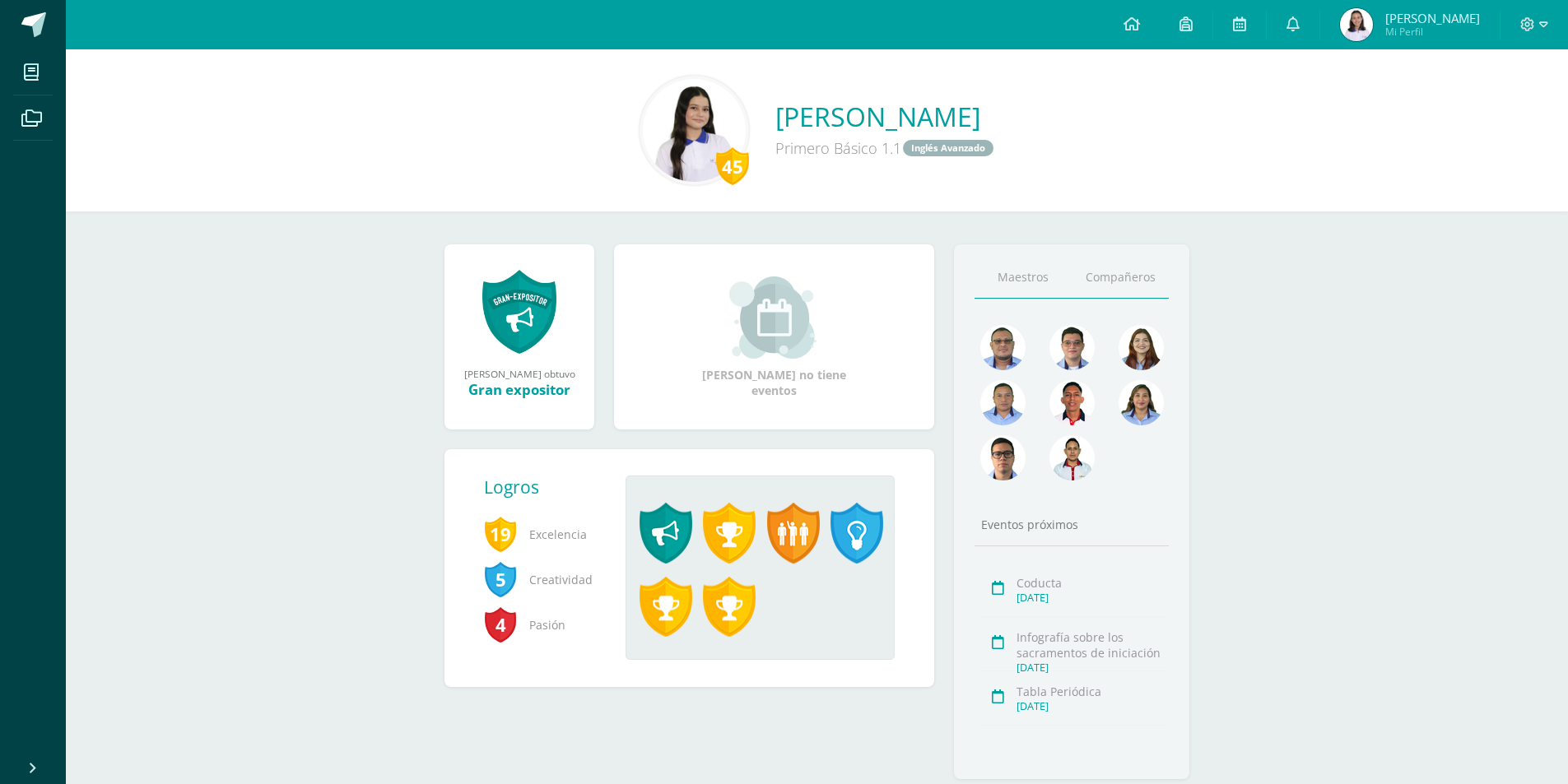
click at [1101, 285] on link "Compañeros" at bounding box center [1119, 277] width 97 height 42
click at [1060, 342] on img at bounding box center [1072, 347] width 45 height 45
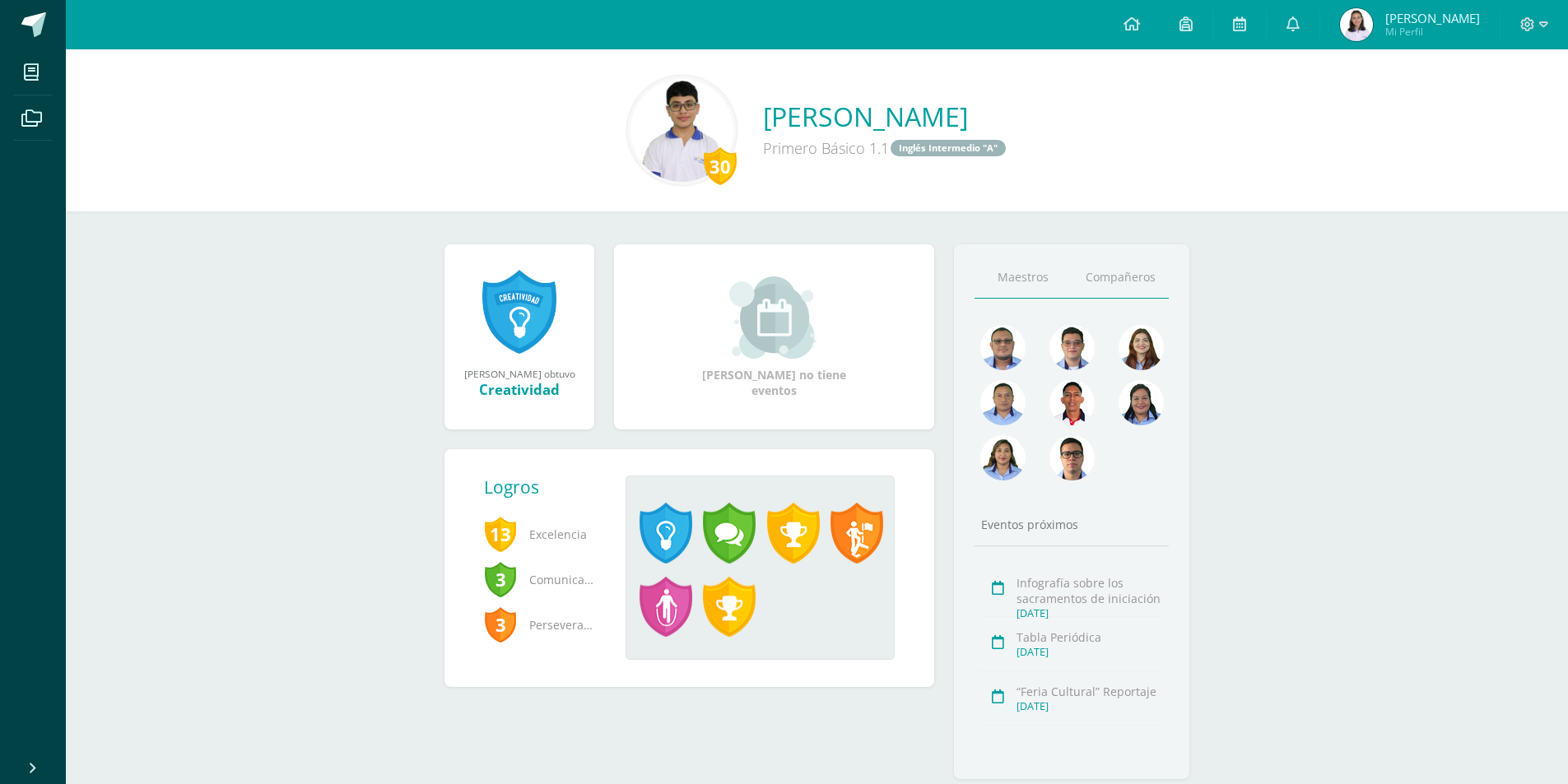
click at [1130, 292] on link "Compañeros" at bounding box center [1119, 277] width 97 height 42
click at [1056, 354] on img at bounding box center [1072, 347] width 45 height 45
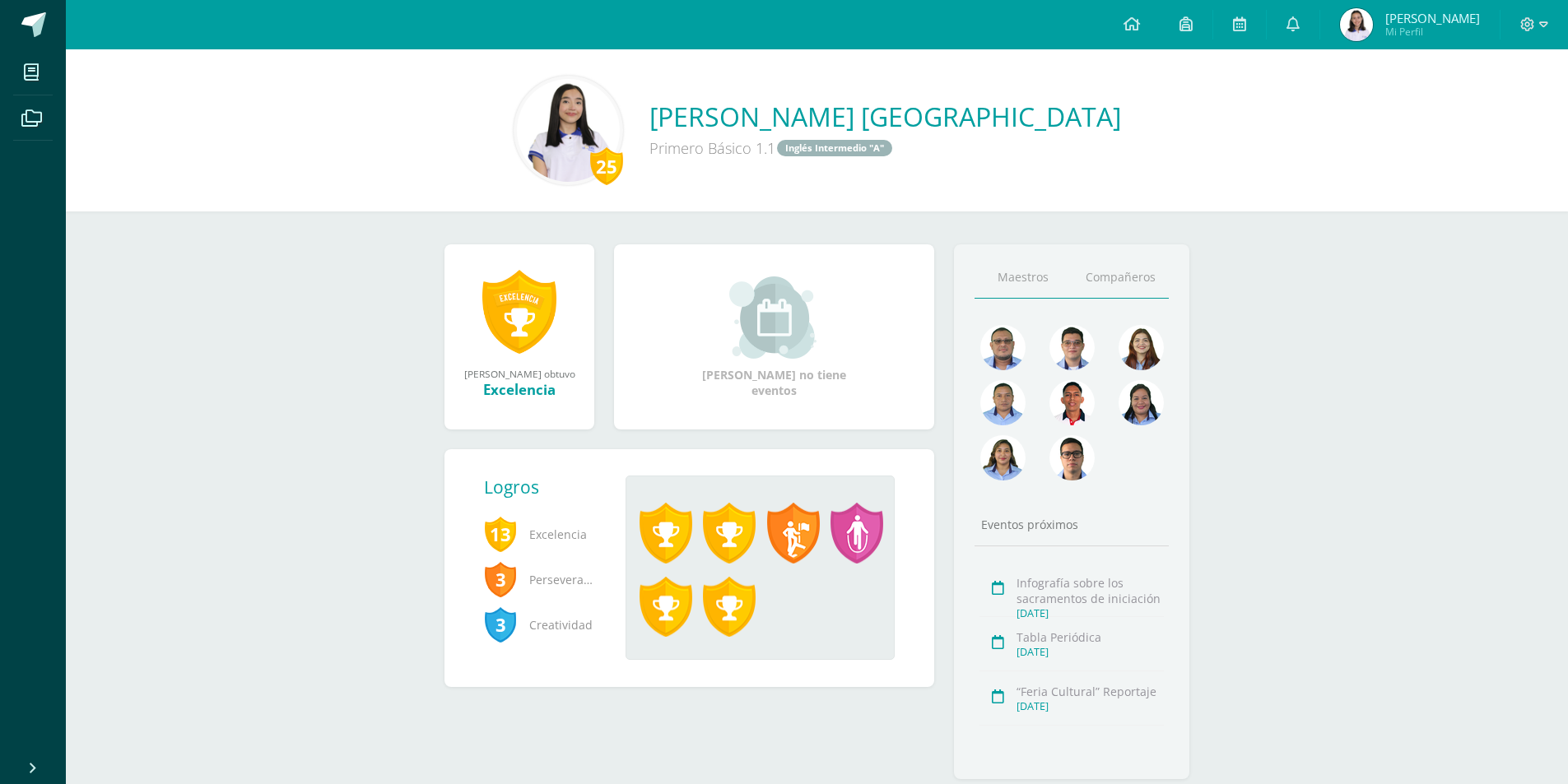
click at [1104, 277] on link "Compañeros" at bounding box center [1119, 277] width 97 height 42
click at [1002, 391] on img at bounding box center [1002, 402] width 45 height 45
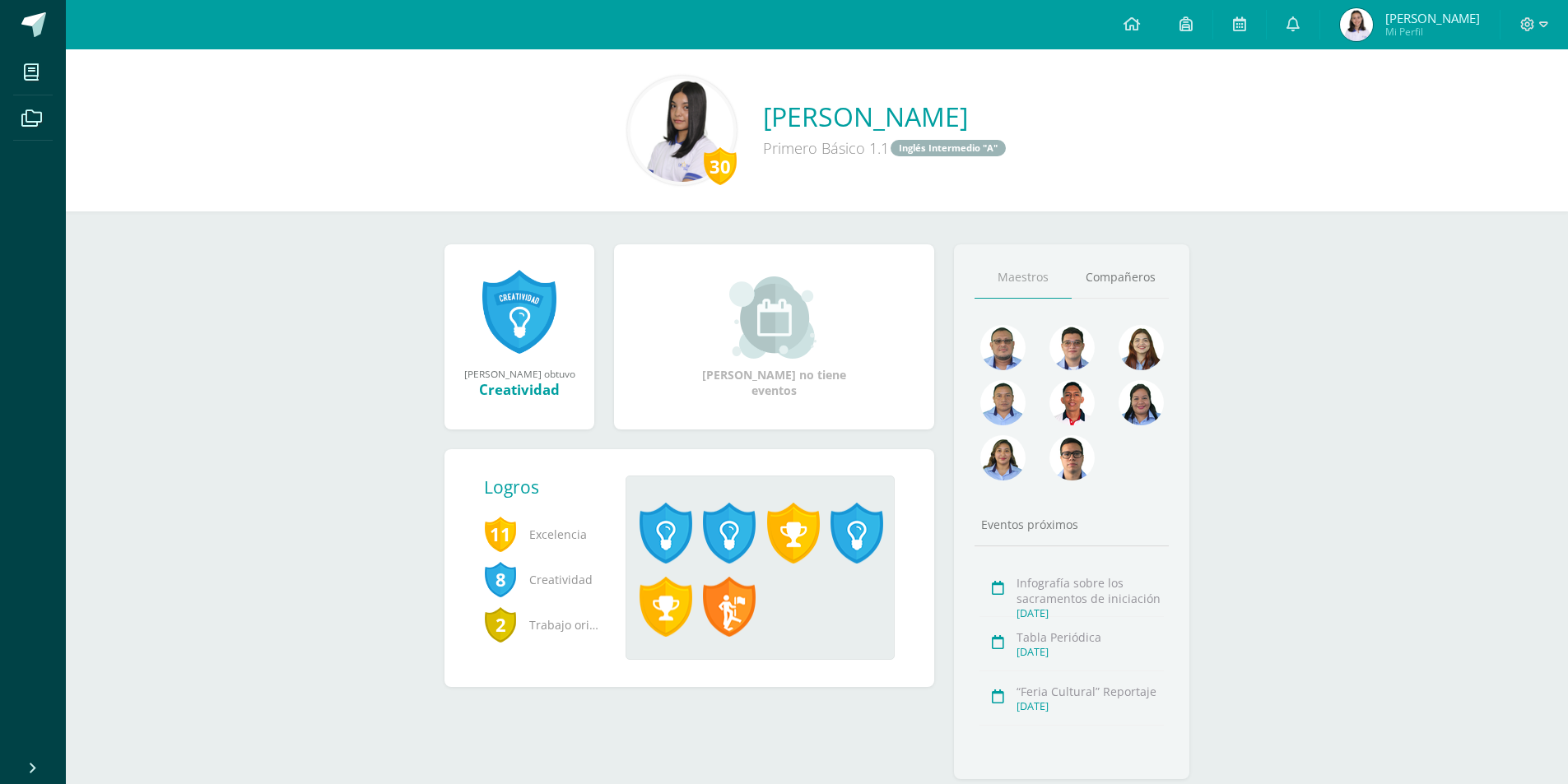
click at [1132, 298] on div "Maestros Compañeros Eventos próximos Infografía sobre los sacramentos de inicia…" at bounding box center [1071, 511] width 236 height 535
click at [1133, 282] on link "Compañeros" at bounding box center [1119, 277] width 97 height 42
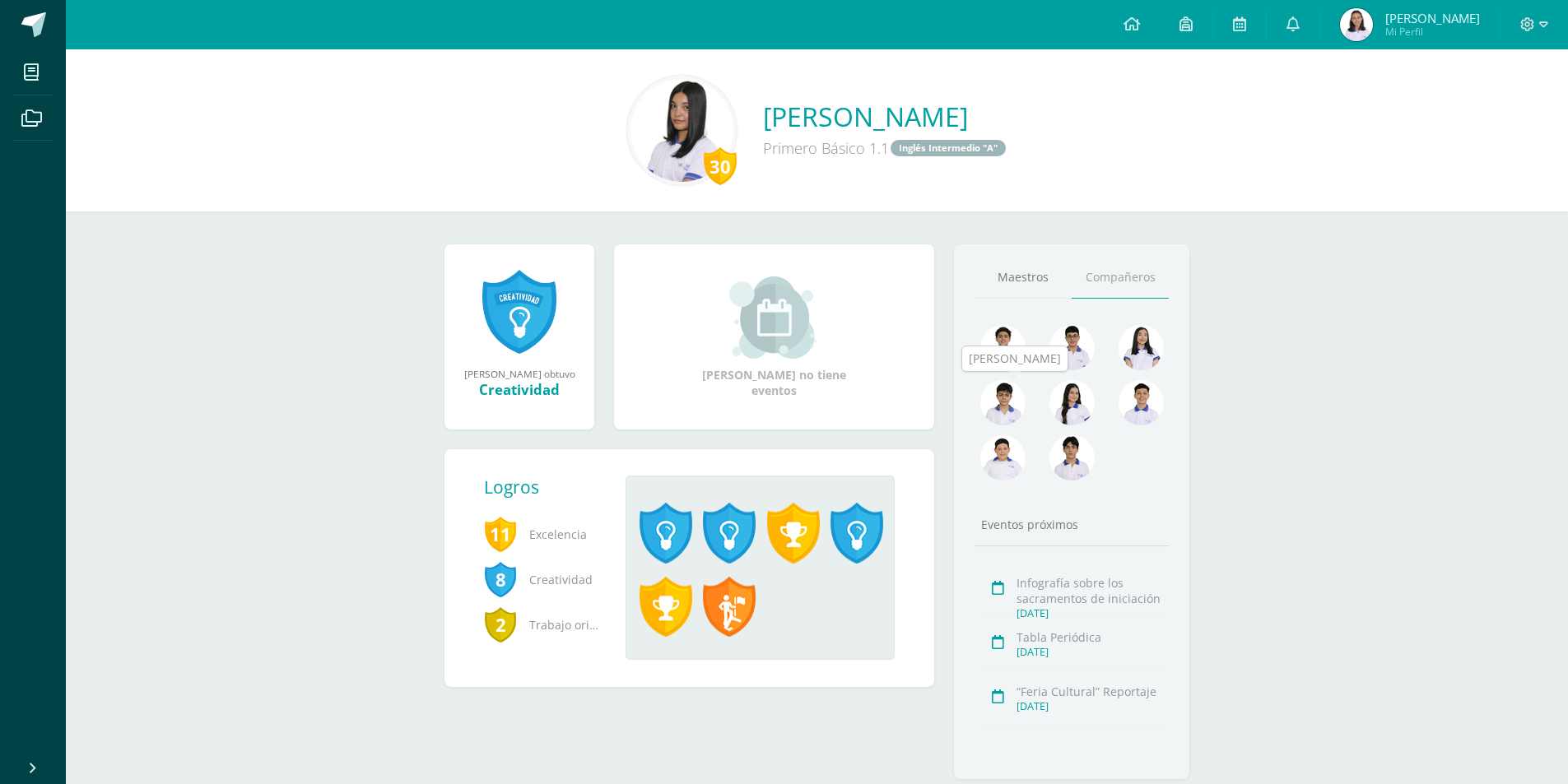
click at [1017, 406] on img at bounding box center [1002, 402] width 45 height 45
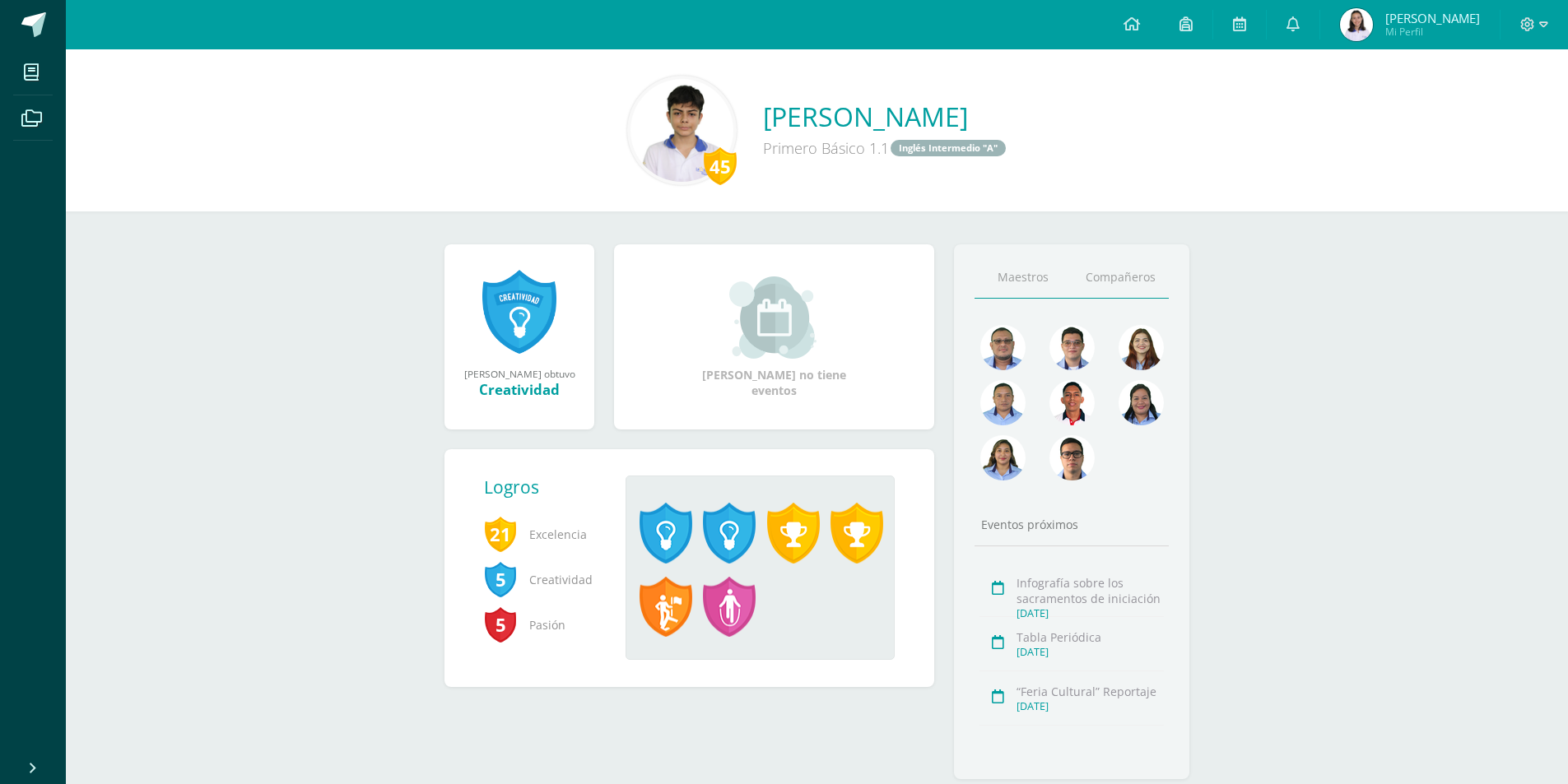
click at [1135, 260] on link "Compañeros" at bounding box center [1119, 277] width 97 height 42
click at [1152, 420] on img at bounding box center [1141, 402] width 45 height 45
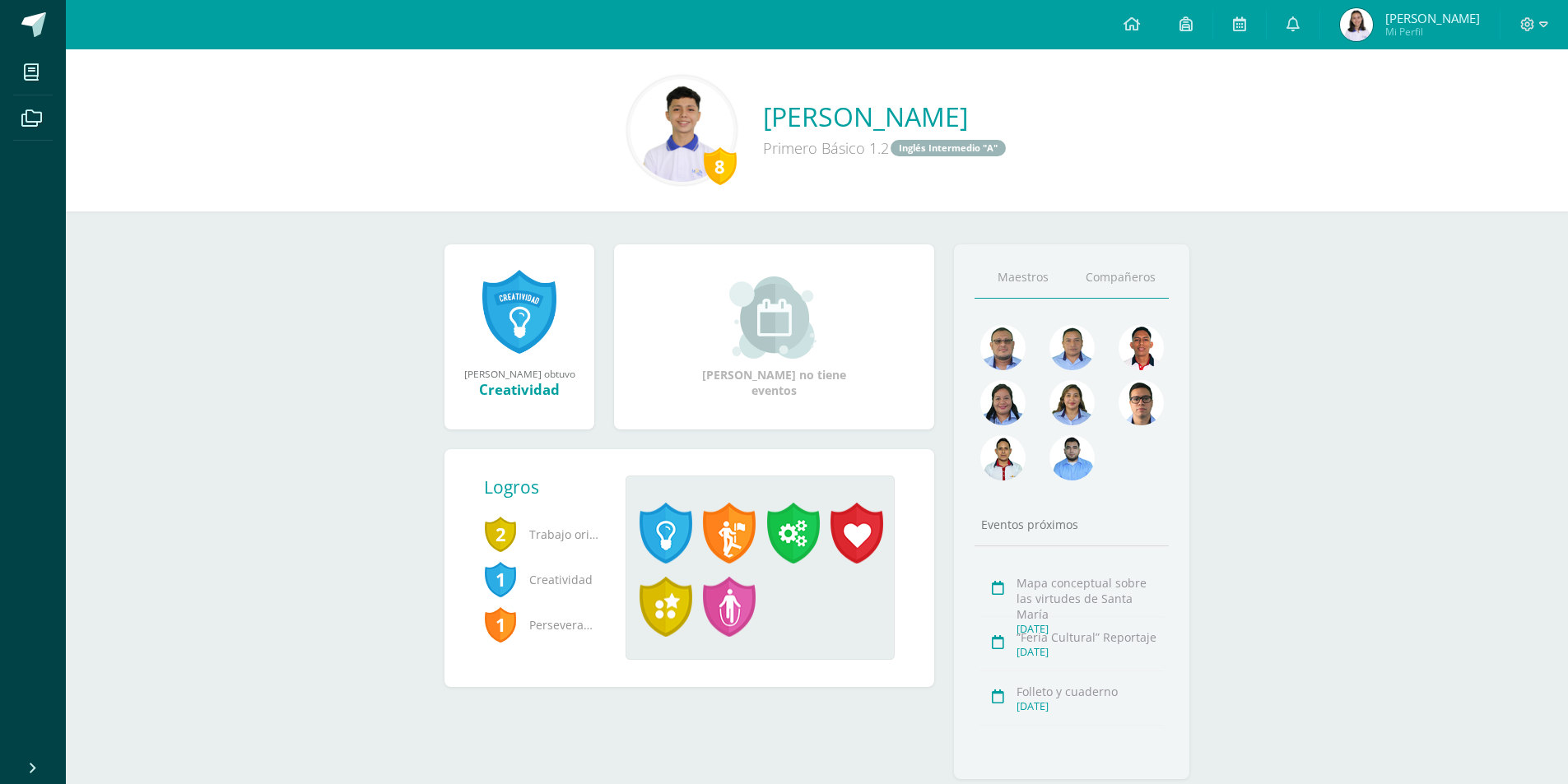
click at [1109, 273] on link "Compañeros" at bounding box center [1119, 277] width 97 height 42
click at [1063, 449] on img at bounding box center [1072, 457] width 45 height 45
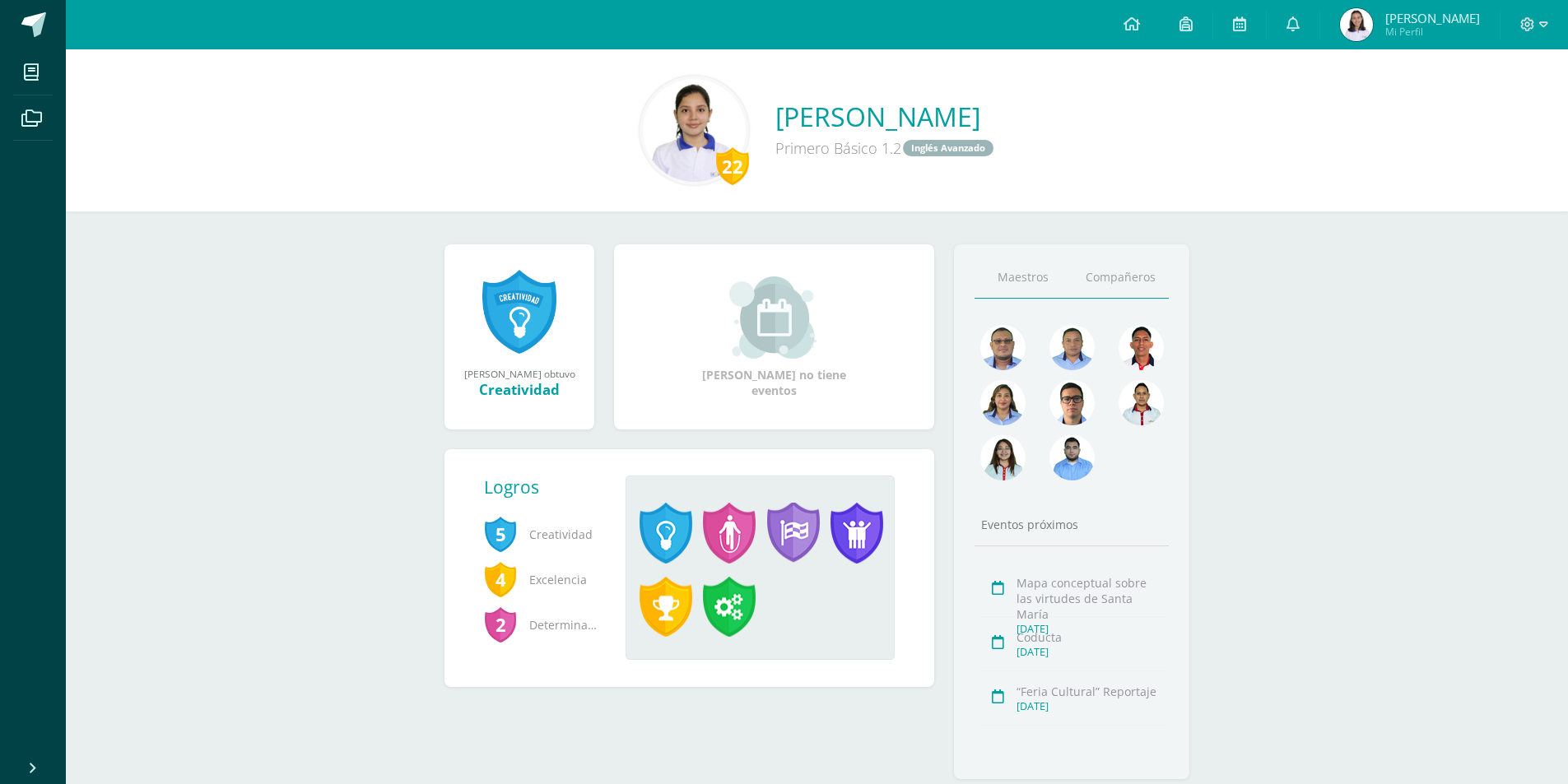
click at [1131, 282] on link "Compañeros" at bounding box center [1119, 277] width 97 height 42
click at [1080, 359] on img at bounding box center [1072, 347] width 45 height 45
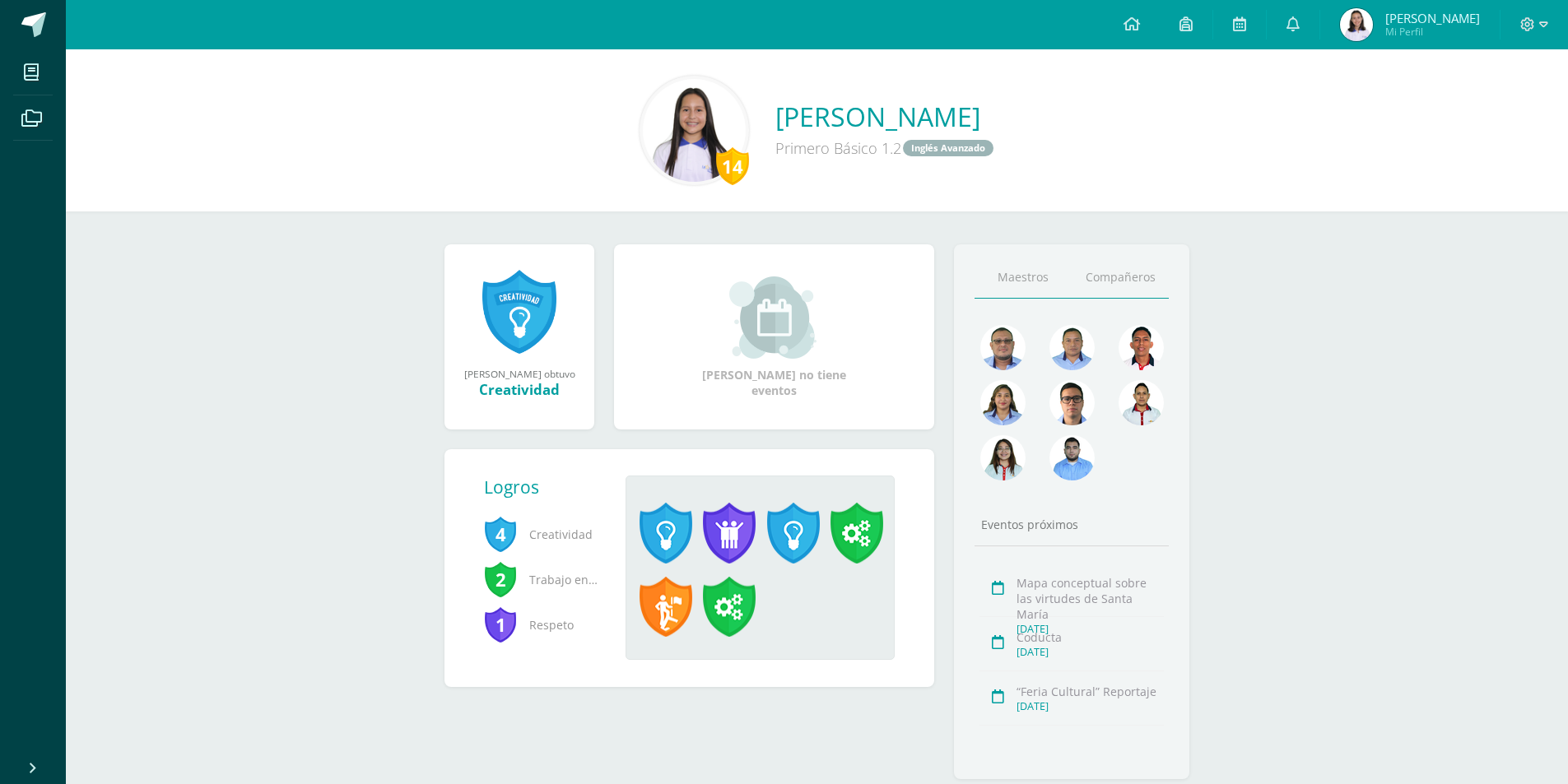
click at [1118, 277] on link "Compañeros" at bounding box center [1119, 277] width 97 height 42
click at [1077, 439] on img at bounding box center [1072, 457] width 45 height 45
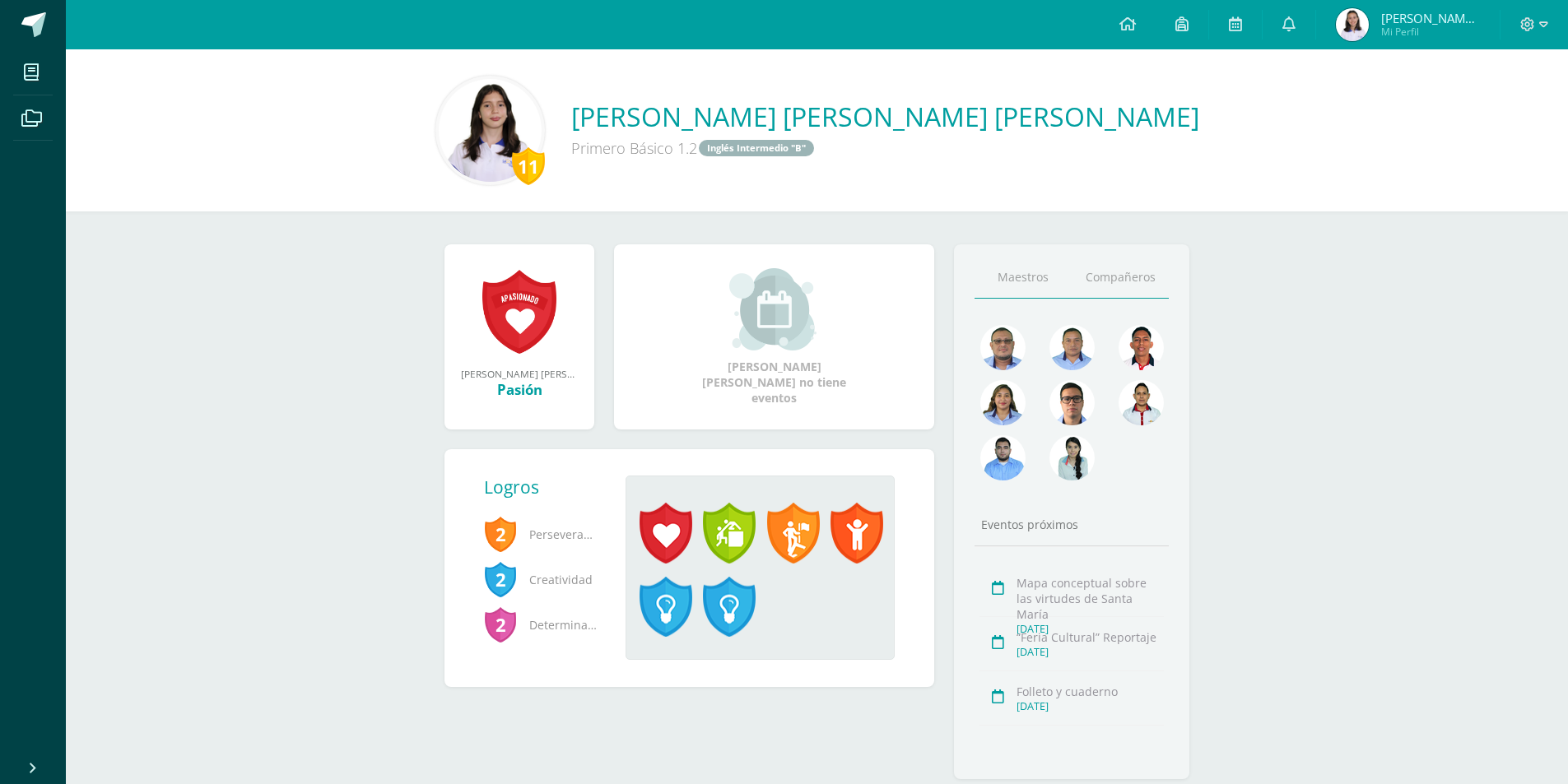
click at [1126, 290] on link "Compañeros" at bounding box center [1119, 277] width 97 height 42
click at [664, 524] on span at bounding box center [666, 533] width 53 height 61
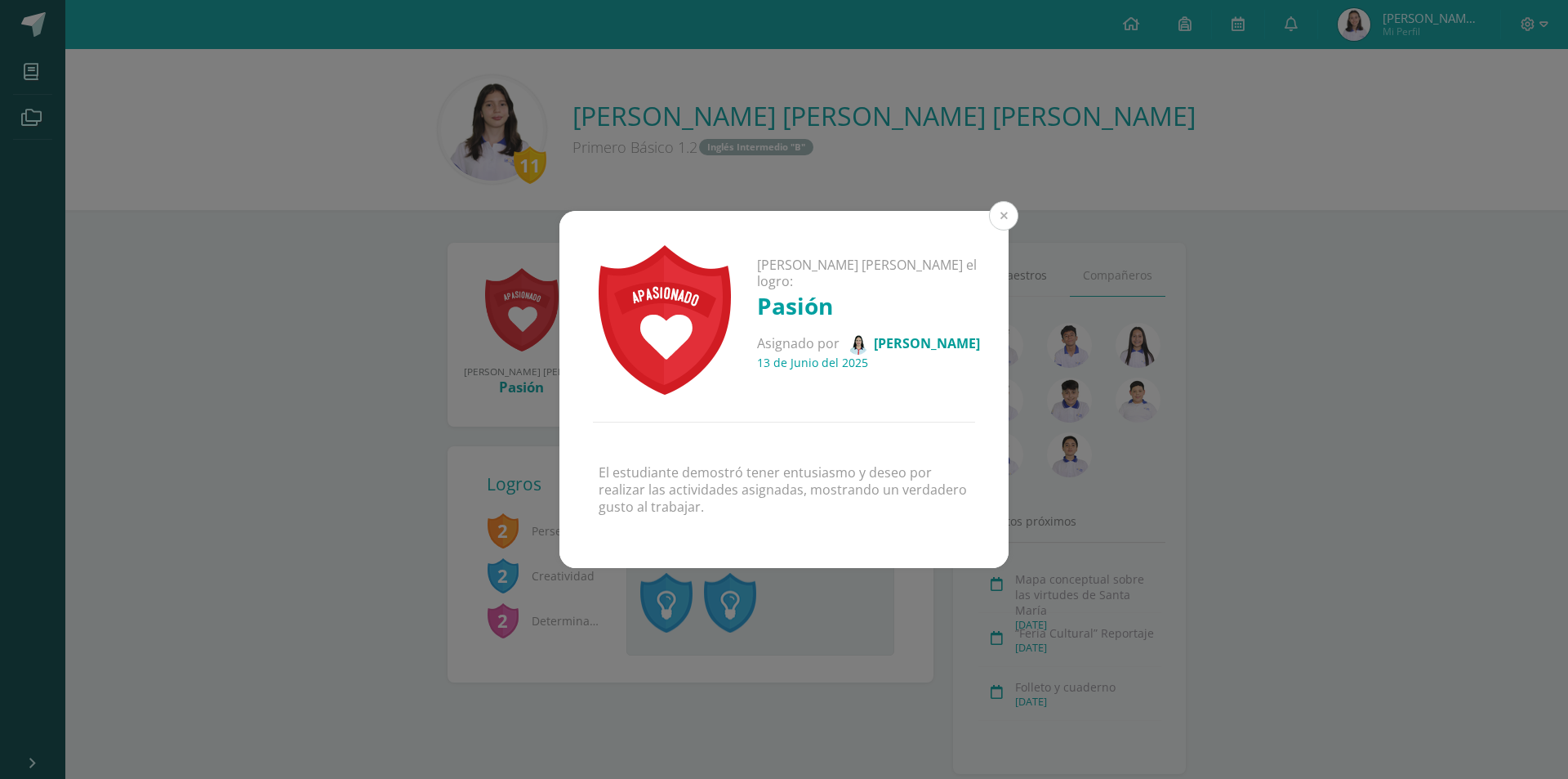
click at [1002, 209] on button at bounding box center [1004, 215] width 29 height 29
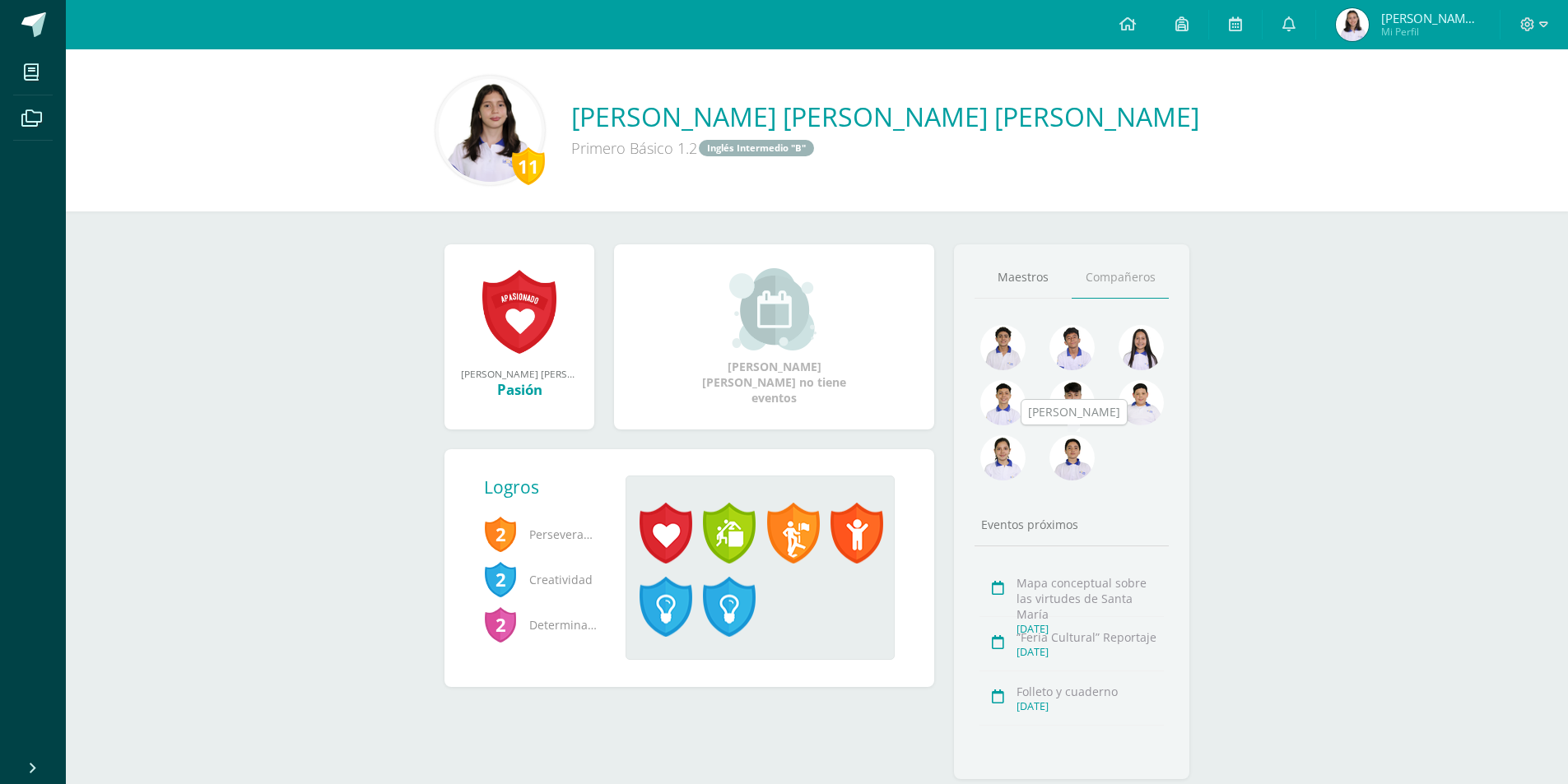
click at [1075, 468] on img at bounding box center [1072, 457] width 45 height 45
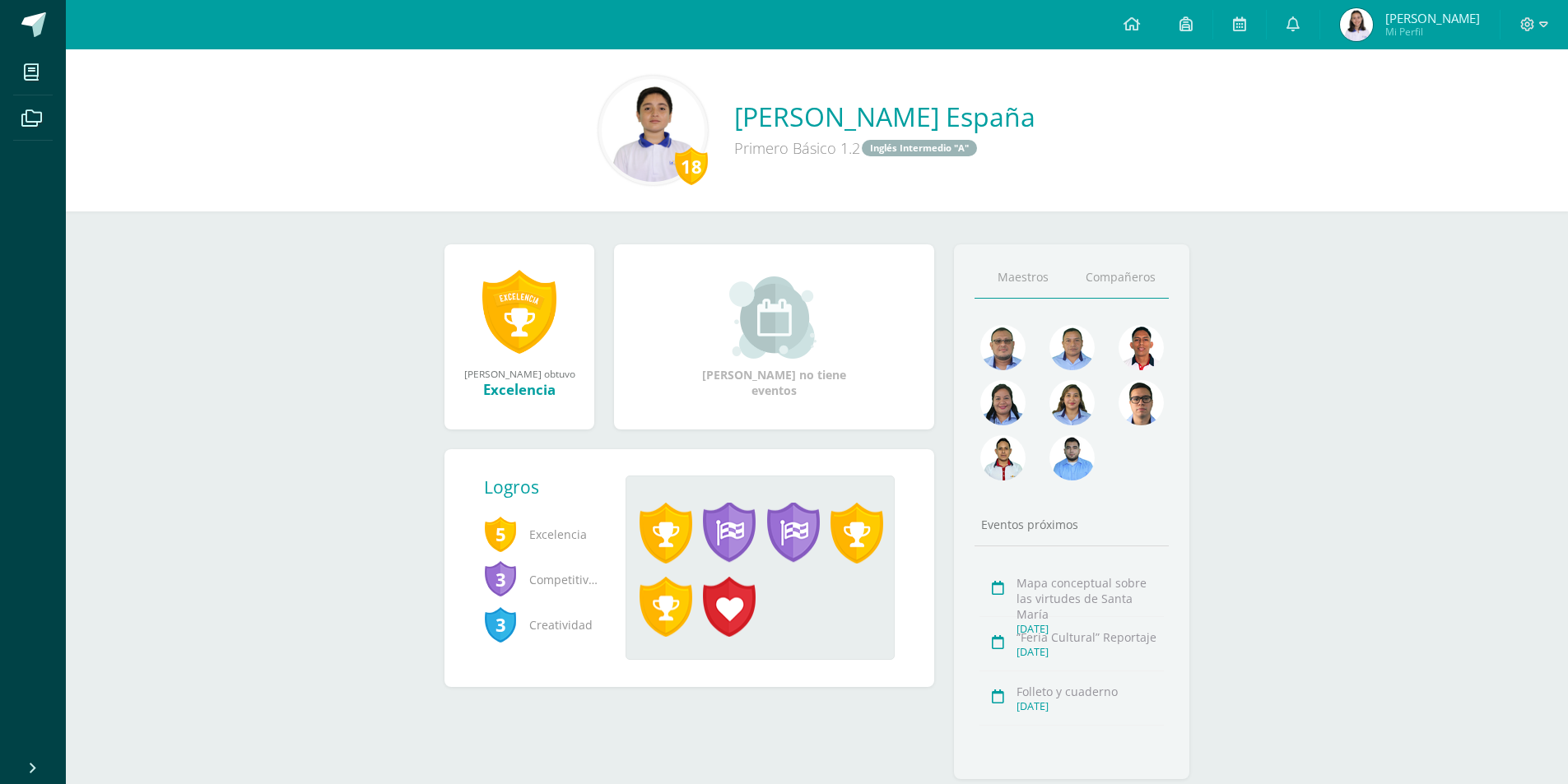
click at [1120, 266] on link "Compañeros" at bounding box center [1119, 277] width 97 height 42
click at [1017, 465] on img at bounding box center [1002, 457] width 45 height 45
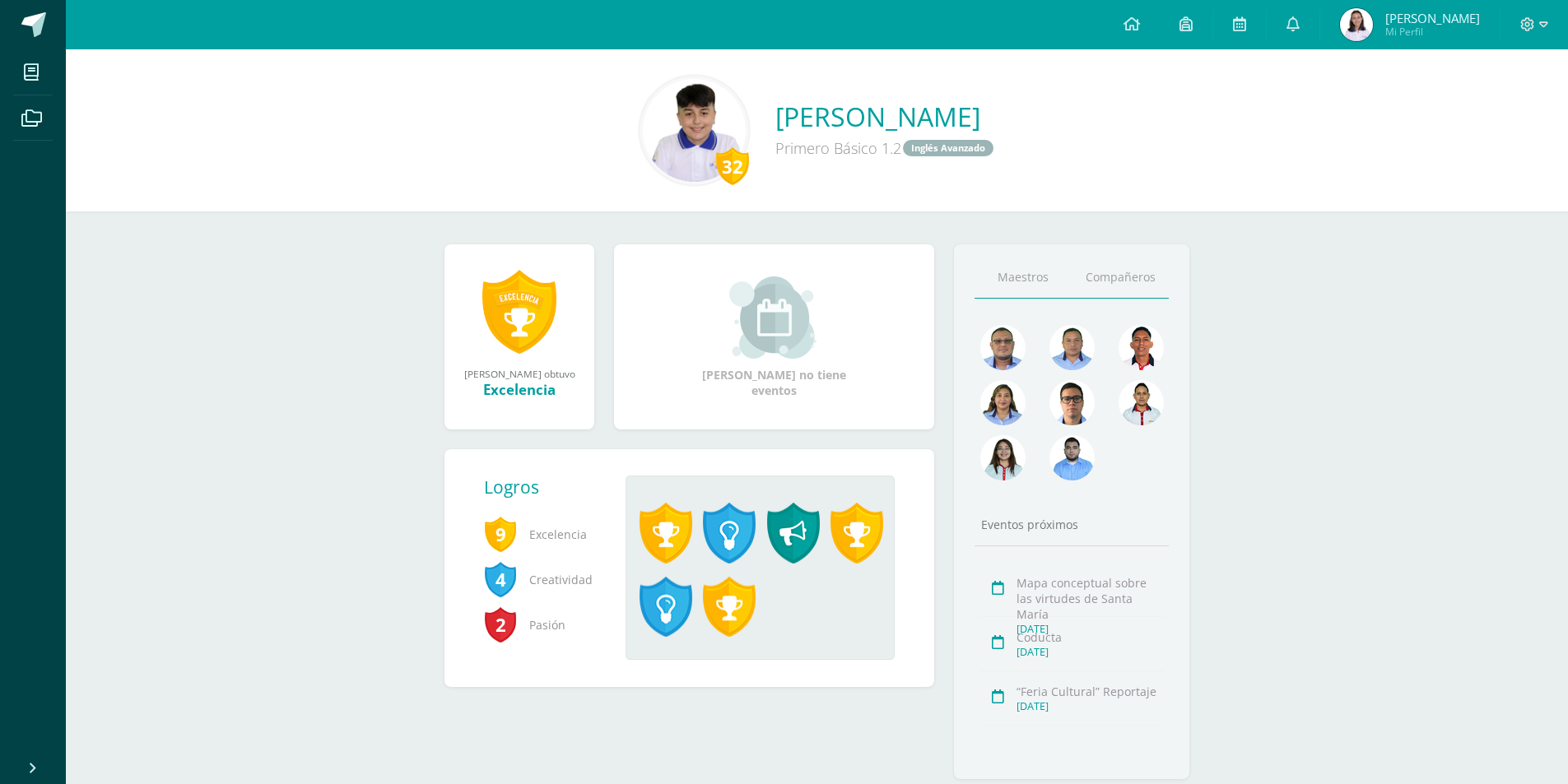
click at [1139, 278] on link "Compañeros" at bounding box center [1119, 277] width 97 height 42
click at [1358, 11] on img at bounding box center [1356, 25] width 33 height 33
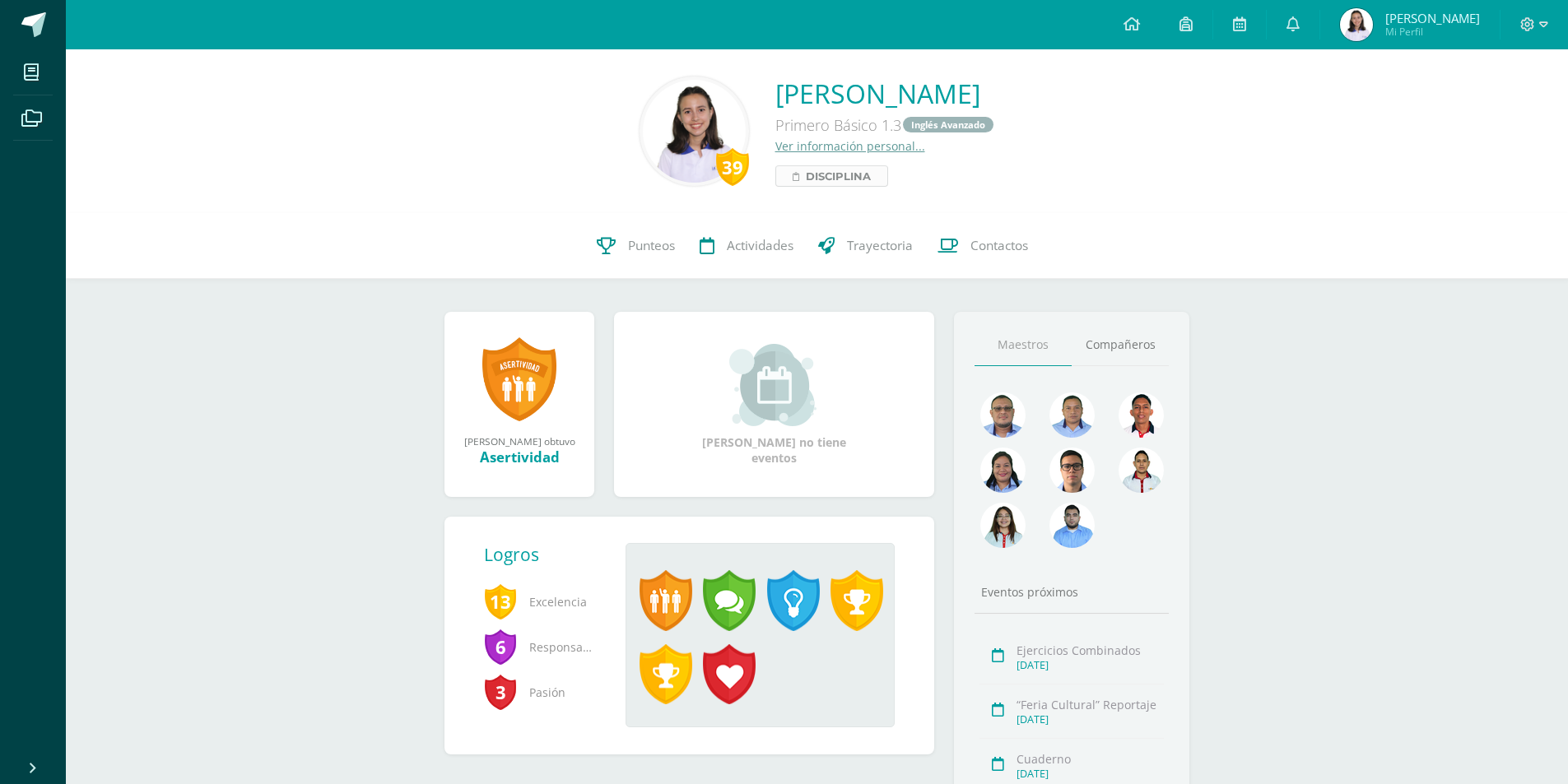
click at [805, 173] on span "Disciplina" at bounding box center [838, 176] width 65 height 20
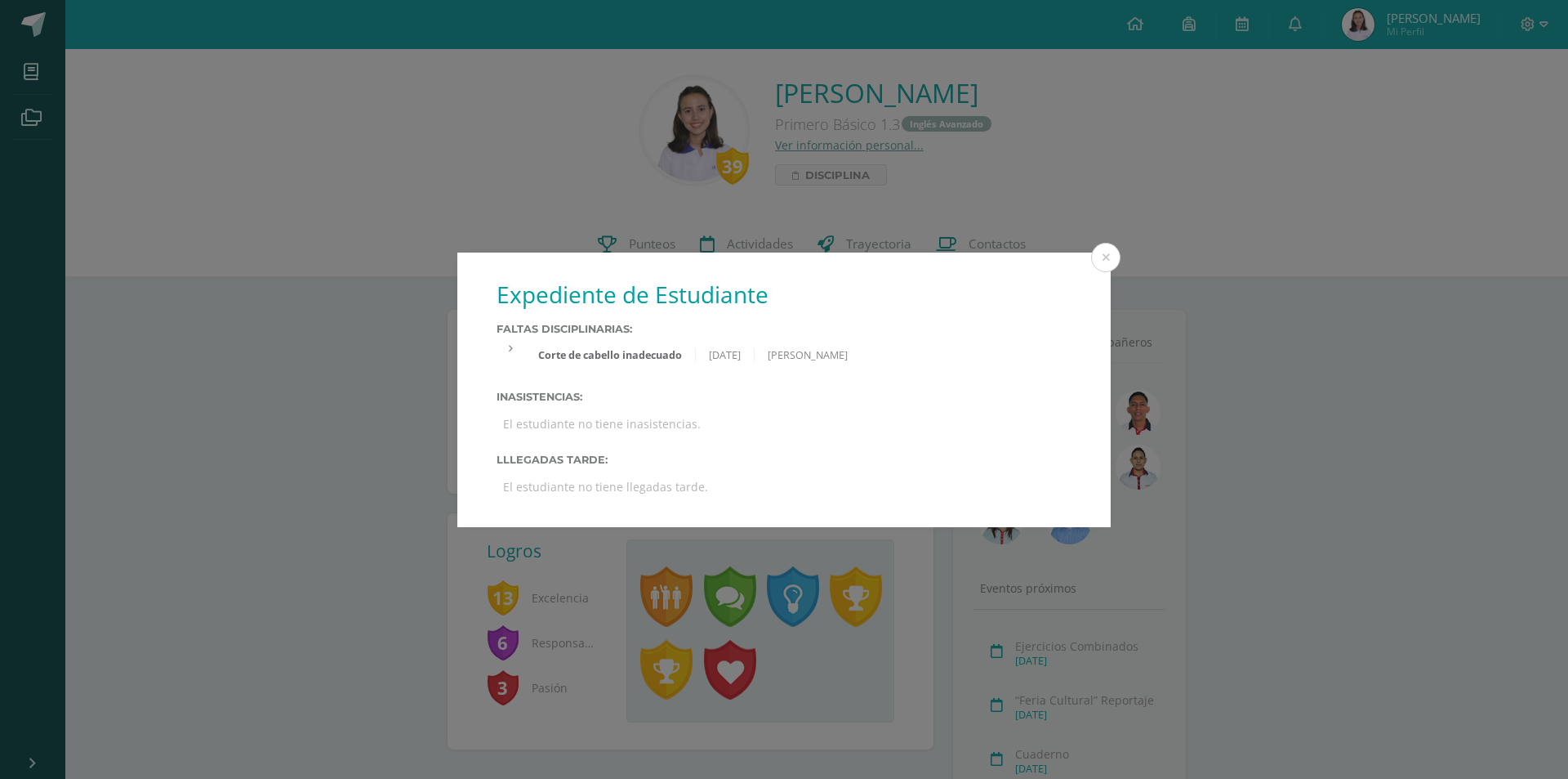
click at [510, 353] on icon at bounding box center [511, 349] width 4 height 11
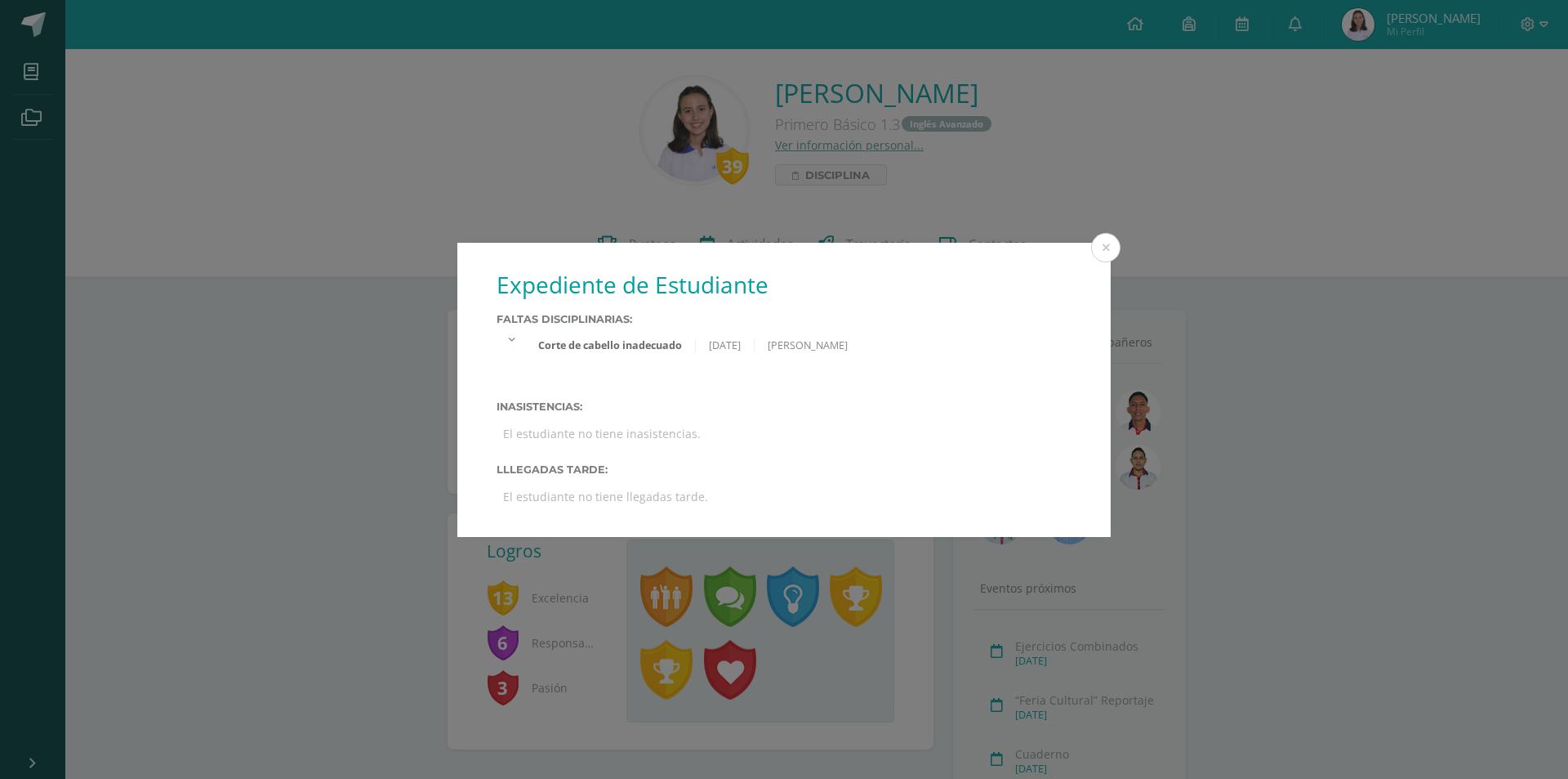
click at [510, 353] on div "Corte de cabello inadecuado 05/09/2025 Rodolfo Carranza" at bounding box center [784, 355] width 575 height 47
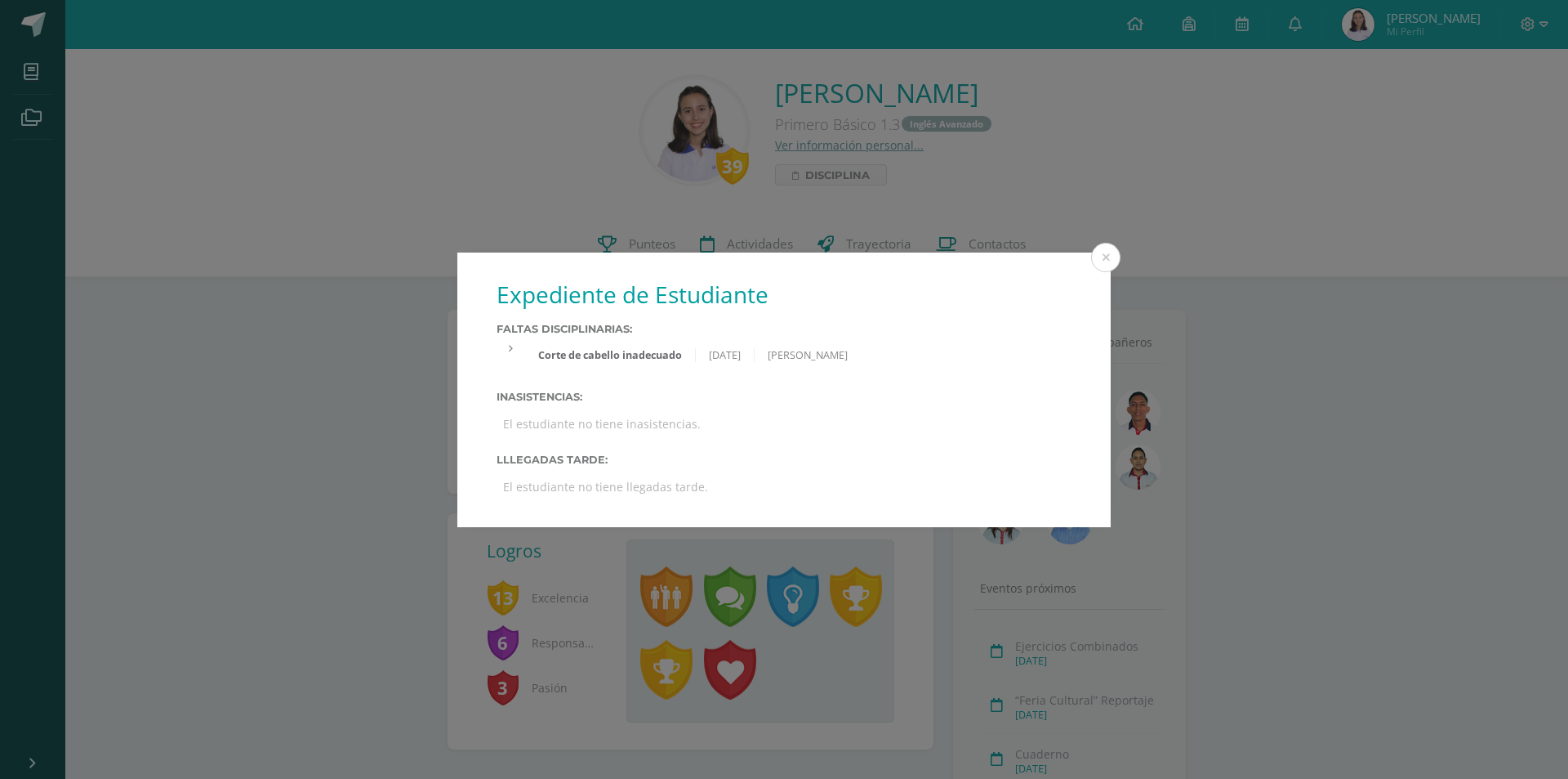
click at [507, 354] on div at bounding box center [511, 348] width 28 height 14
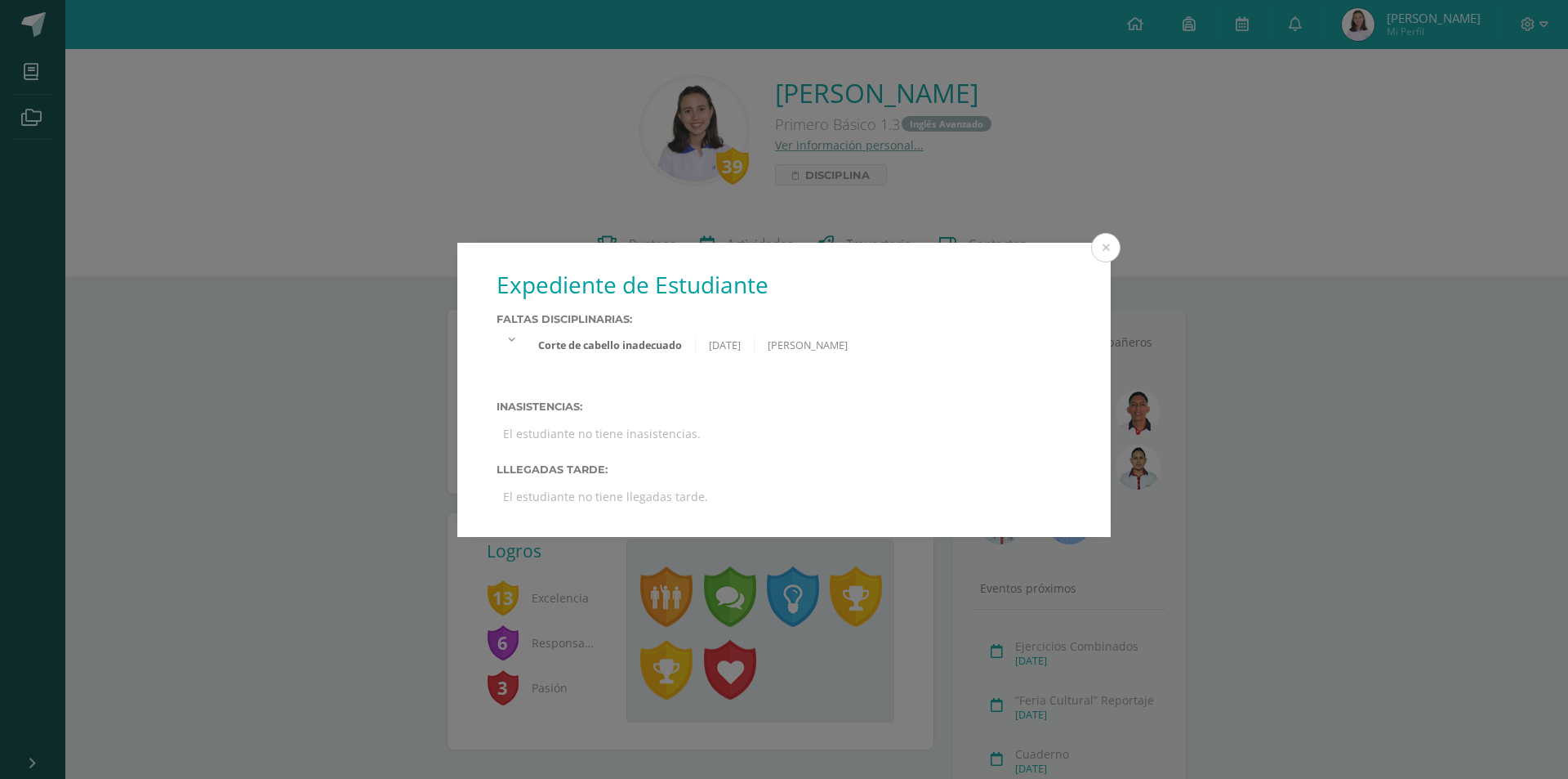
click at [514, 335] on div at bounding box center [511, 338] width 28 height 14
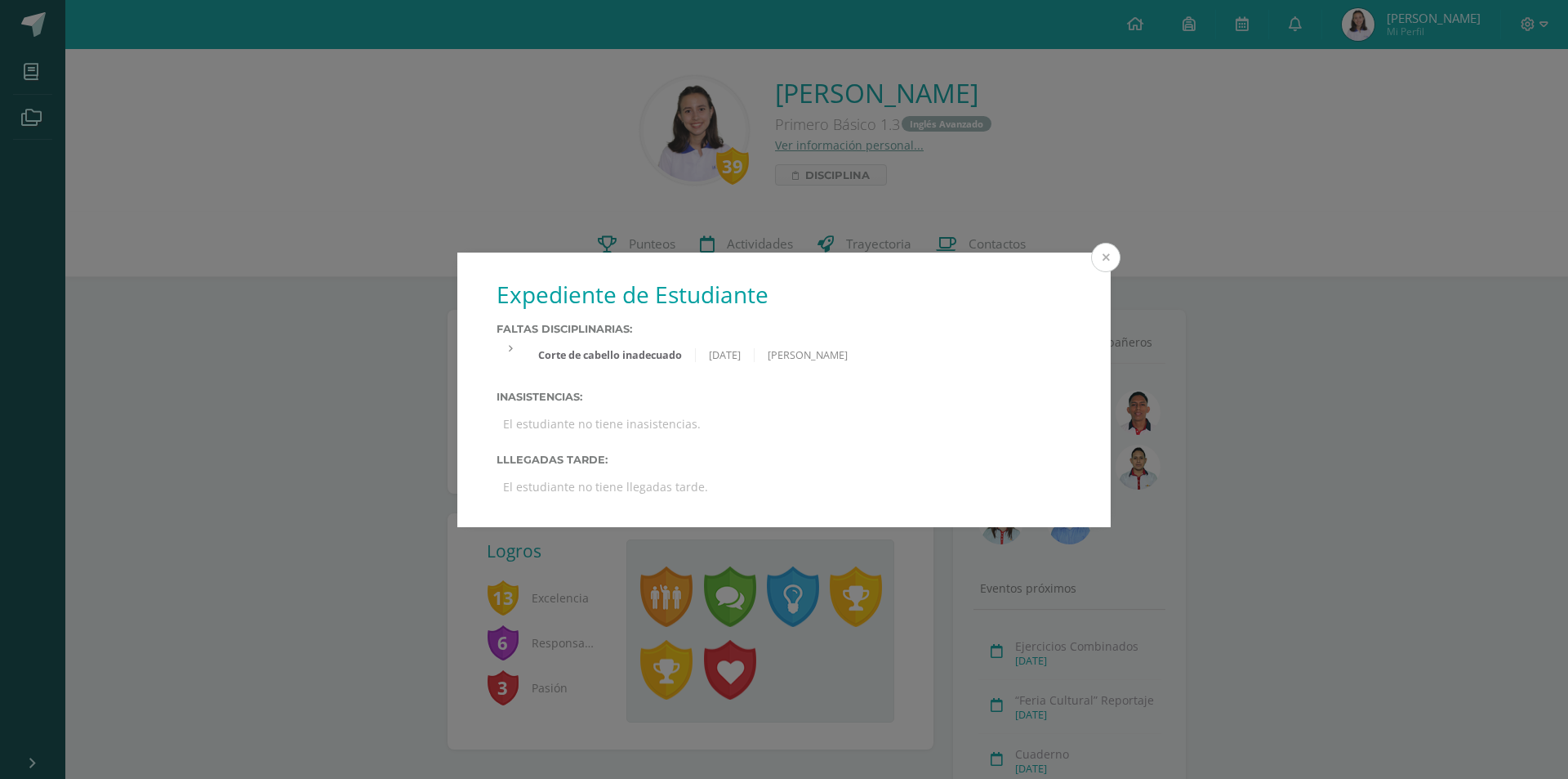
click at [1107, 252] on button at bounding box center [1106, 257] width 29 height 29
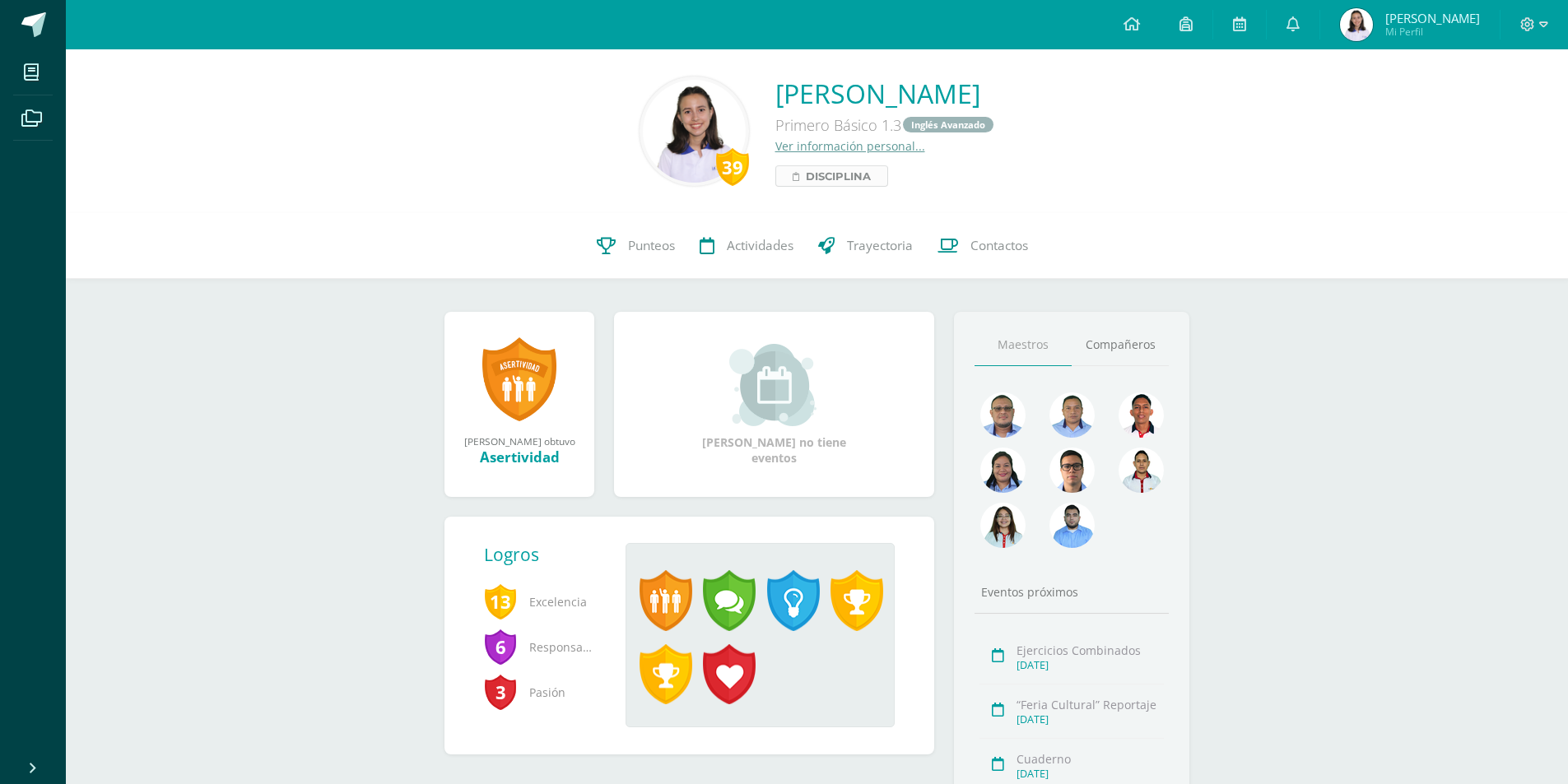
click at [805, 170] on span "Disciplina" at bounding box center [838, 176] width 65 height 20
